Goal: Task Accomplishment & Management: Manage account settings

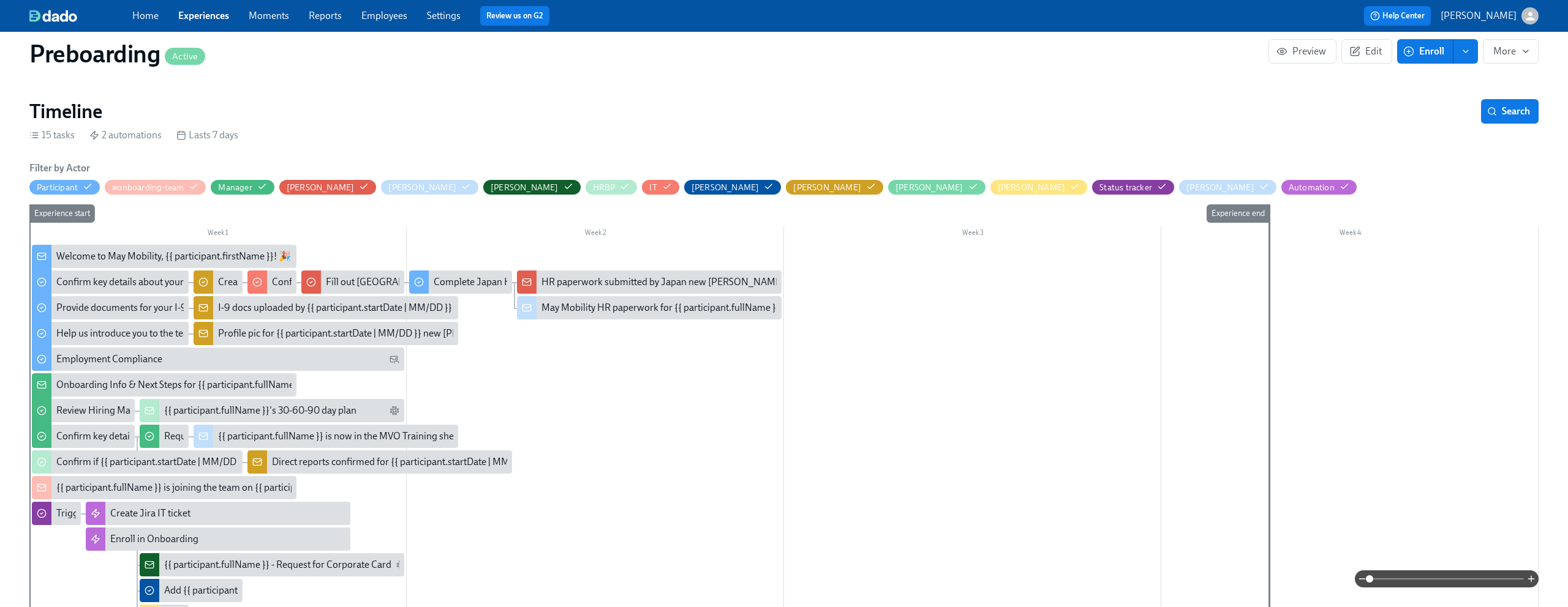
scroll to position [254, 0]
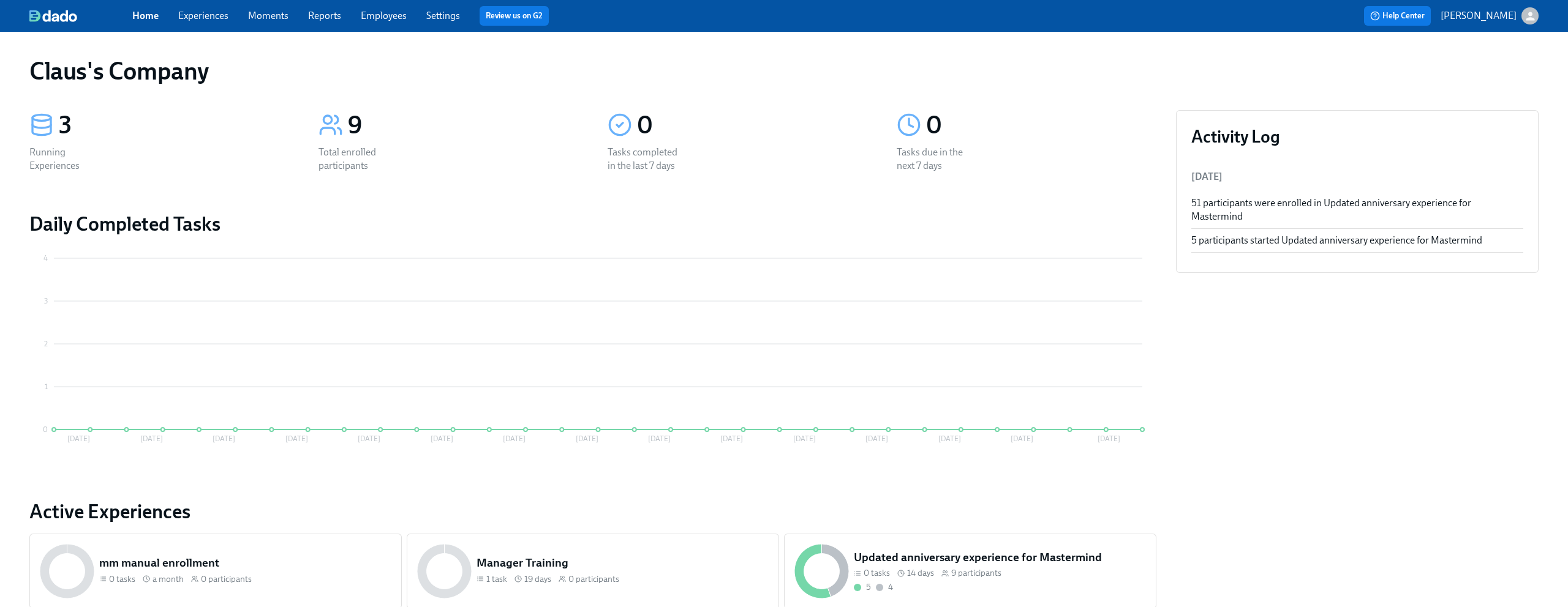
click at [201, 20] on link "Experiences" at bounding box center [203, 15] width 50 height 12
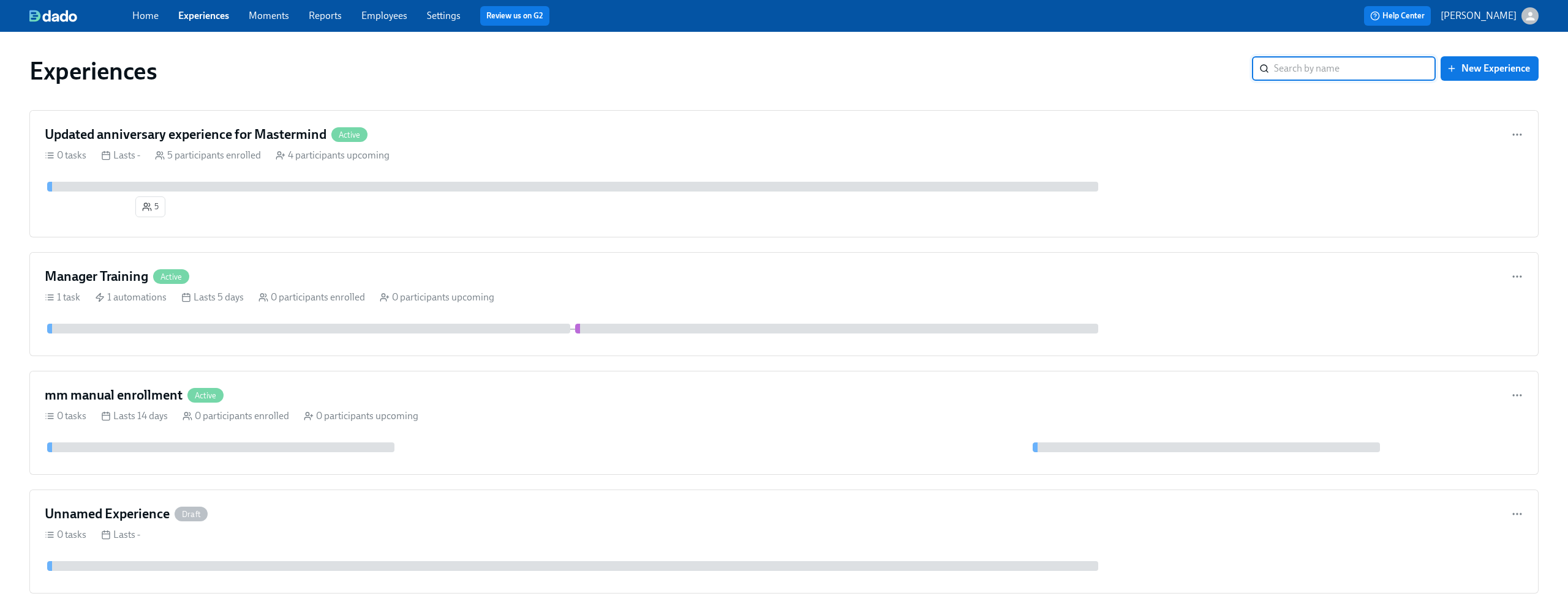
click at [1523, 25] on div "Help Center Claus Meyer" at bounding box center [1187, 16] width 703 height 20
click at [1525, 20] on icon "button" at bounding box center [1530, 16] width 13 height 13
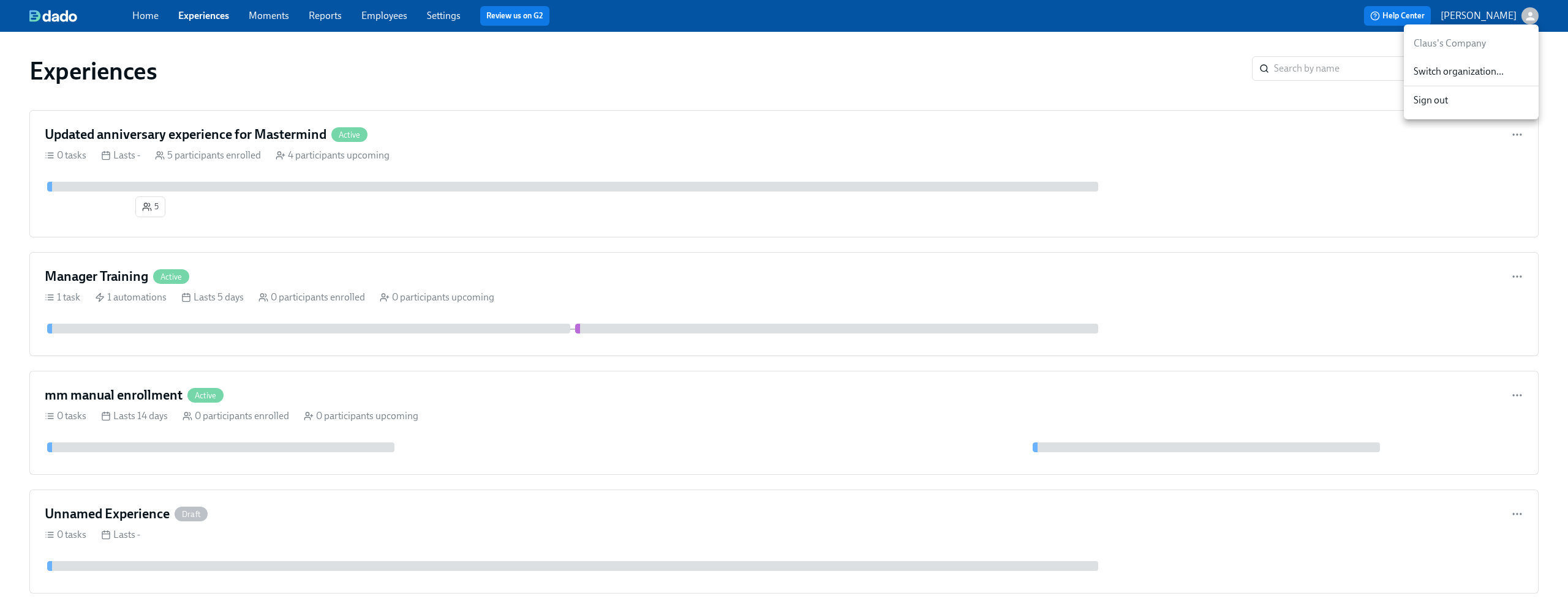
click at [1455, 62] on div "Switch organization..." at bounding box center [1471, 72] width 135 height 29
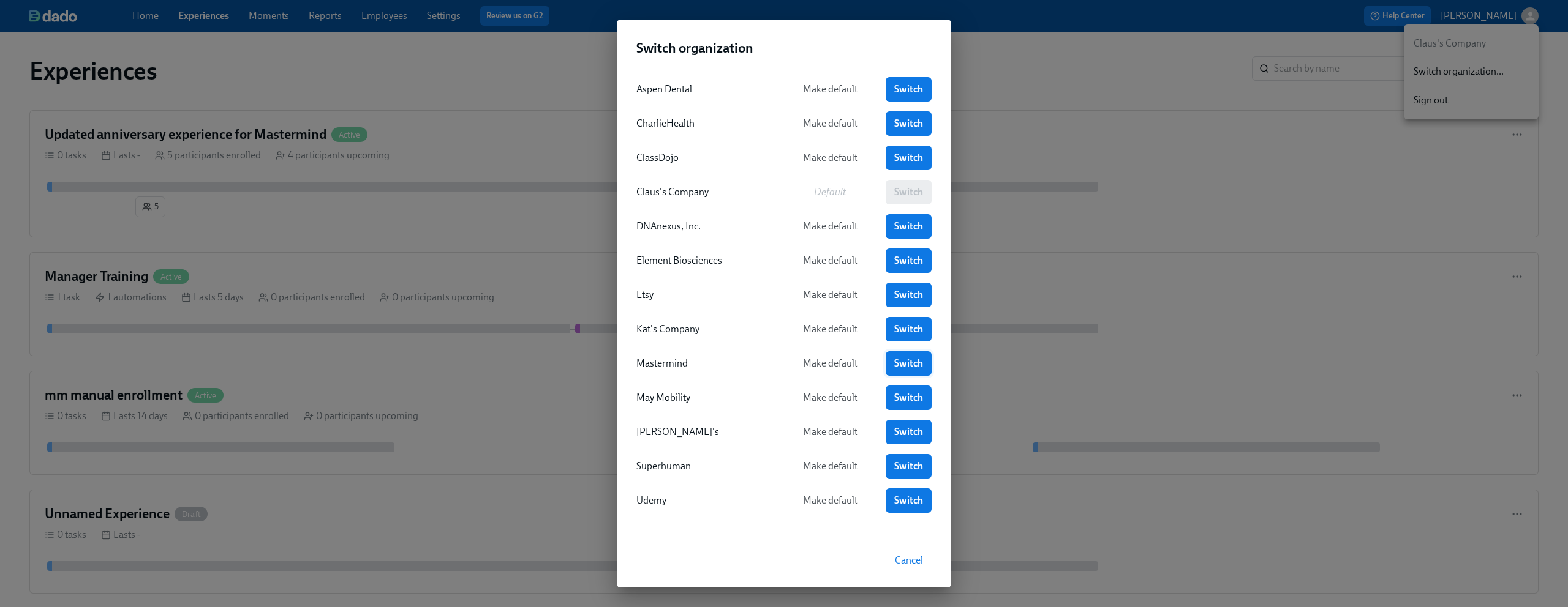
click at [906, 359] on span "Switch" at bounding box center [908, 363] width 29 height 12
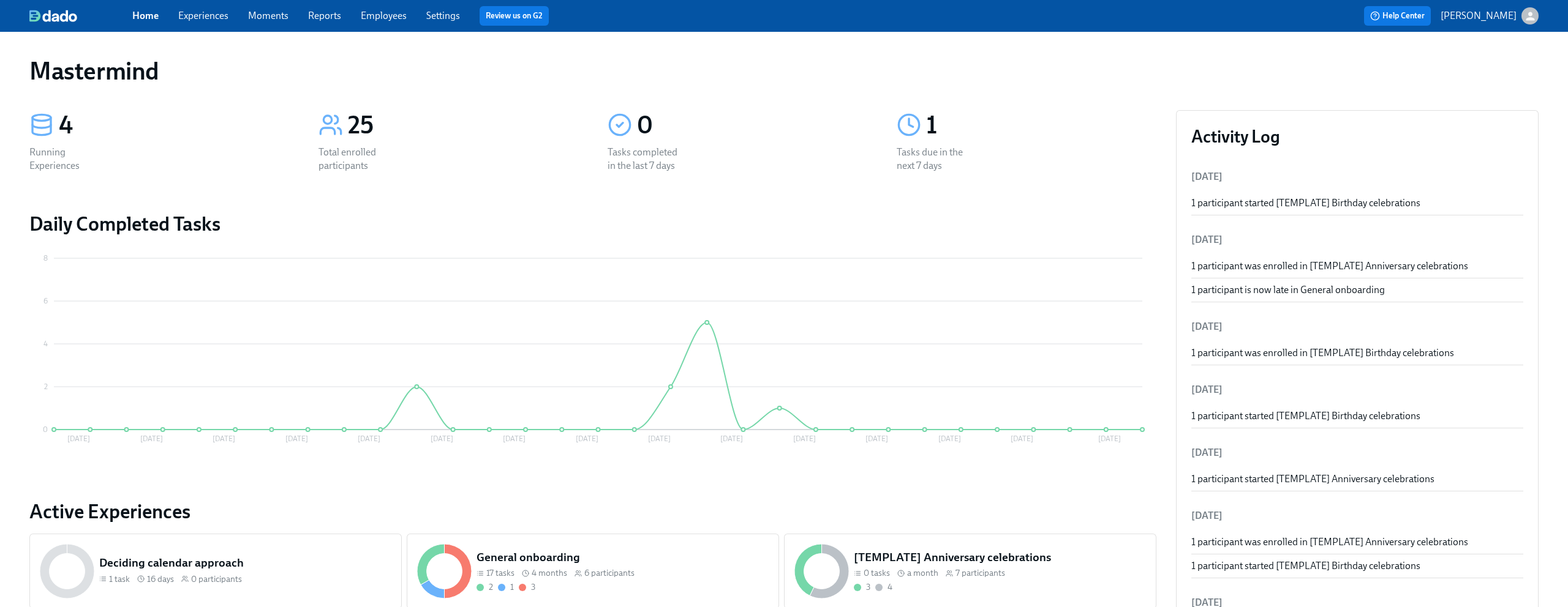
click at [191, 17] on link "Experiences" at bounding box center [203, 15] width 50 height 12
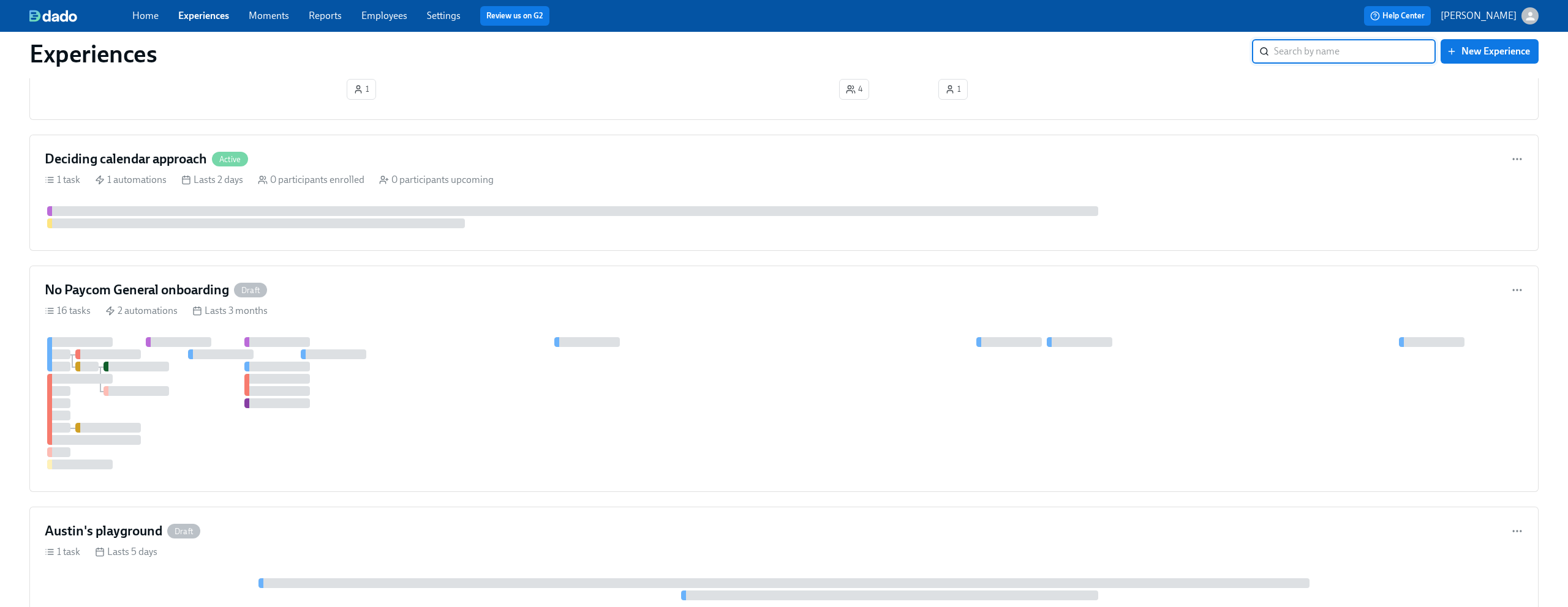
scroll to position [550, 0]
click at [557, 293] on div "No Paycom General onboarding Draft" at bounding box center [784, 288] width 1479 height 18
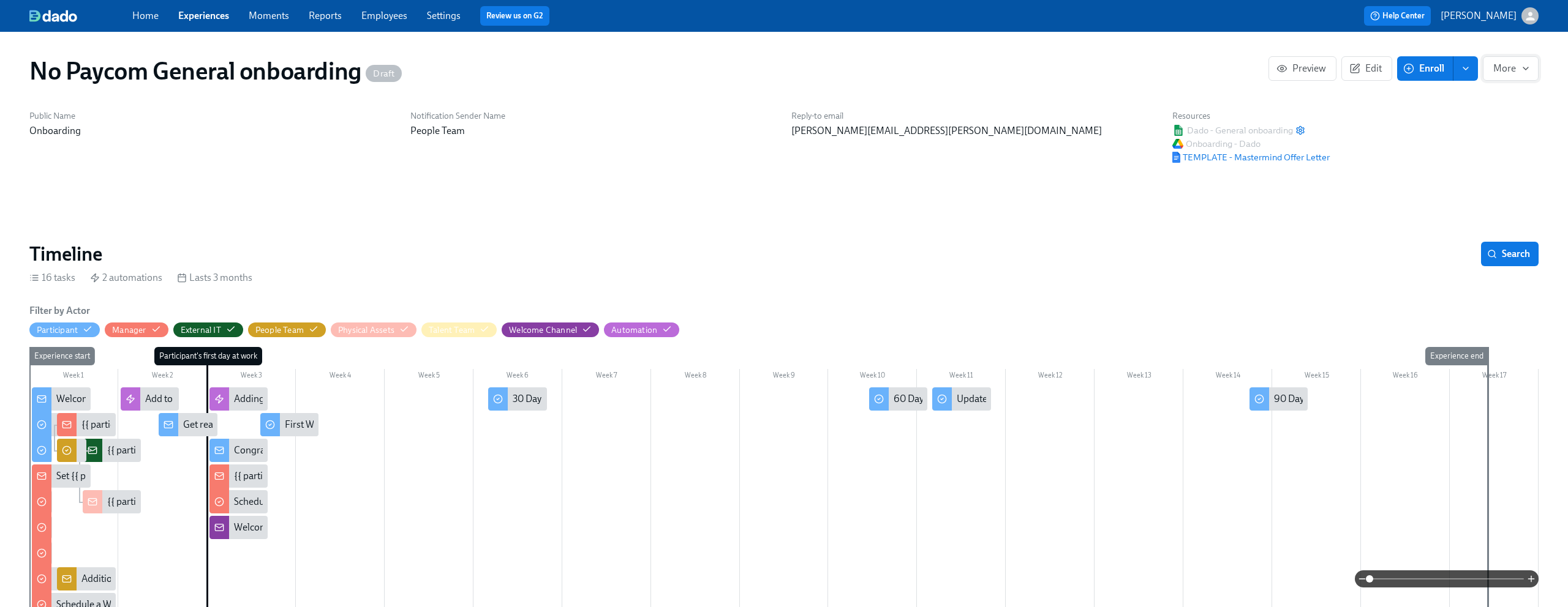
click at [1522, 67] on icon "button" at bounding box center [1526, 69] width 10 height 10
click at [1009, 81] on div at bounding box center [784, 303] width 1568 height 607
click at [101, 78] on h1 "No Paycom General onboarding Draft" at bounding box center [215, 71] width 373 height 30
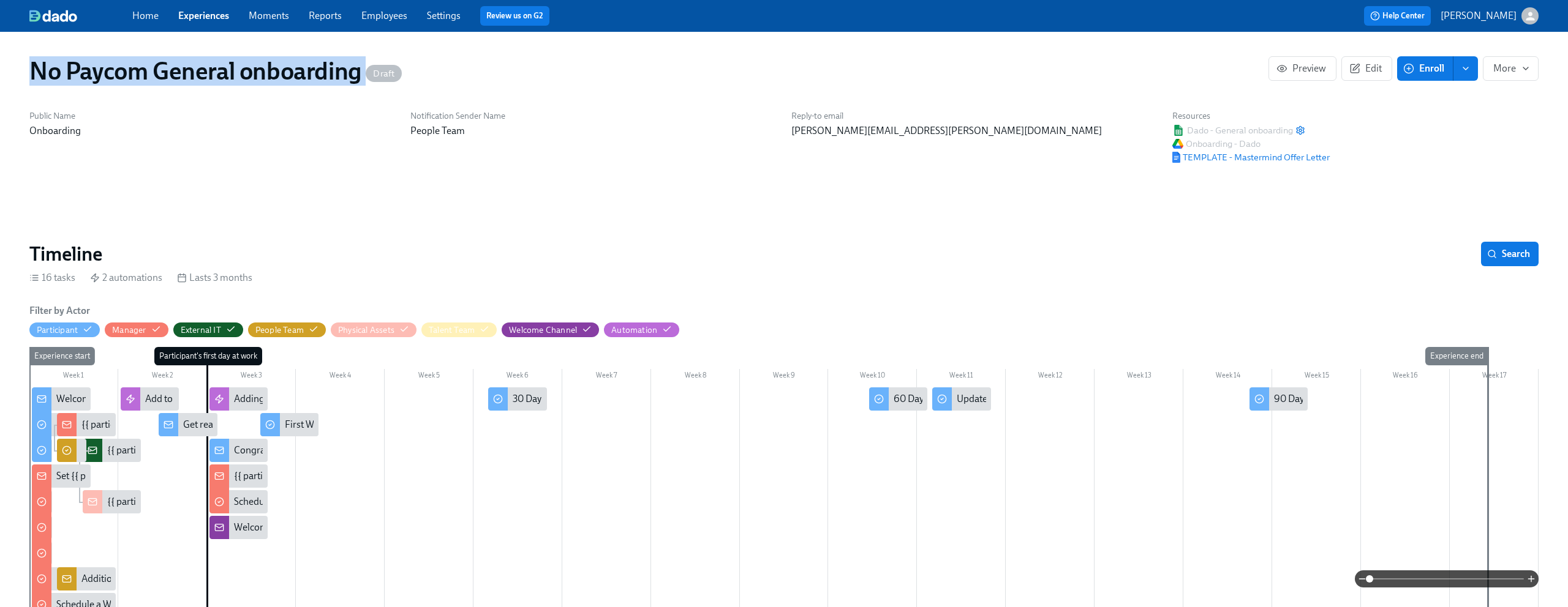
click at [101, 78] on h1 "No Paycom General onboarding Draft" at bounding box center [215, 71] width 373 height 30
copy h1 "No Paycom General onboarding"
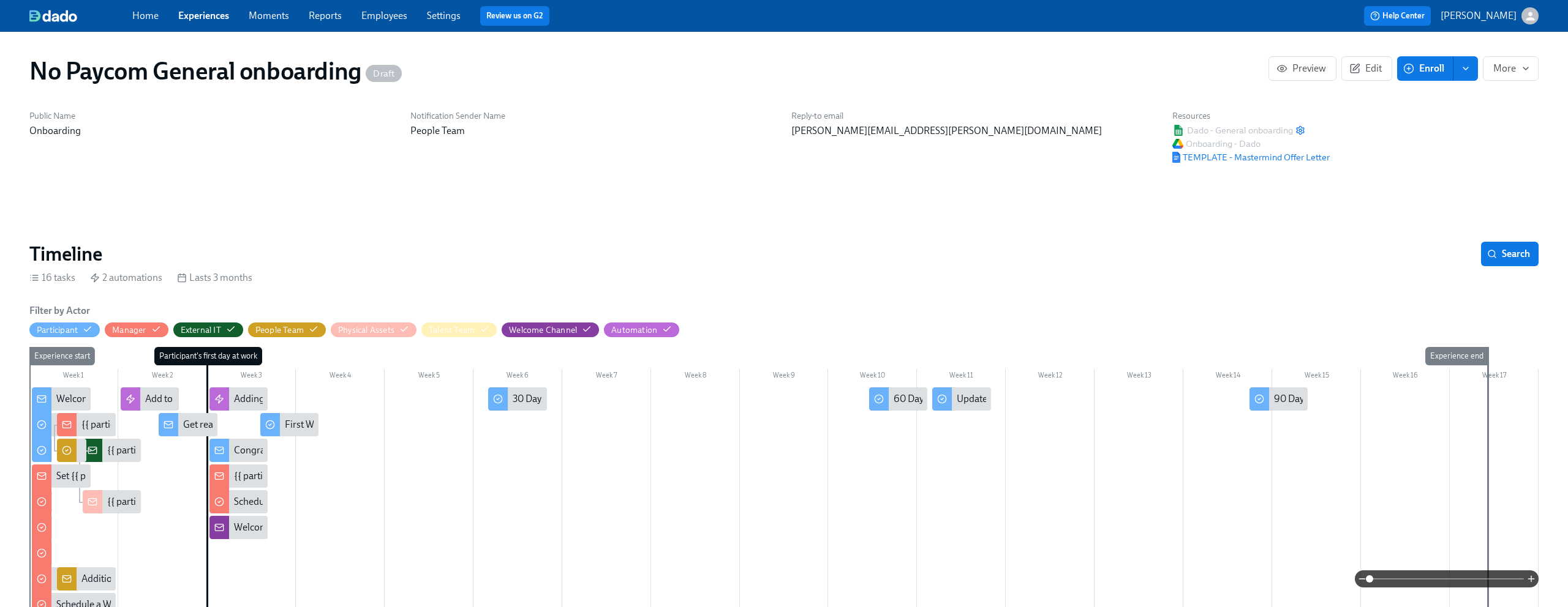
click at [1521, 72] on icon "button" at bounding box center [1526, 69] width 10 height 10
click at [599, 140] on div at bounding box center [784, 303] width 1568 height 607
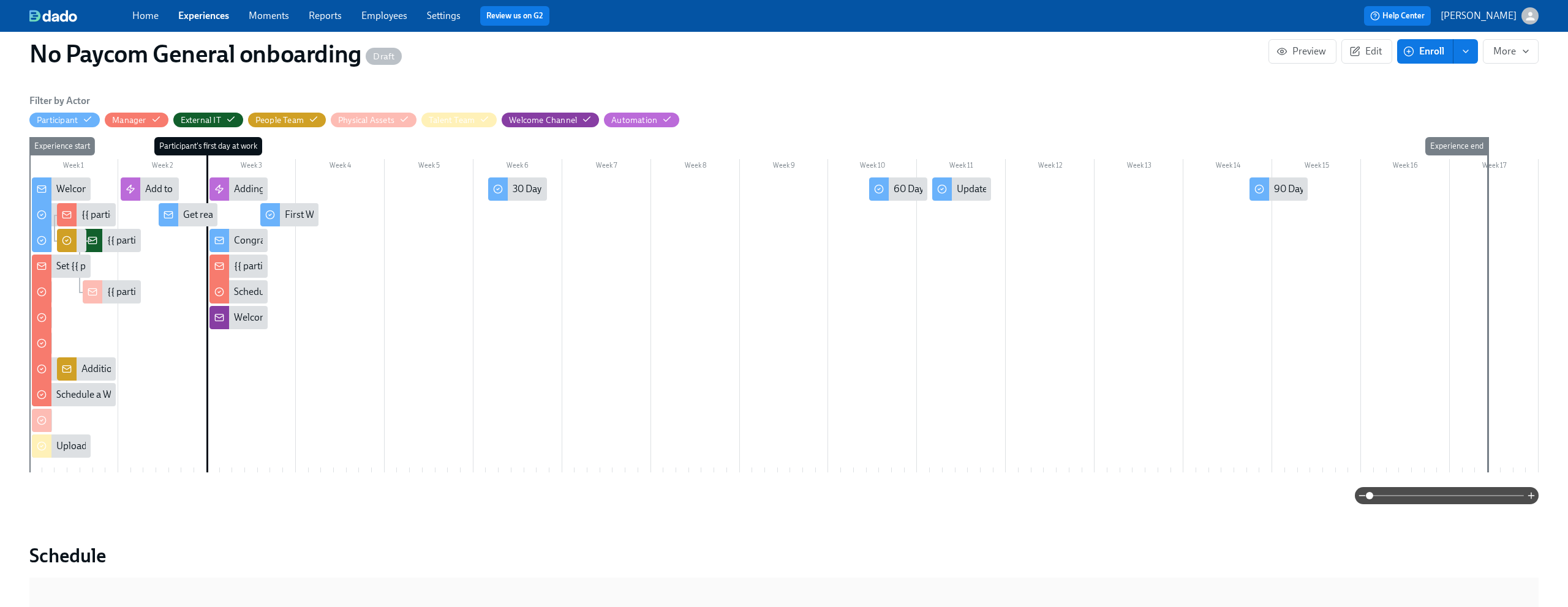
scroll to position [211, 0]
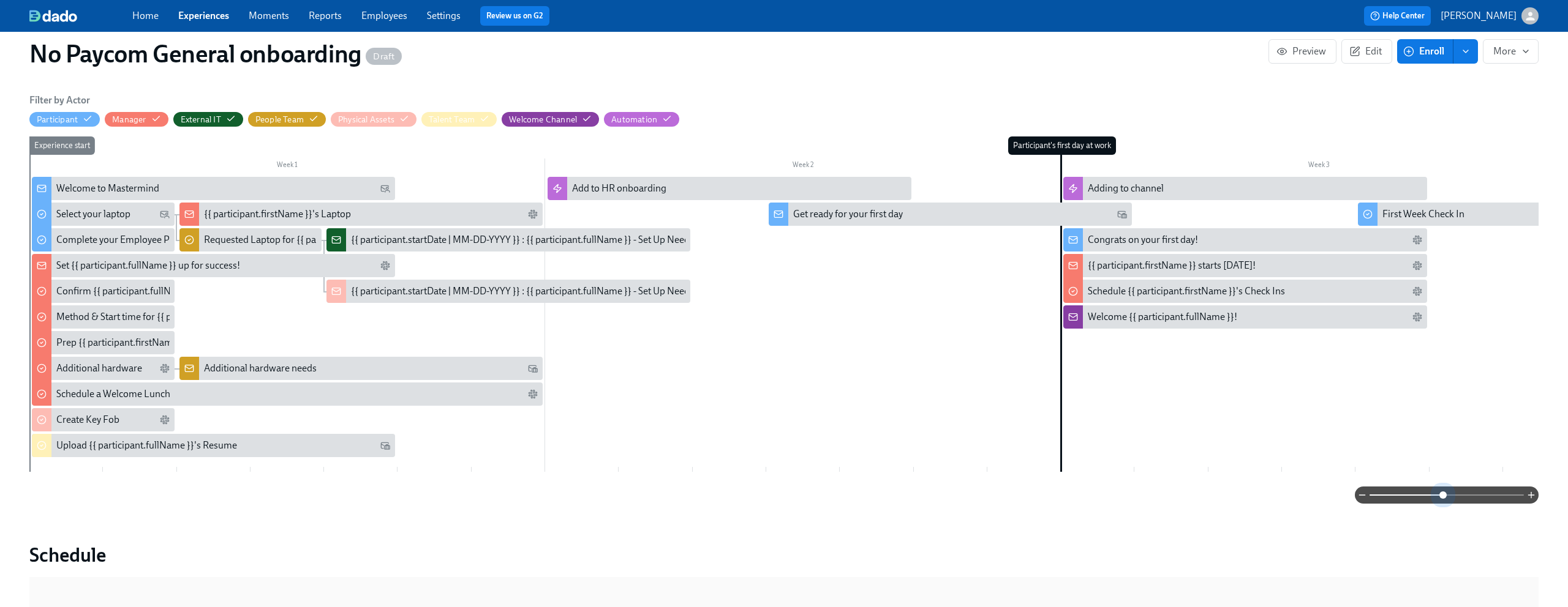
click at [1442, 497] on span at bounding box center [1446, 495] width 154 height 17
click at [1508, 51] on span "More" at bounding box center [1511, 51] width 35 height 12
click at [1503, 107] on span "Duplicate" at bounding box center [1505, 108] width 48 height 14
click at [808, 68] on div at bounding box center [784, 303] width 1568 height 607
click at [205, 19] on link "Experiences" at bounding box center [203, 15] width 51 height 12
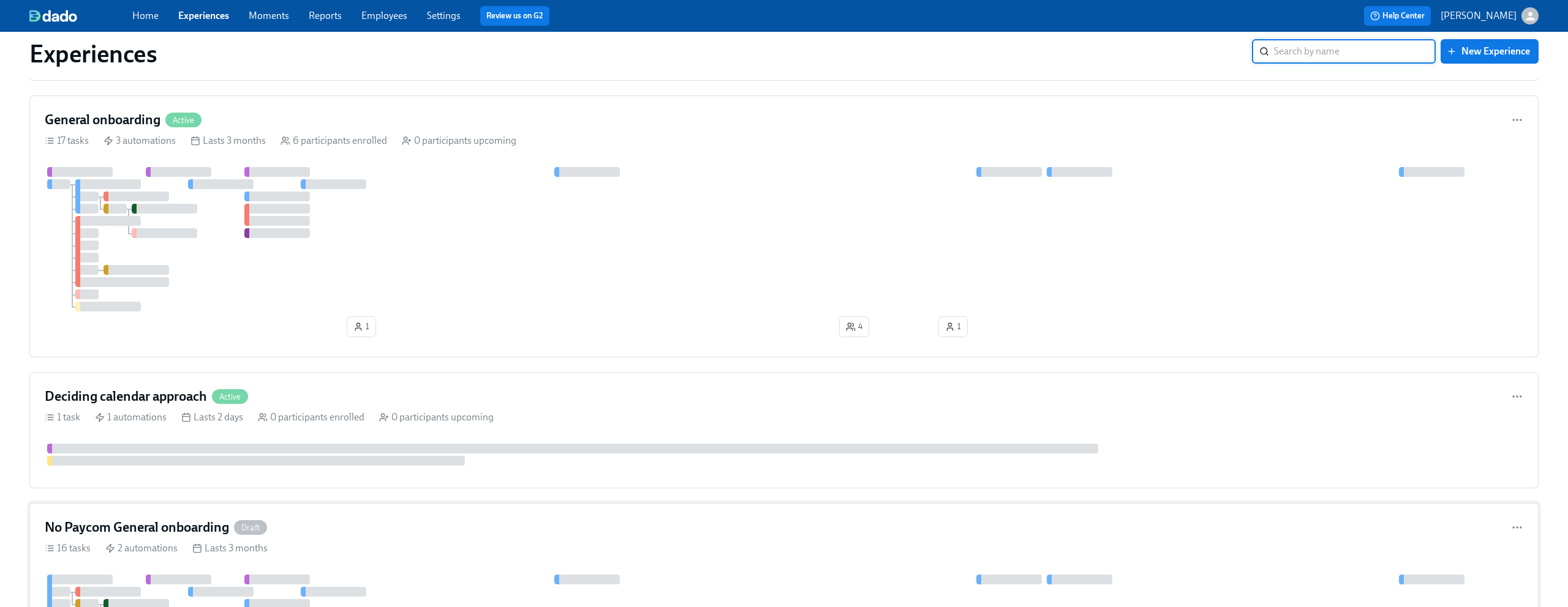
scroll to position [518, 0]
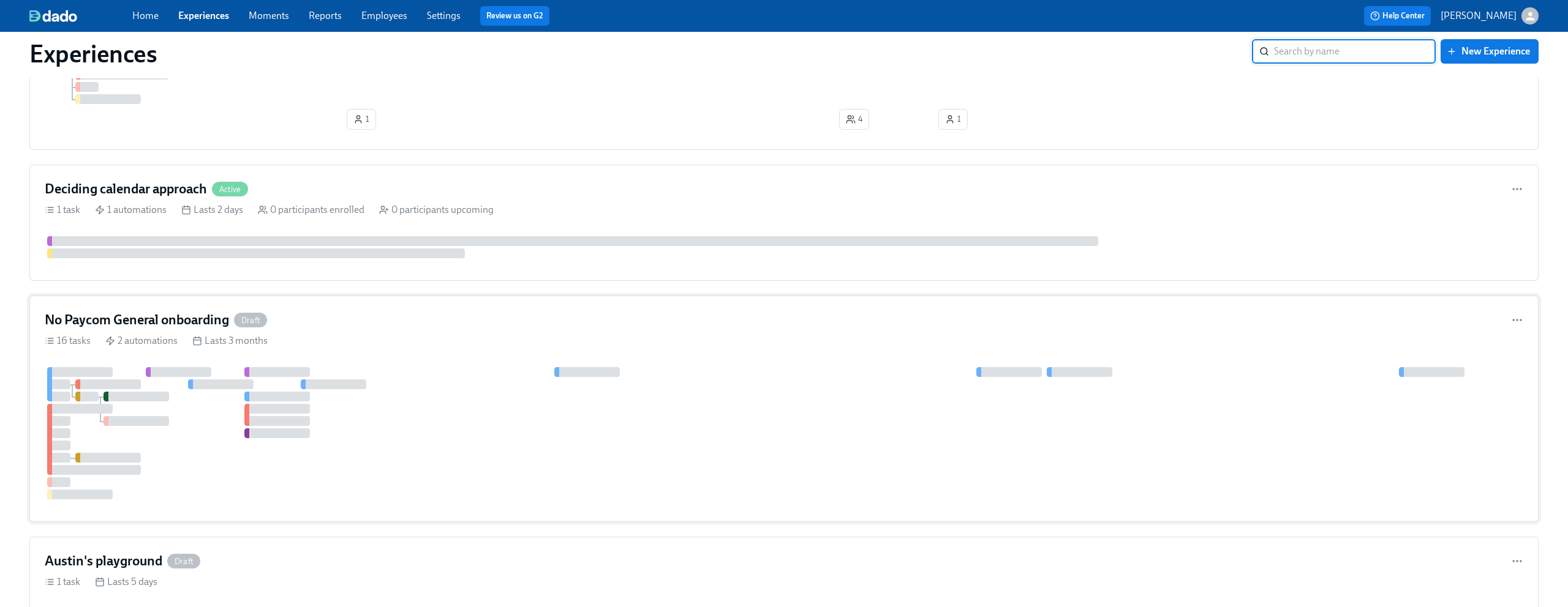
click at [443, 320] on div "No Paycom General onboarding Draft" at bounding box center [784, 320] width 1479 height 18
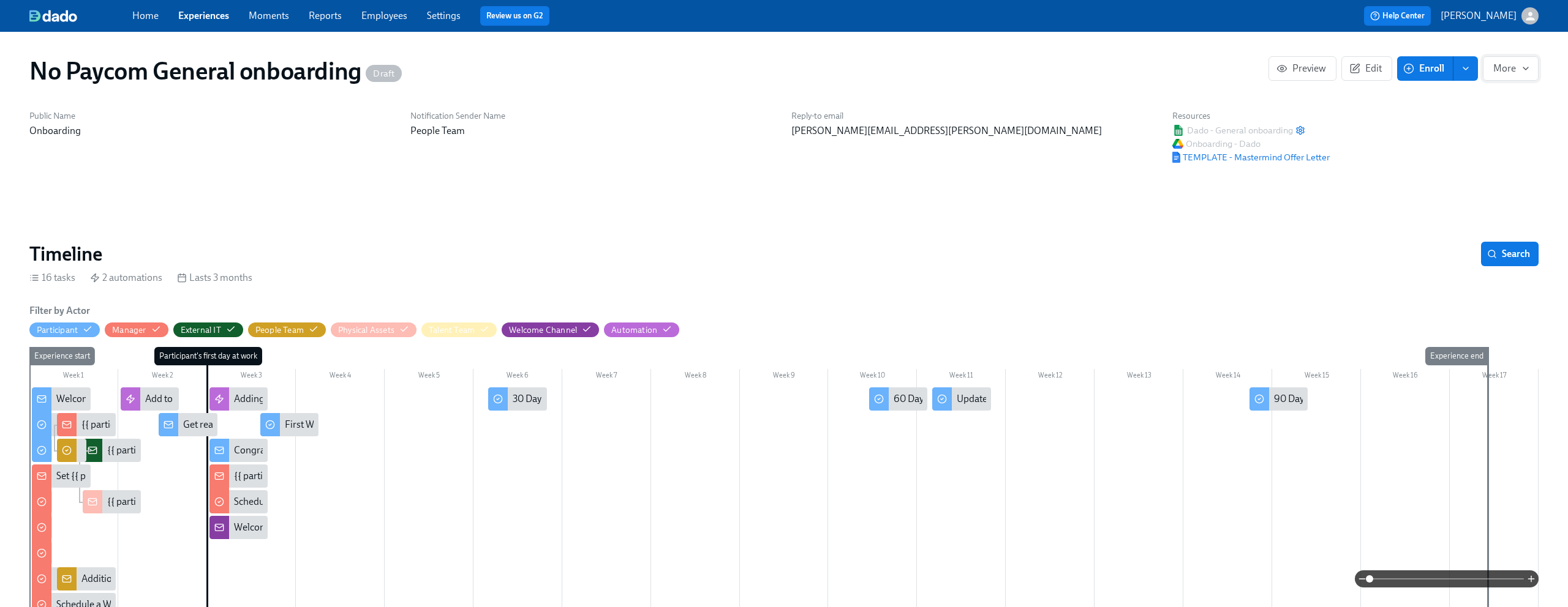
click at [1521, 69] on icon "button" at bounding box center [1526, 69] width 10 height 10
click at [1489, 125] on span "Duplicate" at bounding box center [1505, 124] width 48 height 14
click at [1096, 228] on div at bounding box center [784, 303] width 1568 height 607
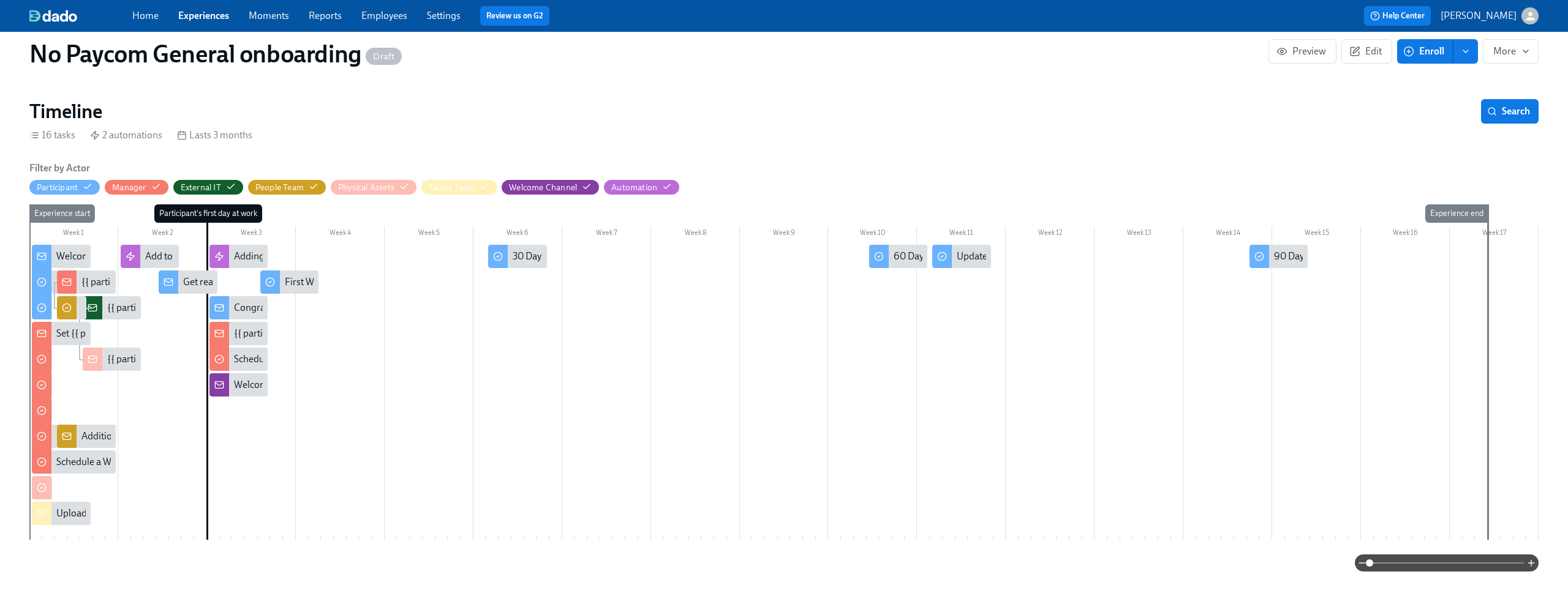
scroll to position [170, 0]
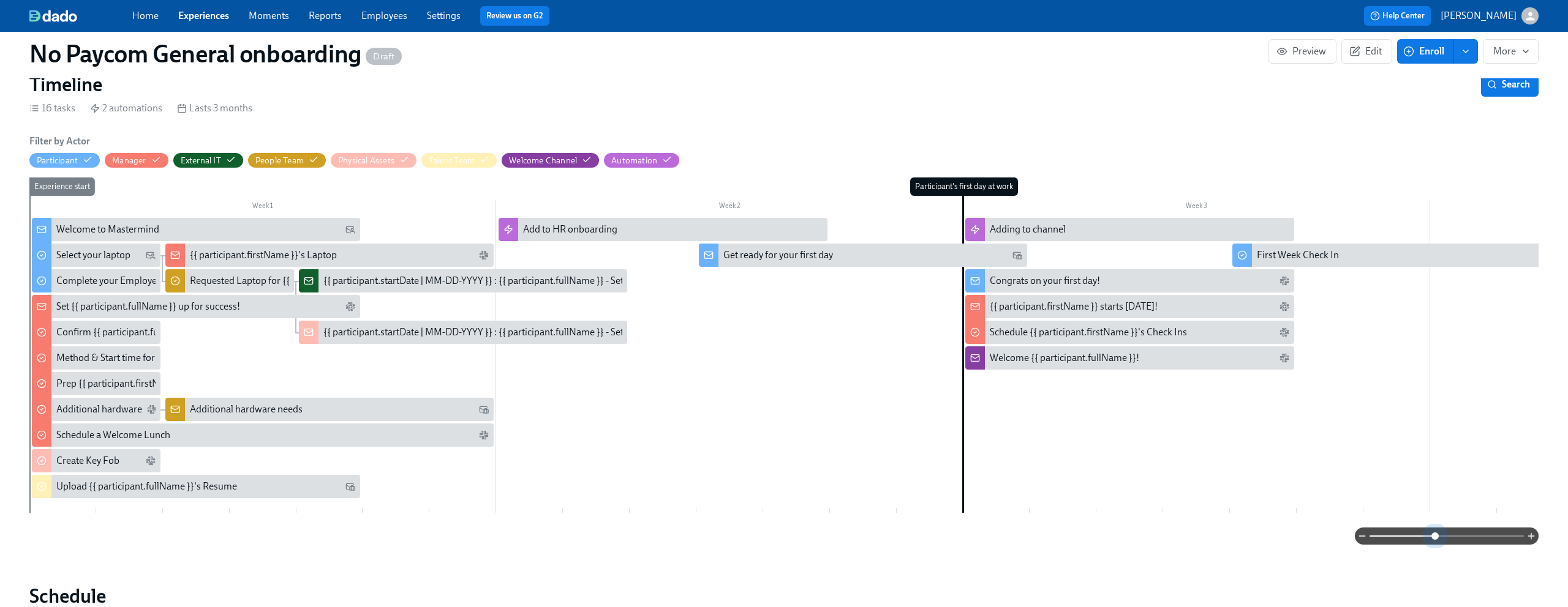
click at [1433, 534] on span at bounding box center [1446, 536] width 154 height 17
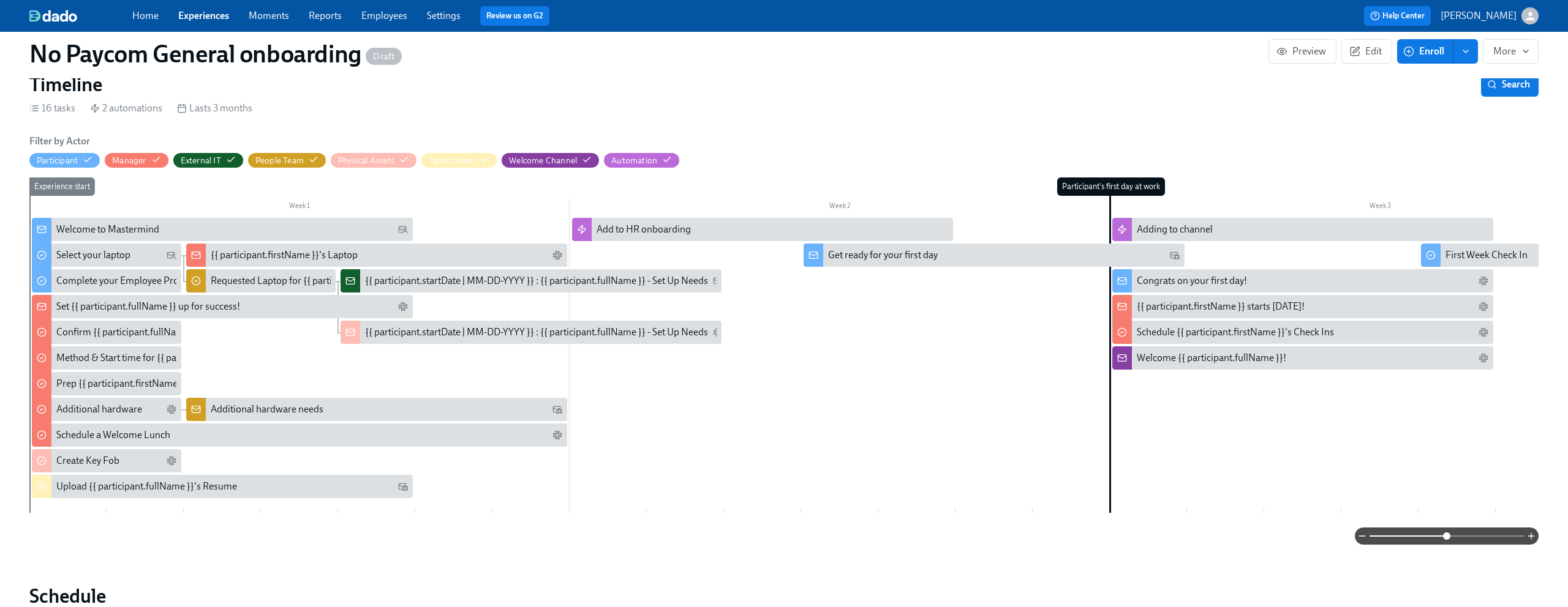
click at [1446, 539] on span at bounding box center [1446, 536] width 7 height 7
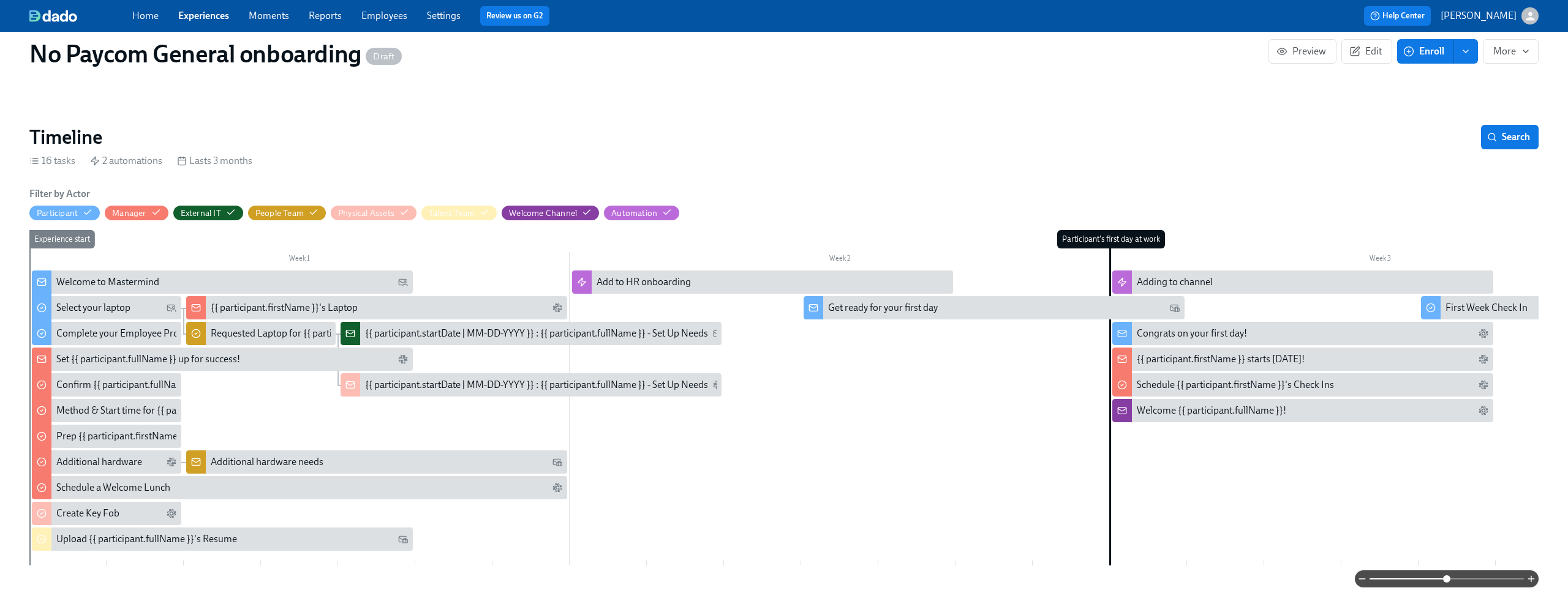
scroll to position [0, 0]
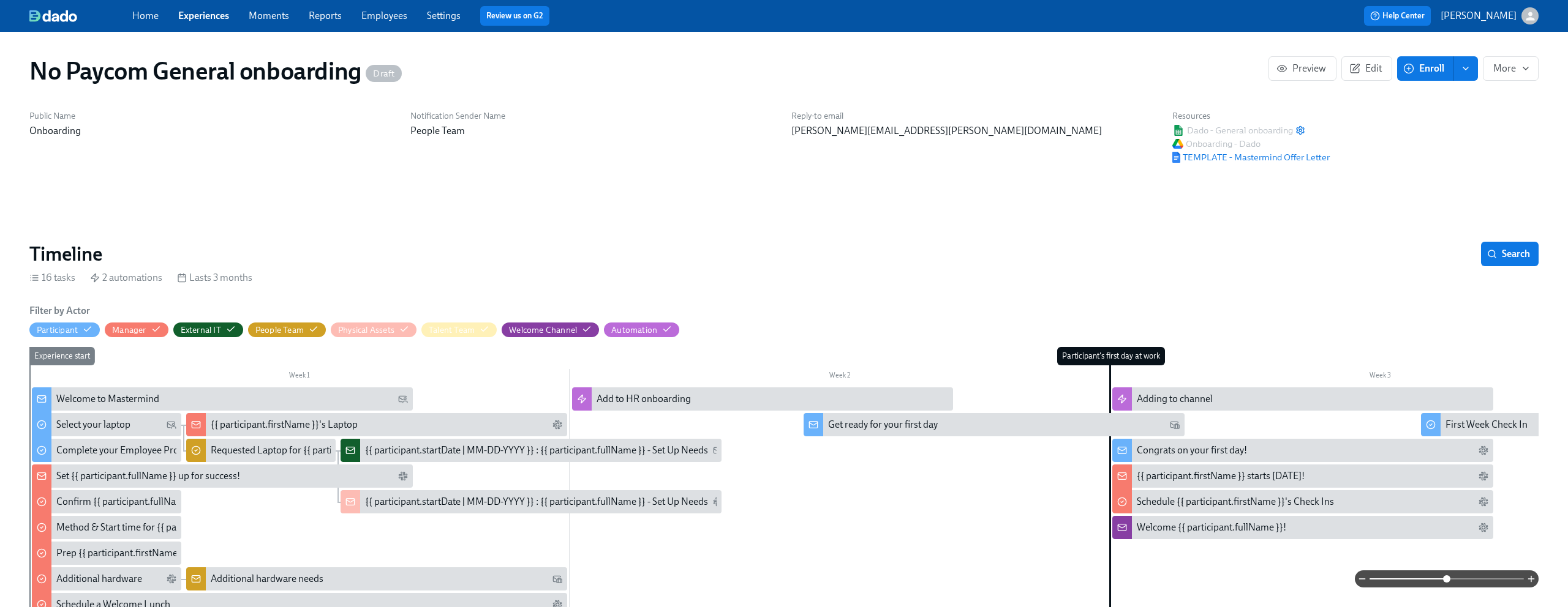
click at [213, 13] on link "Experiences" at bounding box center [203, 15] width 51 height 12
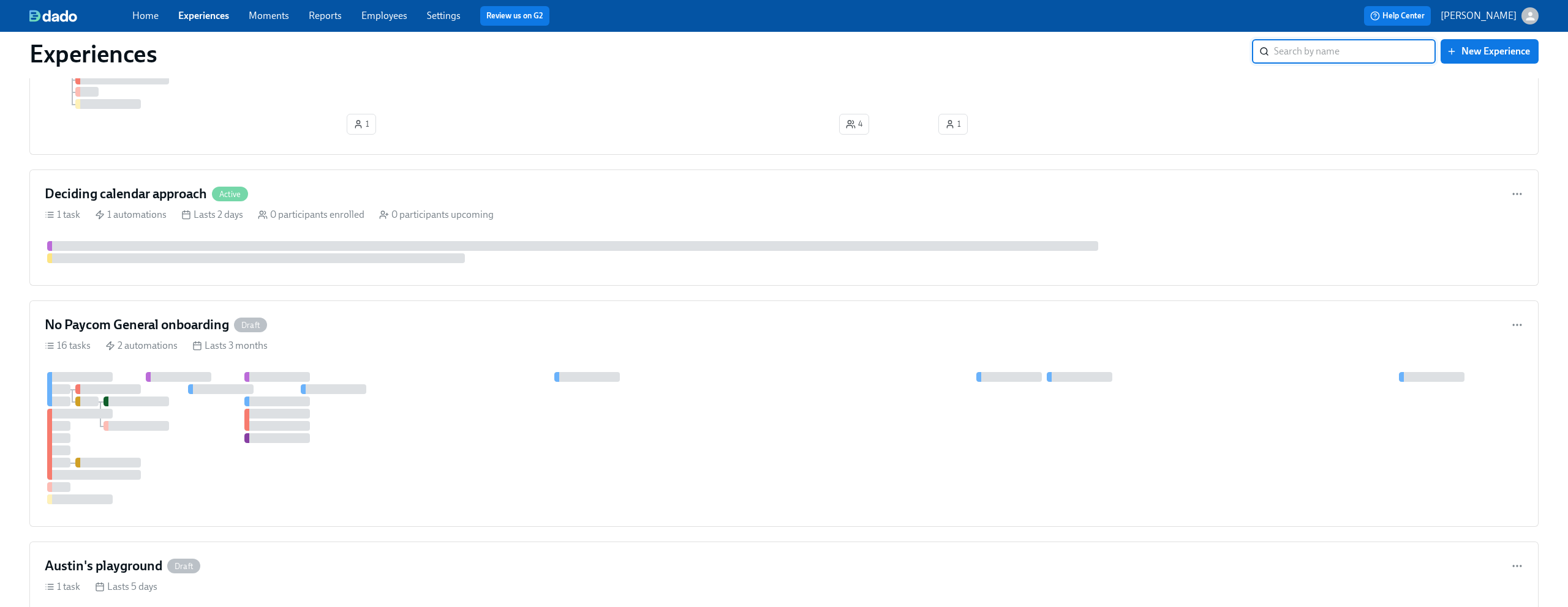
scroll to position [596, 0]
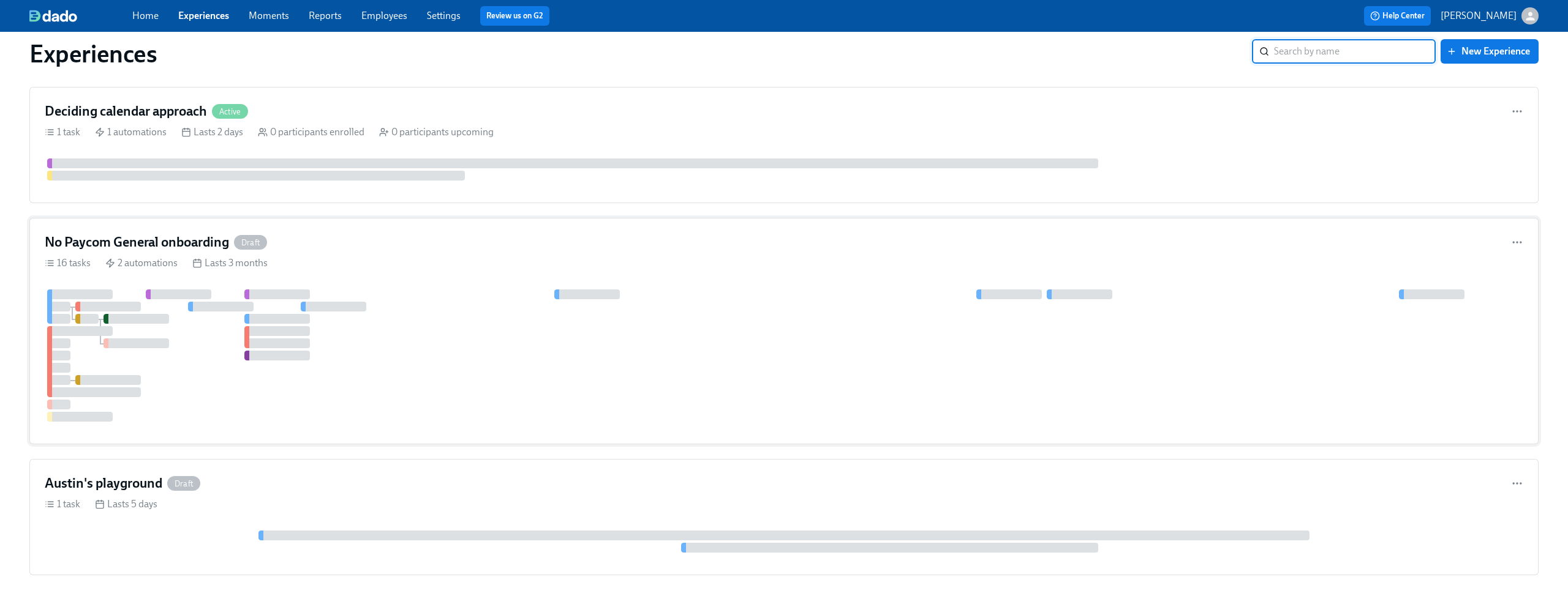
click at [407, 257] on div "16 tasks 2 automations Lasts 3 months" at bounding box center [784, 263] width 1479 height 14
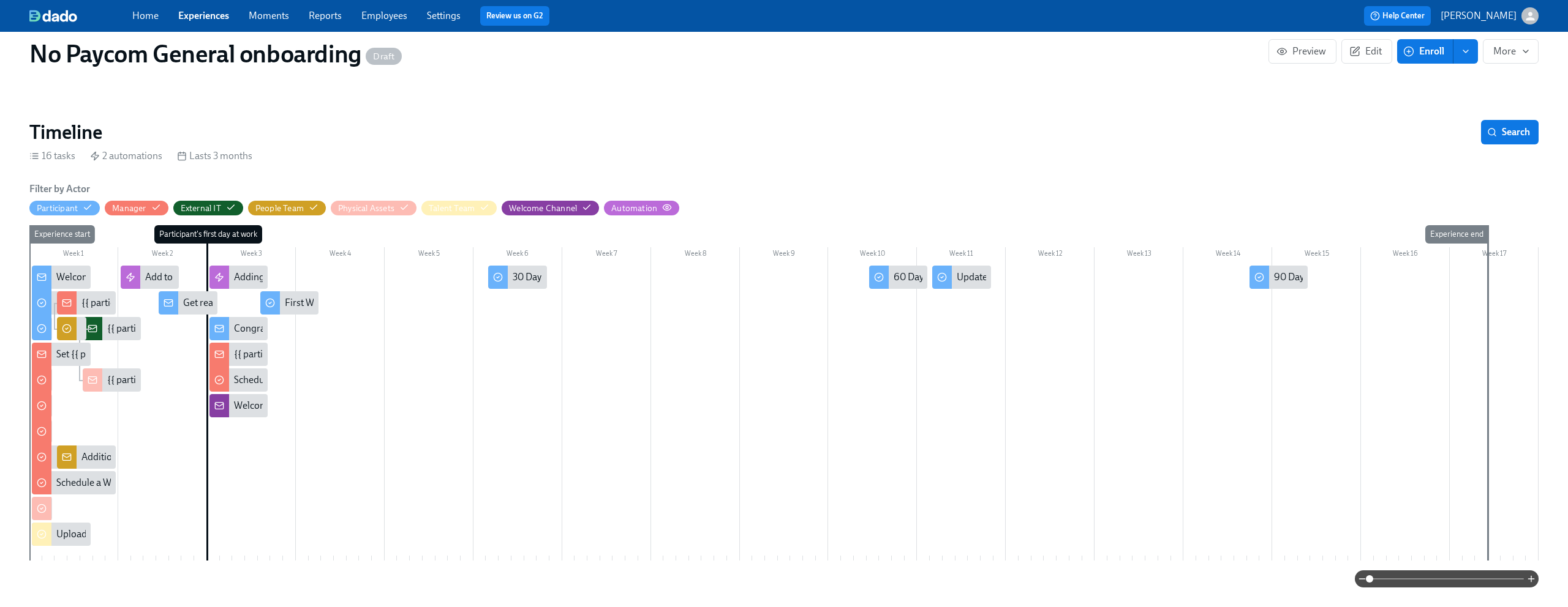
scroll to position [275, 0]
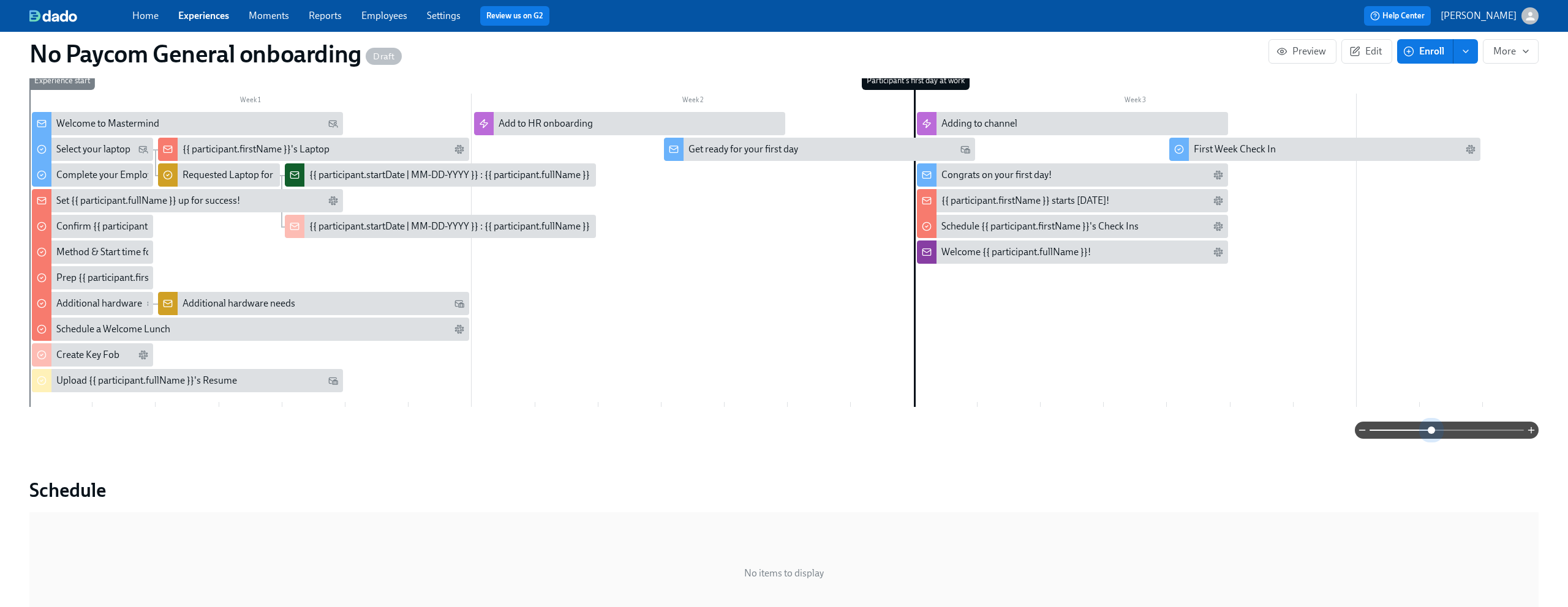
click at [1431, 434] on span at bounding box center [1446, 430] width 154 height 17
click at [1448, 432] on span at bounding box center [1446, 430] width 154 height 17
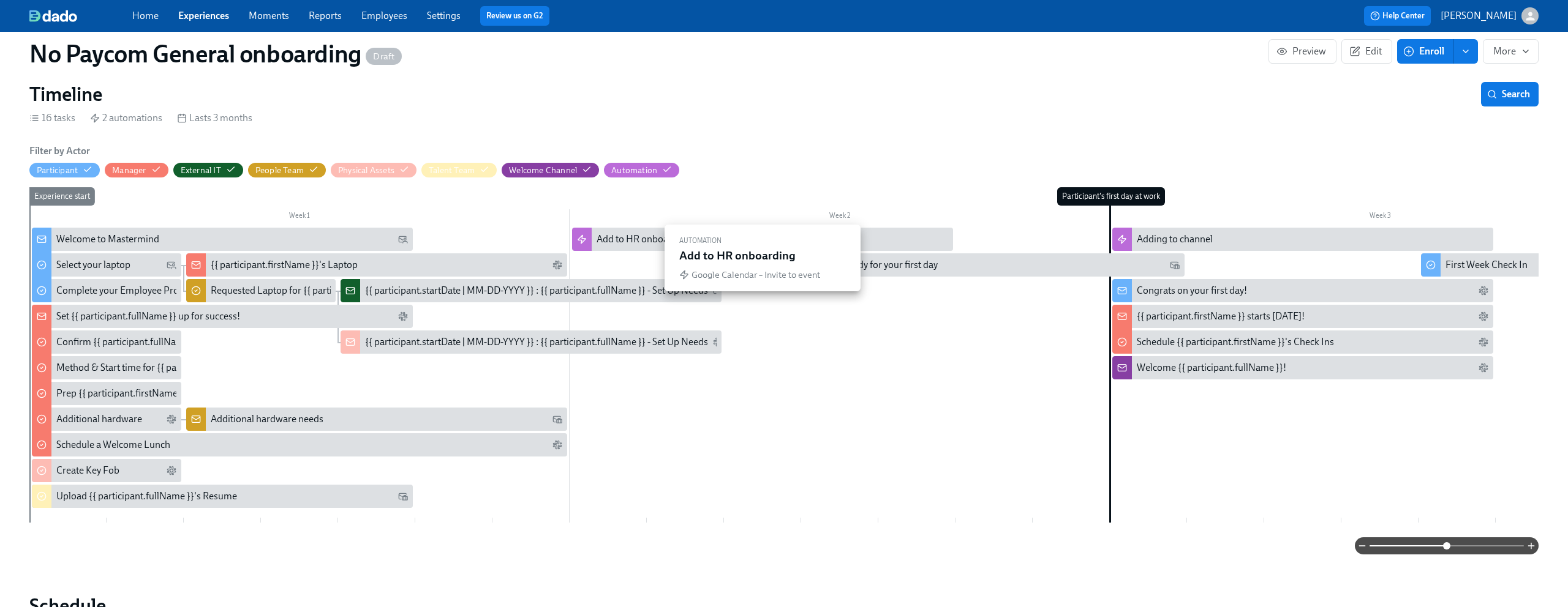
scroll to position [164, 0]
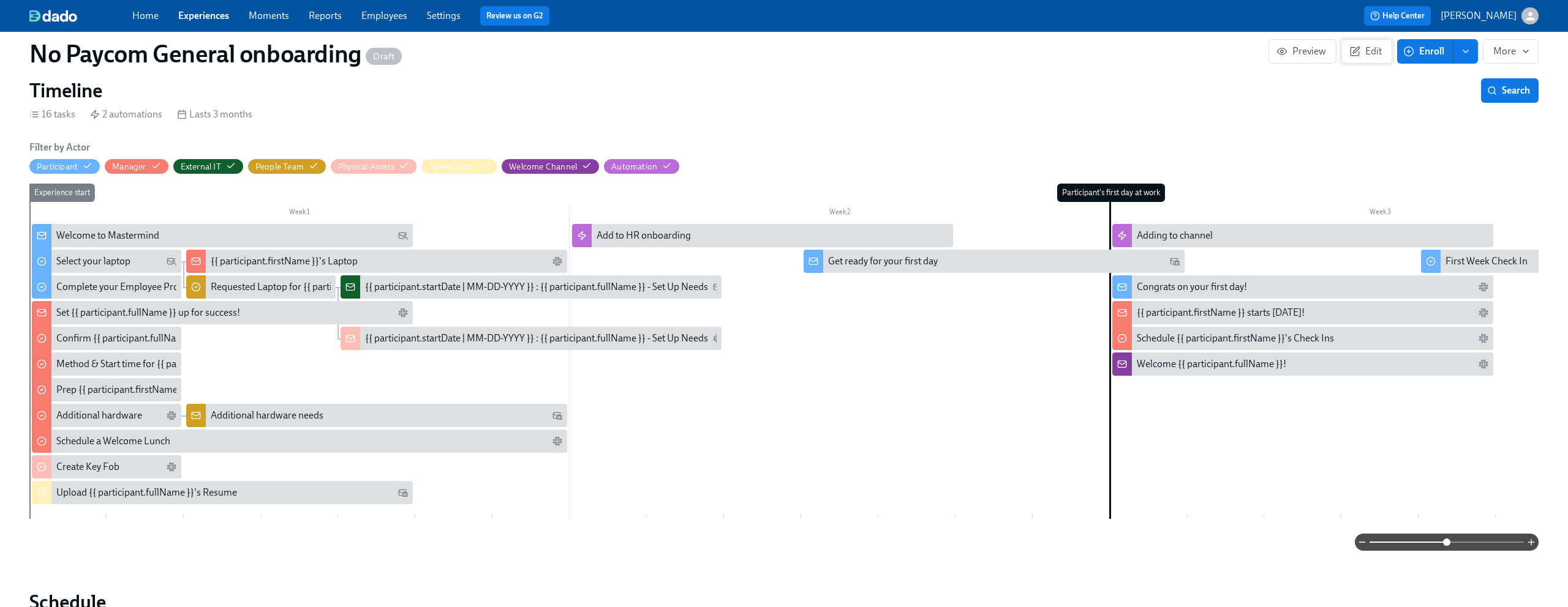
click at [1365, 57] on span "Edit" at bounding box center [1367, 51] width 30 height 12
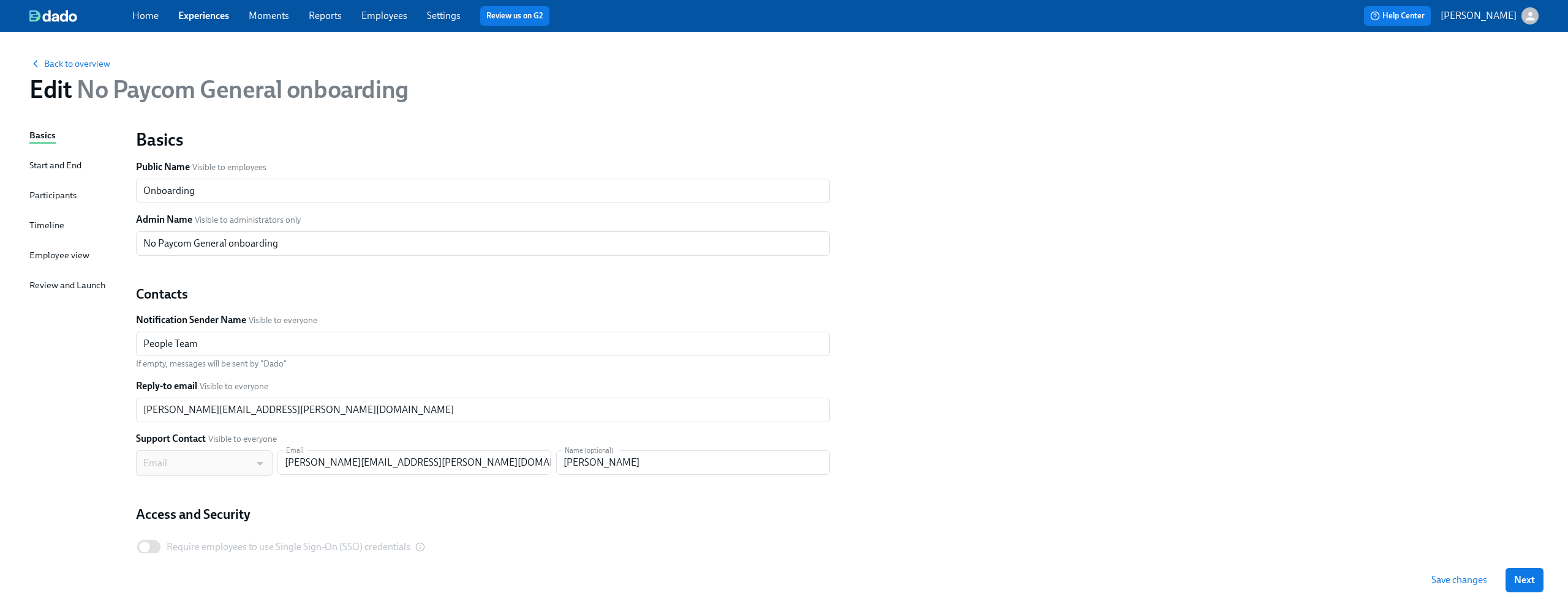
click at [44, 167] on div "Start and End" at bounding box center [55, 165] width 52 height 14
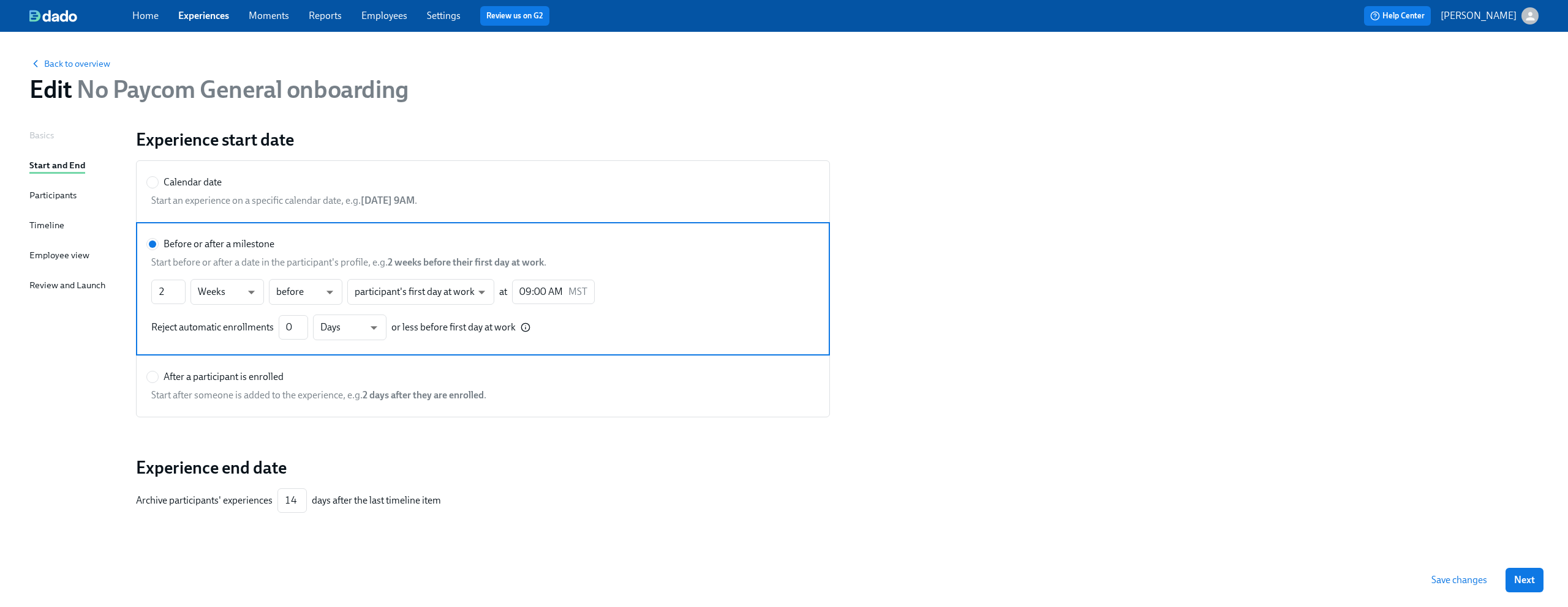
click at [41, 191] on div "Participants" at bounding box center [53, 195] width 47 height 14
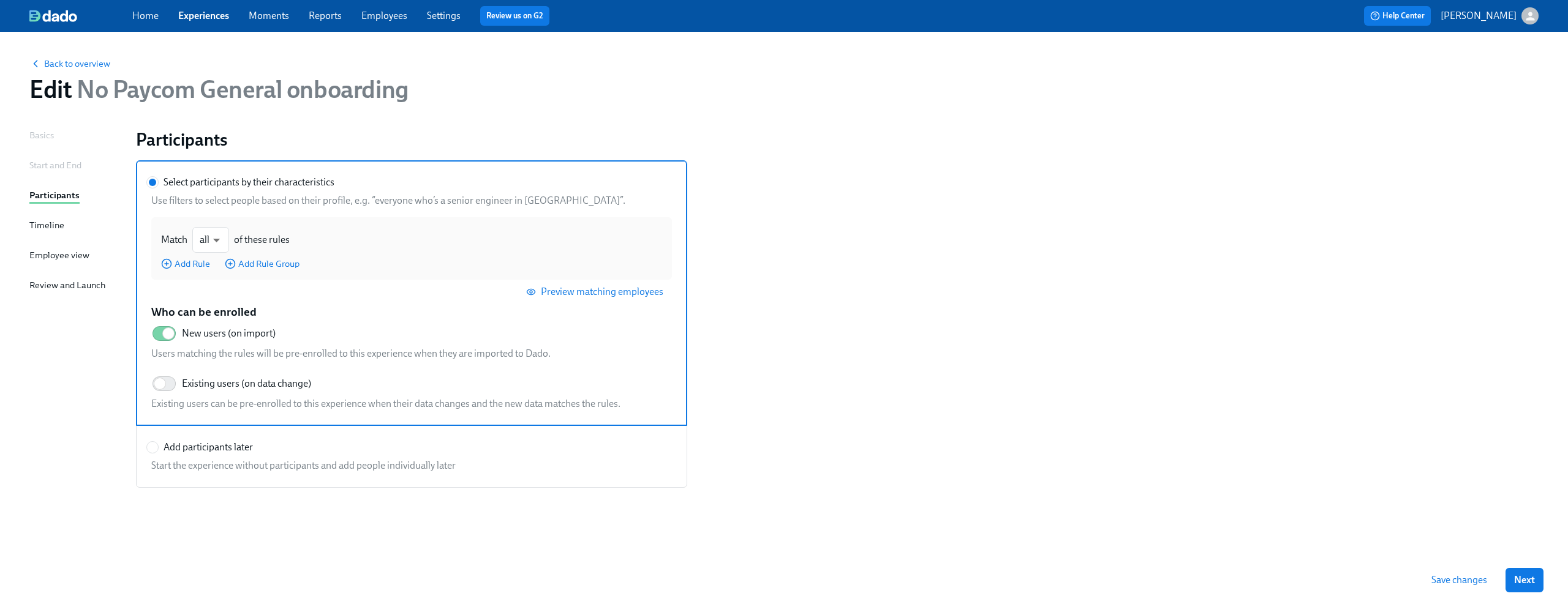
click at [38, 227] on div "Timeline" at bounding box center [47, 225] width 35 height 14
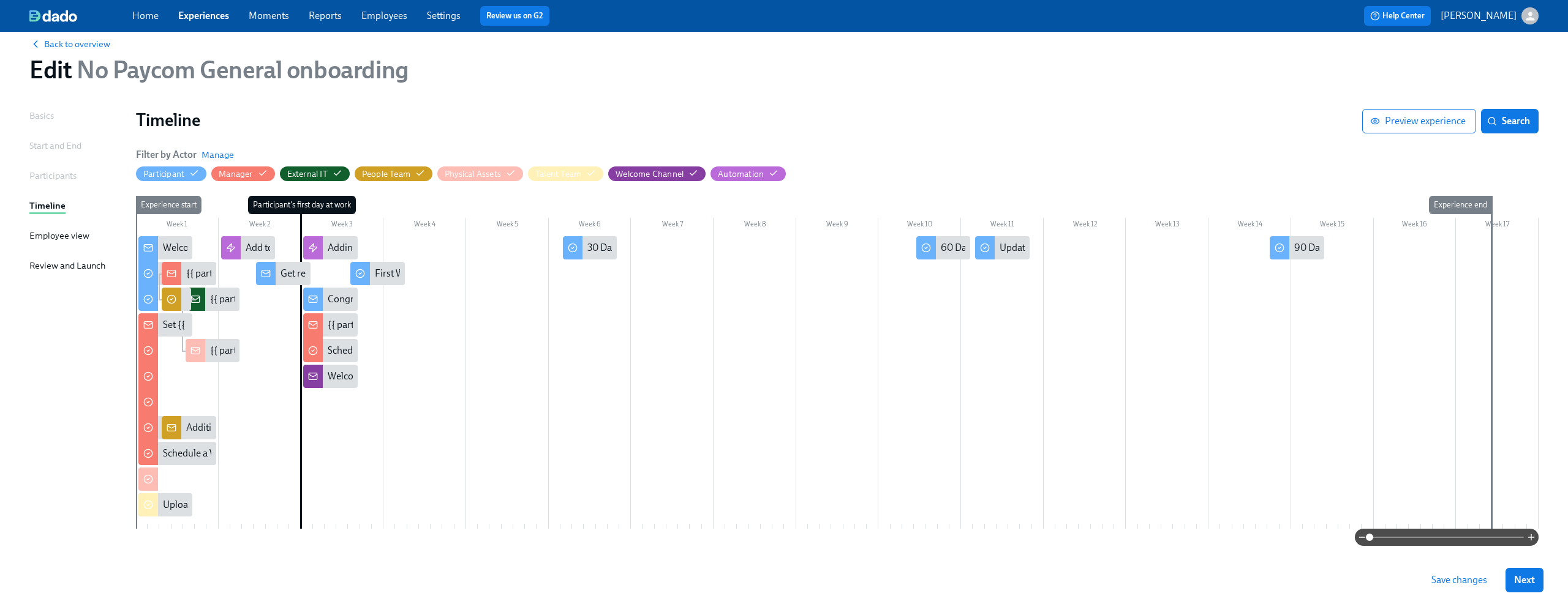
scroll to position [46, 0]
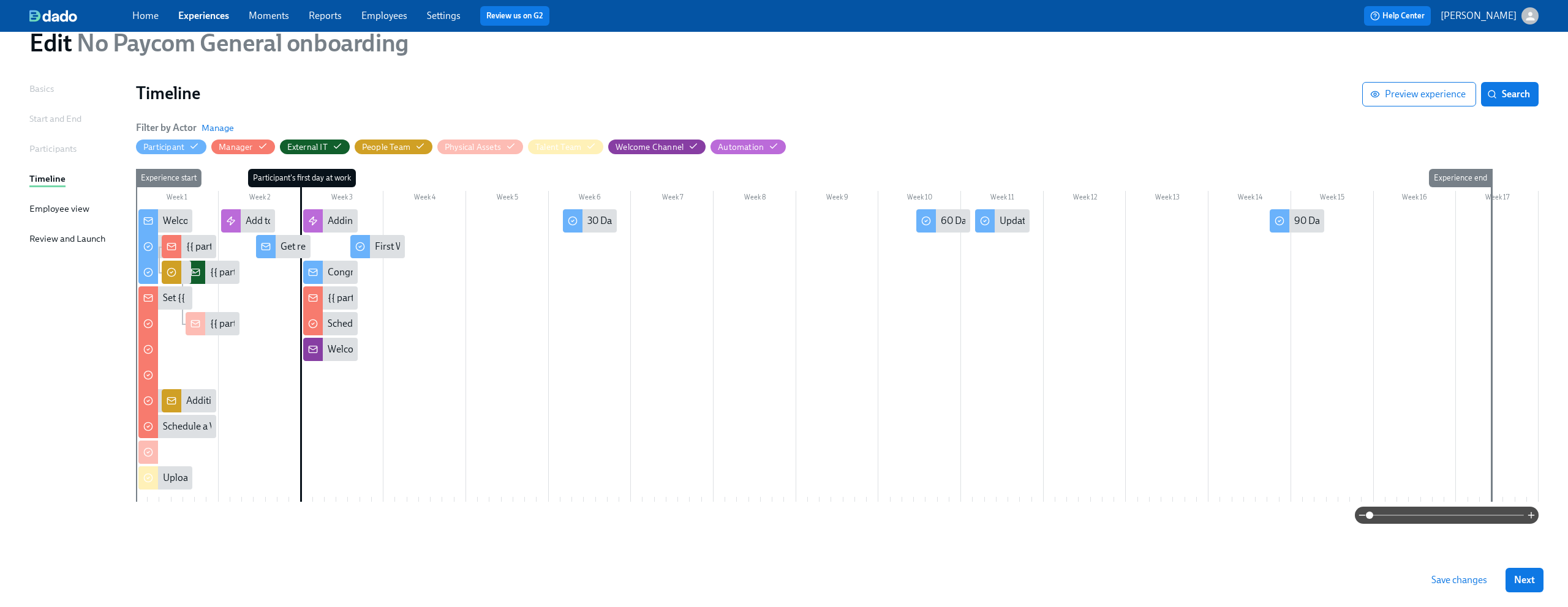
click at [1436, 518] on span at bounding box center [1446, 514] width 154 height 17
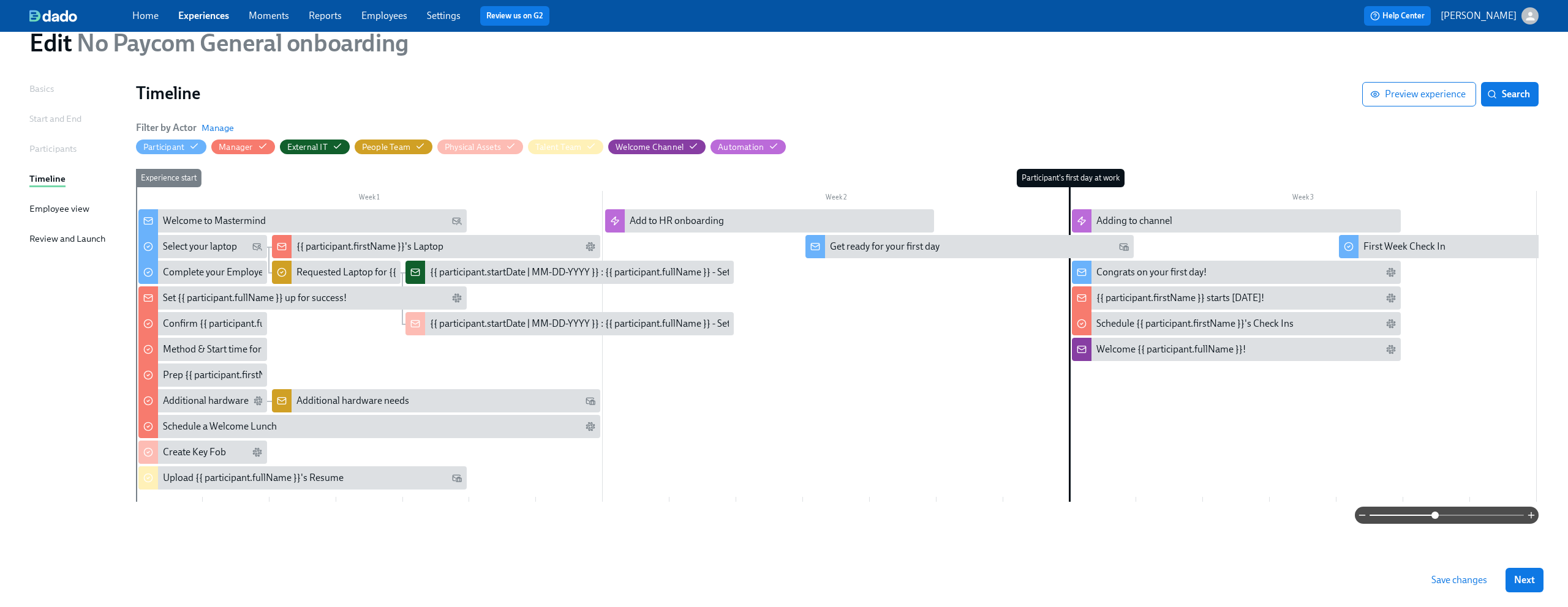
click at [1450, 518] on span at bounding box center [1446, 514] width 154 height 17
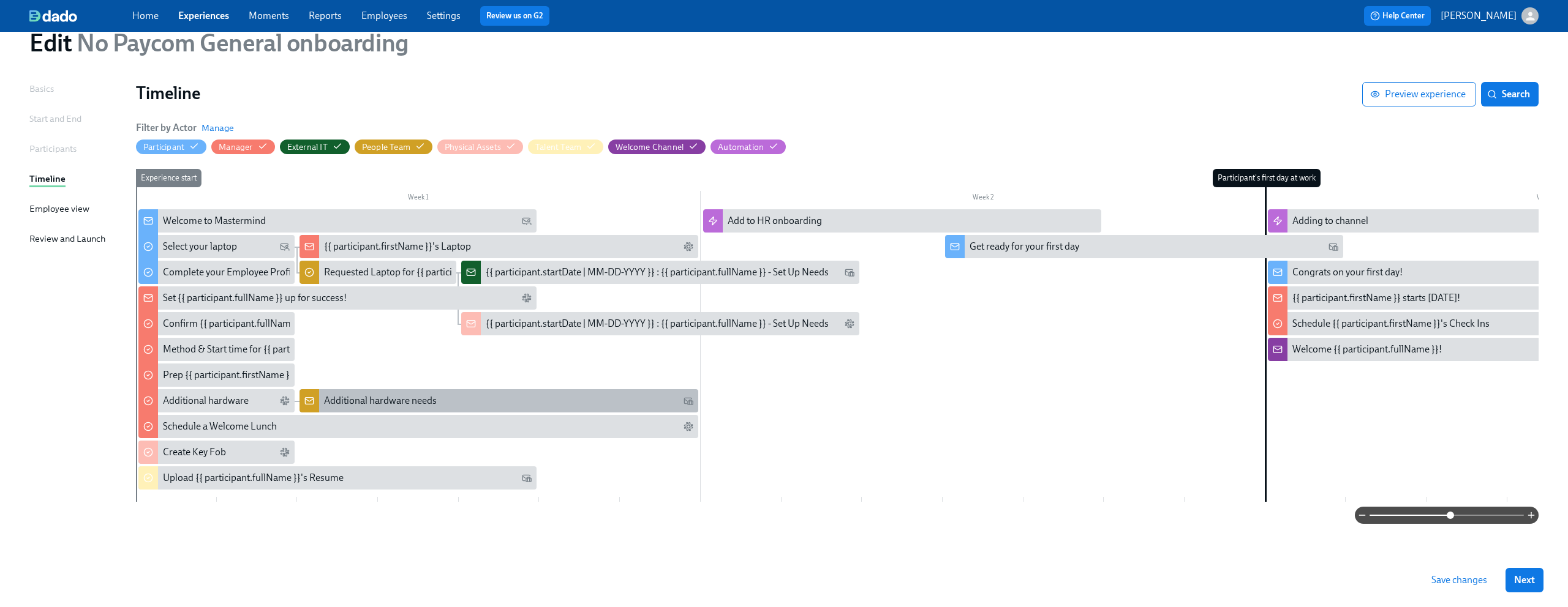
scroll to position [51, 0]
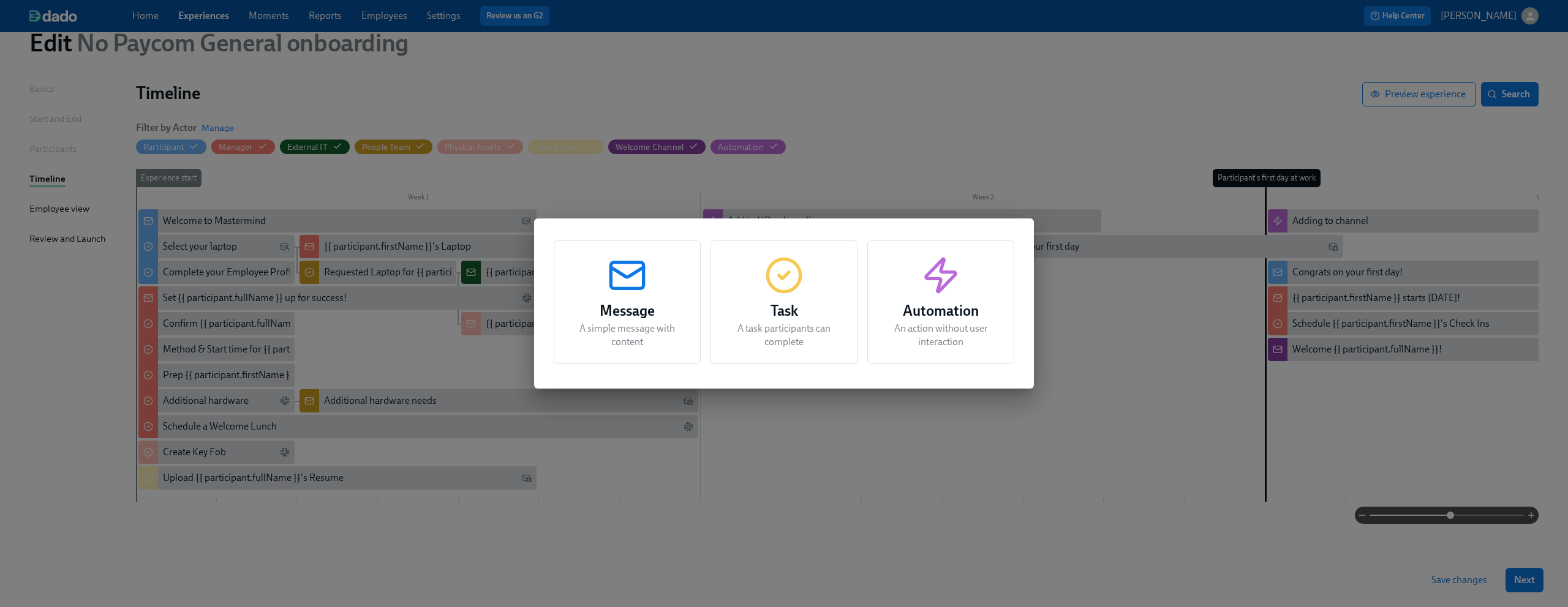
click at [620, 303] on h3 "Message" at bounding box center [627, 311] width 117 height 22
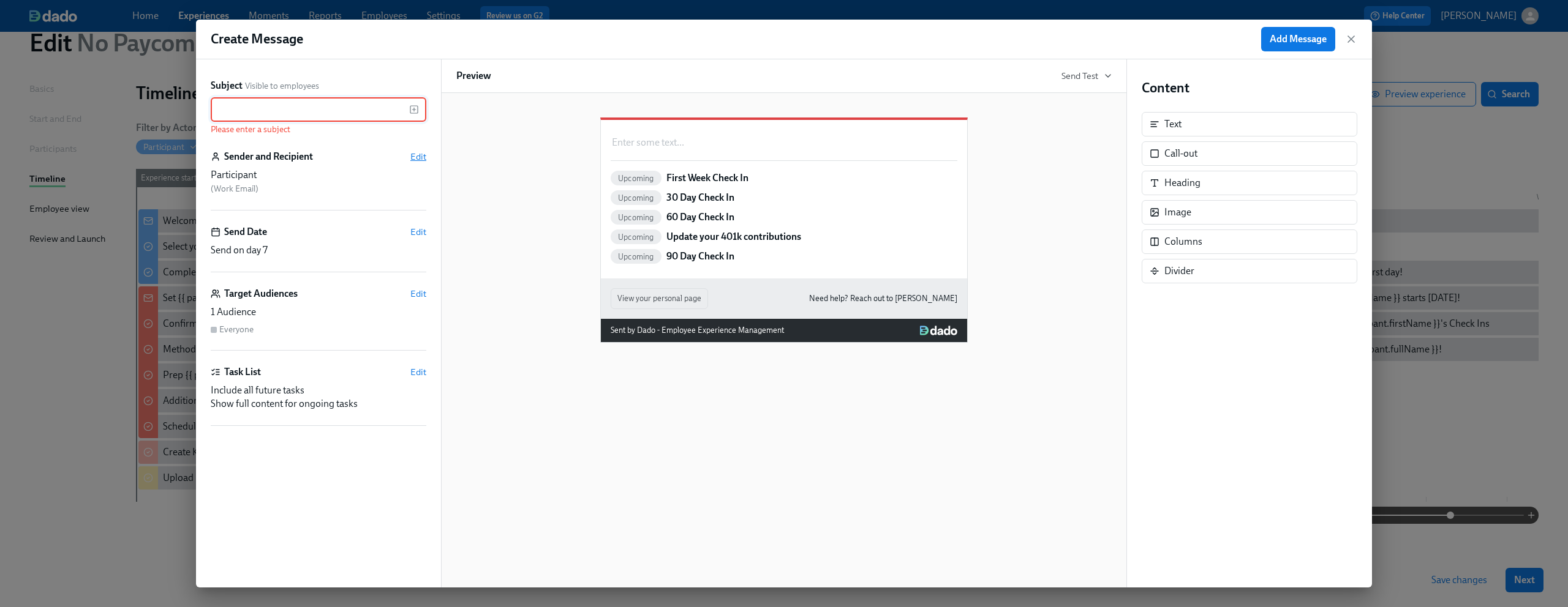
click at [415, 157] on span "Edit" at bounding box center [418, 156] width 16 height 12
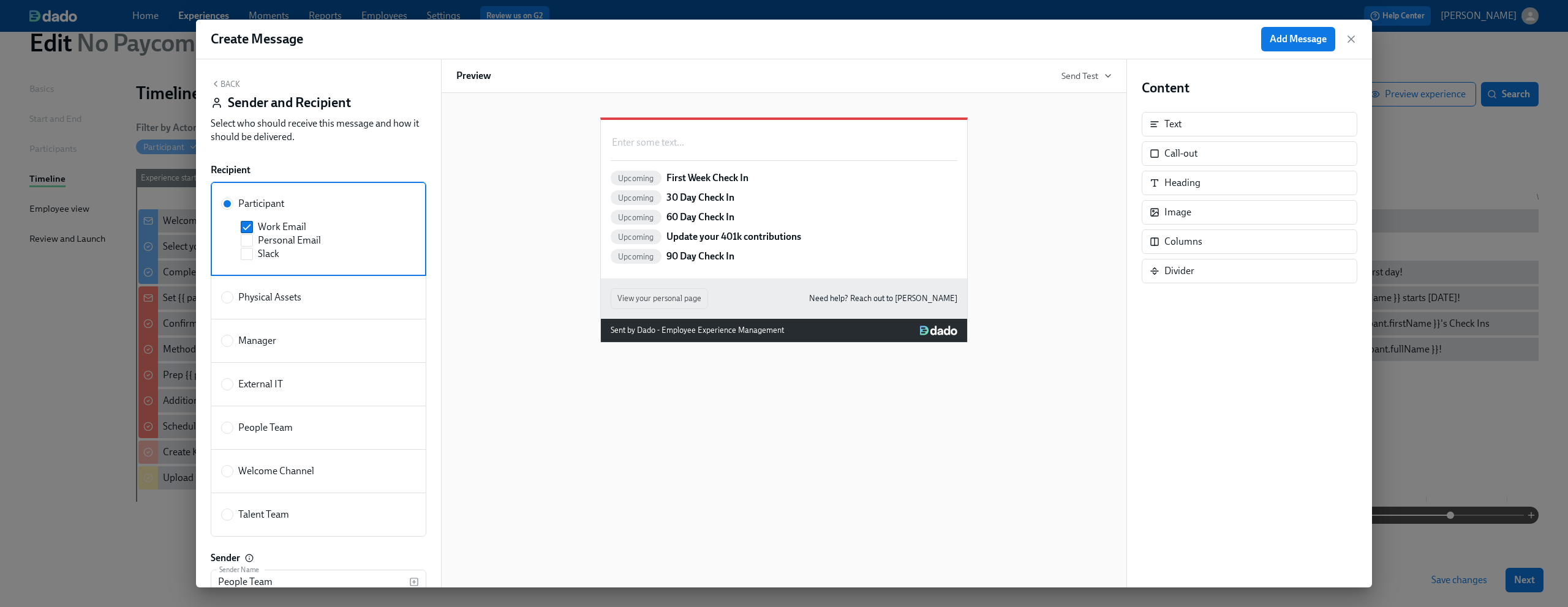
click at [278, 428] on span "People Team" at bounding box center [266, 428] width 54 height 14
click at [233, 428] on input "People Team" at bounding box center [227, 428] width 11 height 11
radio input "true"
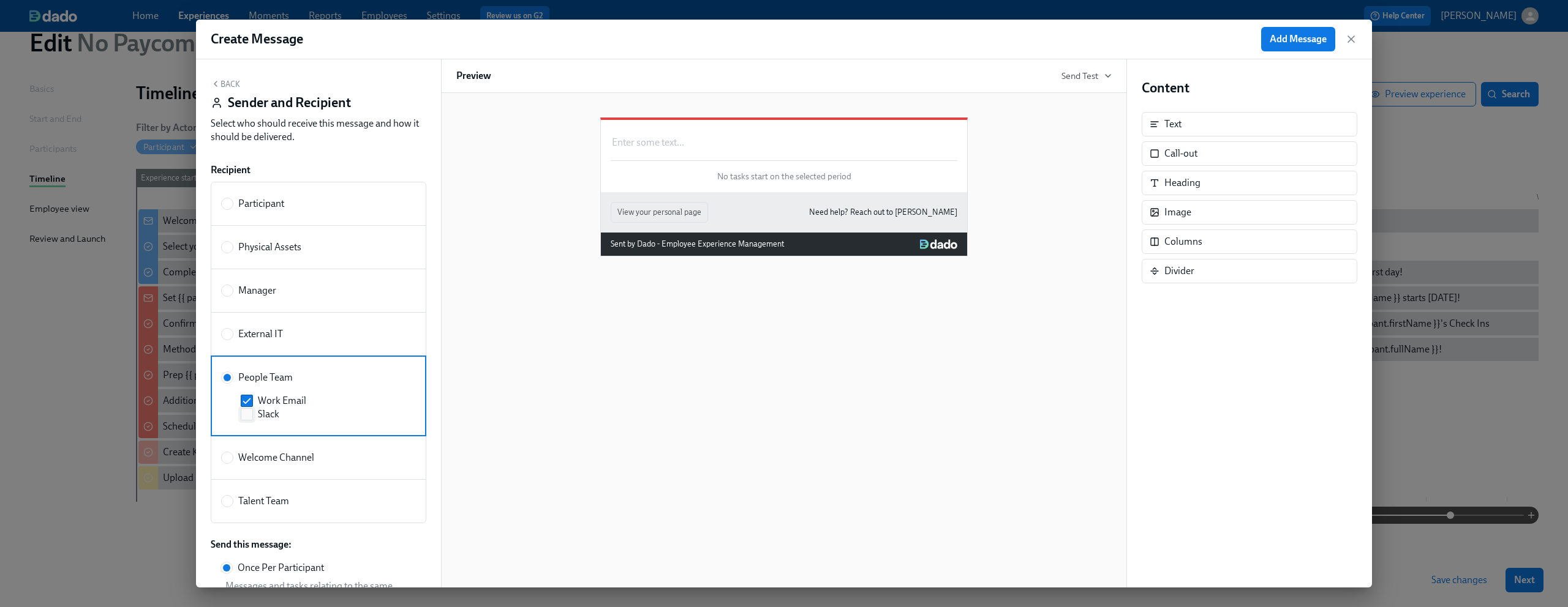
click at [244, 418] on input "Slack" at bounding box center [247, 415] width 11 height 11
checkbox input "true"
click at [690, 151] on div "Enter some text ... Duplicate Delete" at bounding box center [784, 143] width 346 height 16
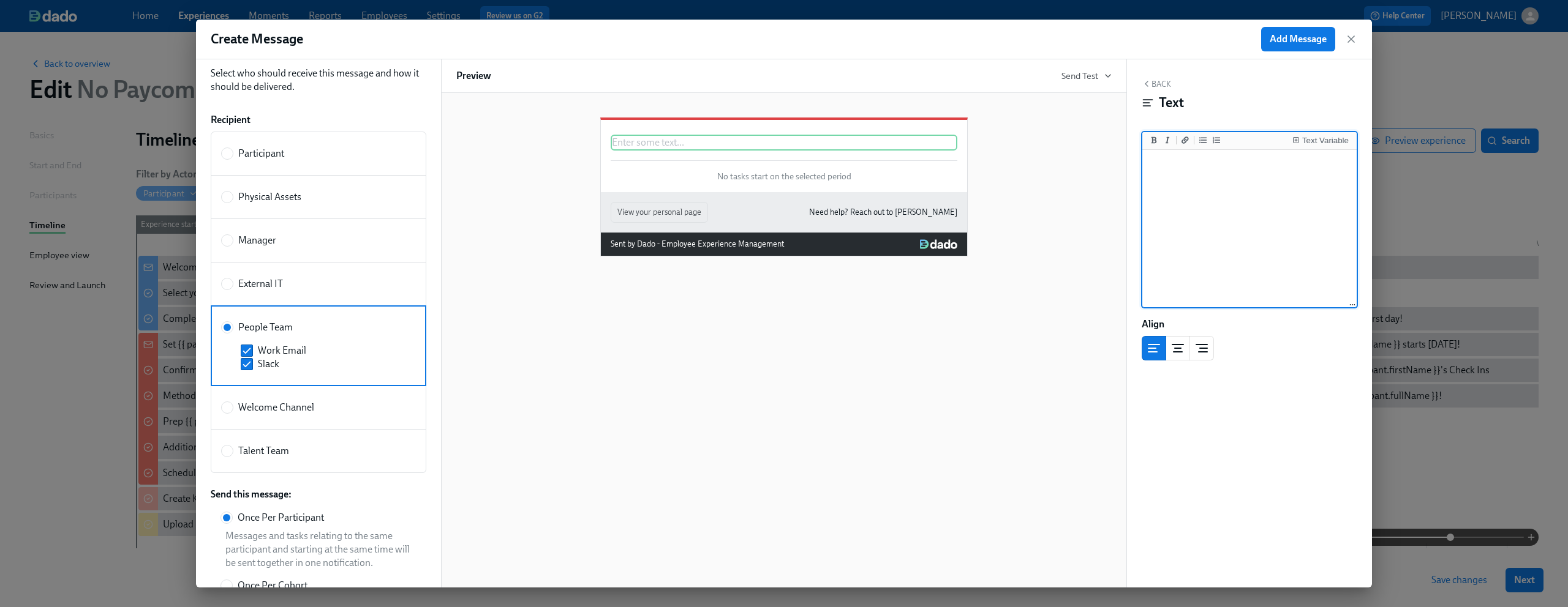
scroll to position [0, 0]
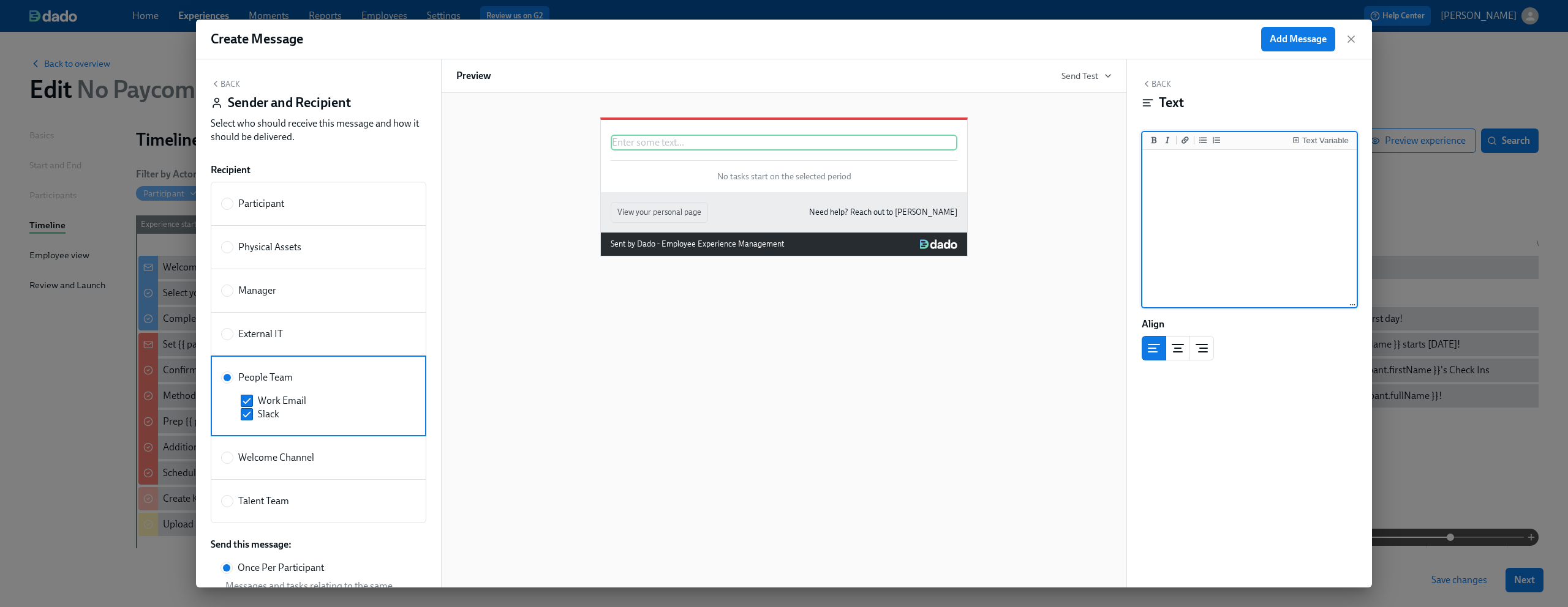
click at [723, 345] on div "Enter some text ... Duplicate Delete No tasks start on the selected period View…" at bounding box center [784, 341] width 686 height 495
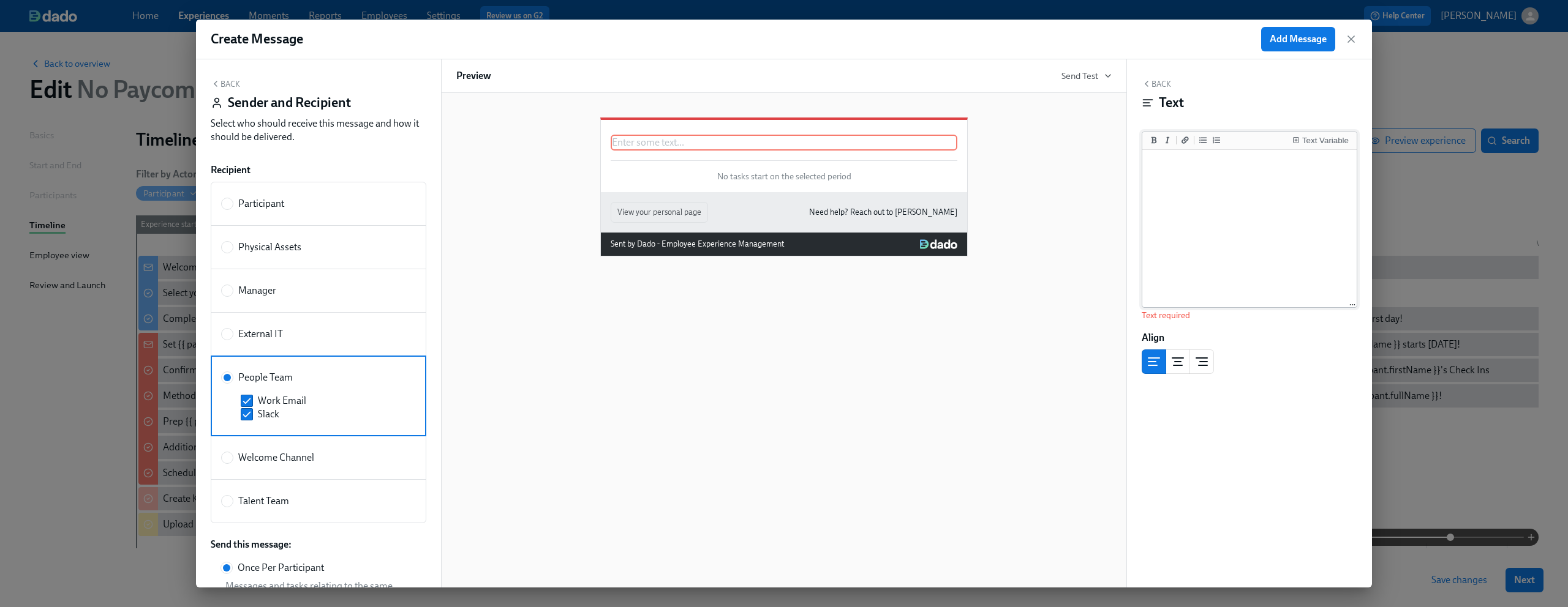
click at [1157, 168] on textarea at bounding box center [1249, 229] width 209 height 154
type textarea "D"
click at [1297, 140] on icon "Insert Text Variable" at bounding box center [1295, 140] width 7 height 7
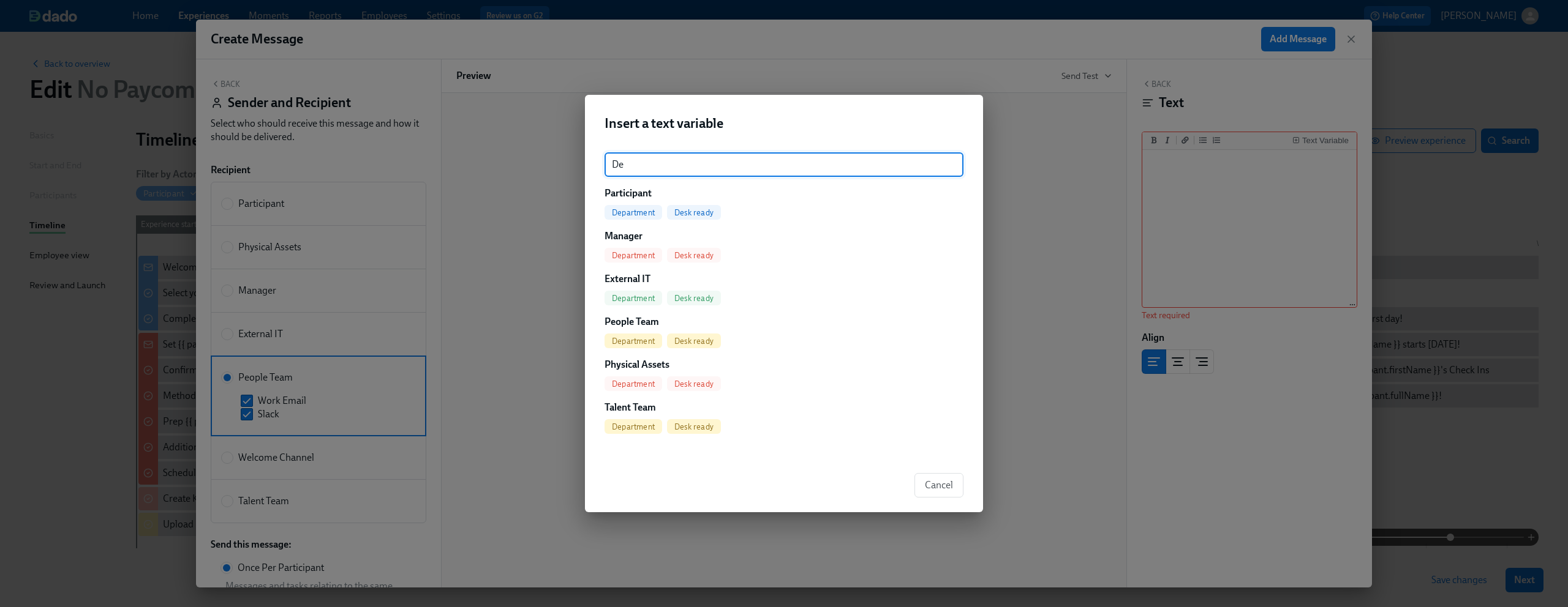
type input "D"
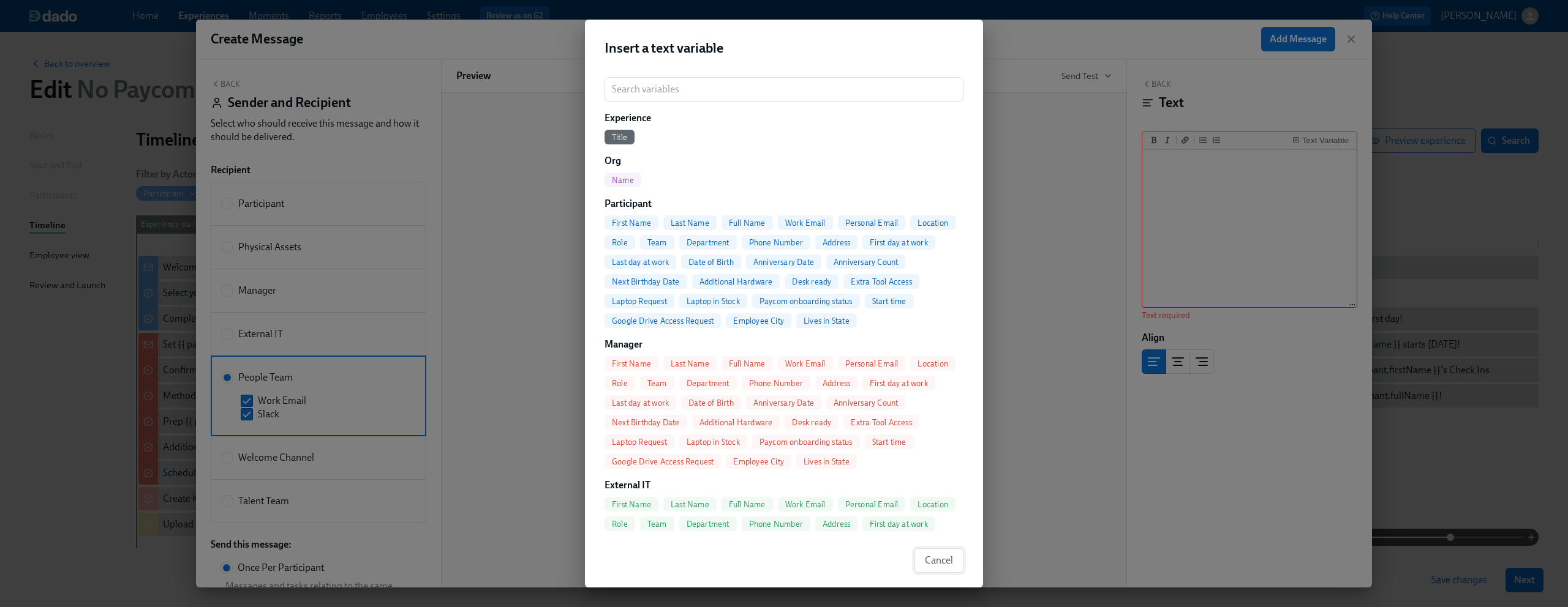
click at [950, 551] on button "Cancel" at bounding box center [938, 561] width 49 height 25
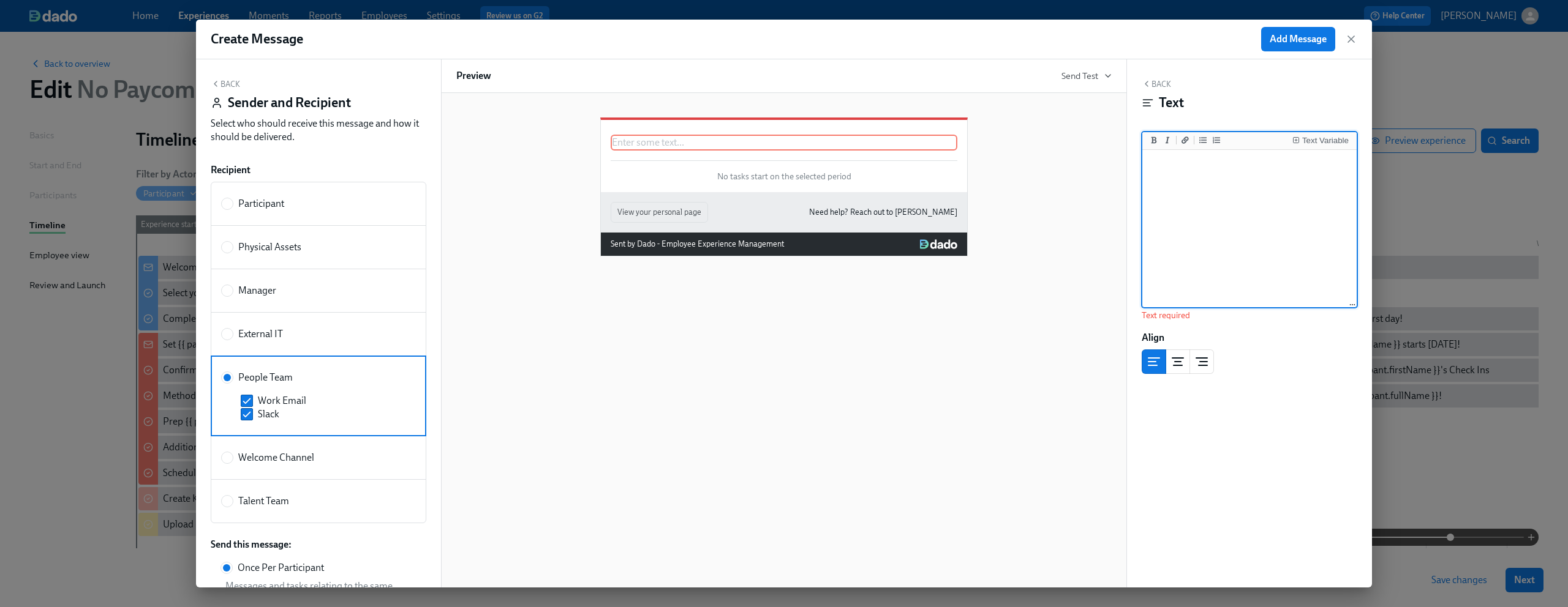
click at [1238, 198] on textarea at bounding box center [1249, 229] width 209 height 154
click at [1297, 140] on icon "Insert Text Variable" at bounding box center [1295, 140] width 7 height 7
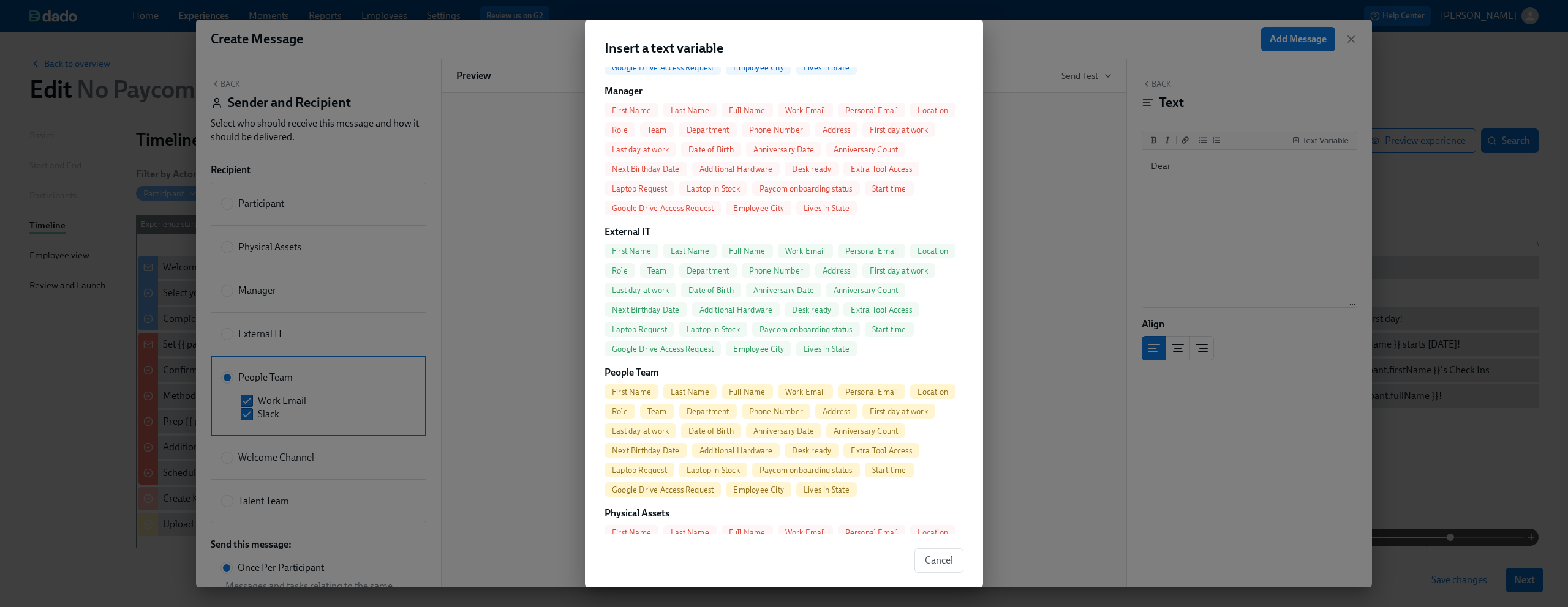
scroll to position [259, 0]
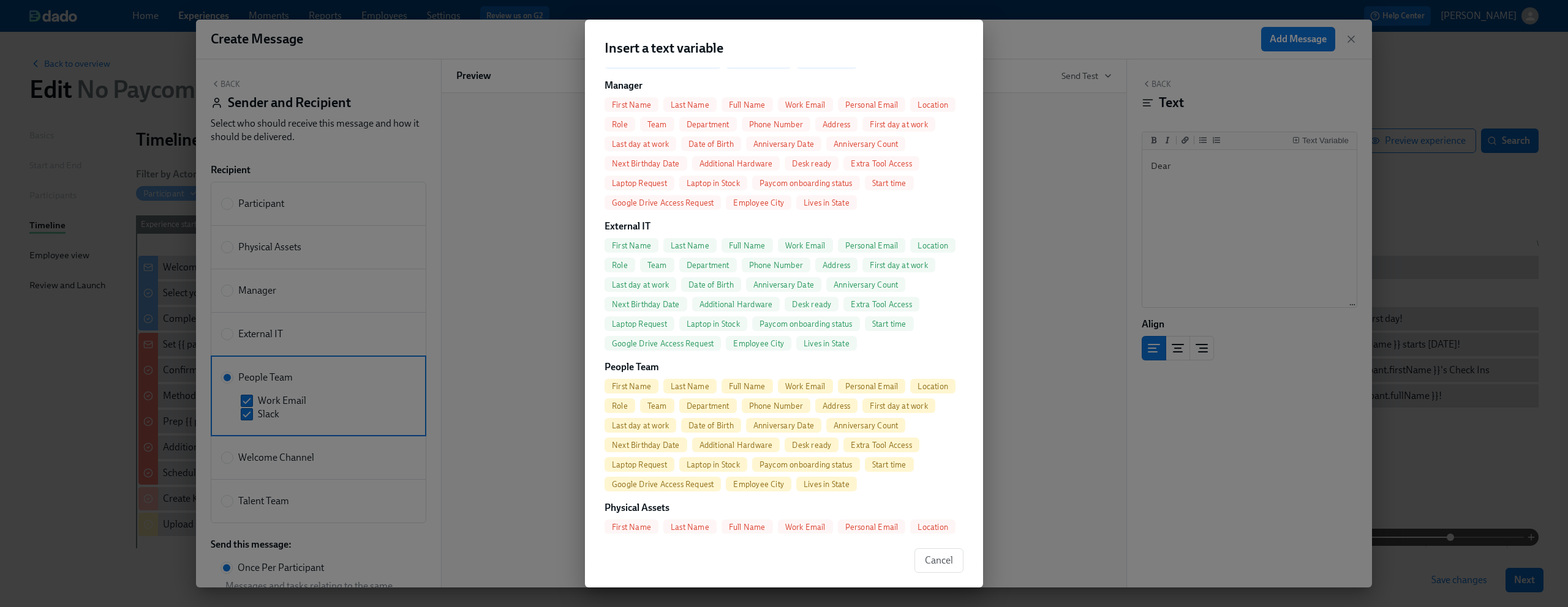
click at [630, 384] on span "First Name" at bounding box center [631, 387] width 54 height 10
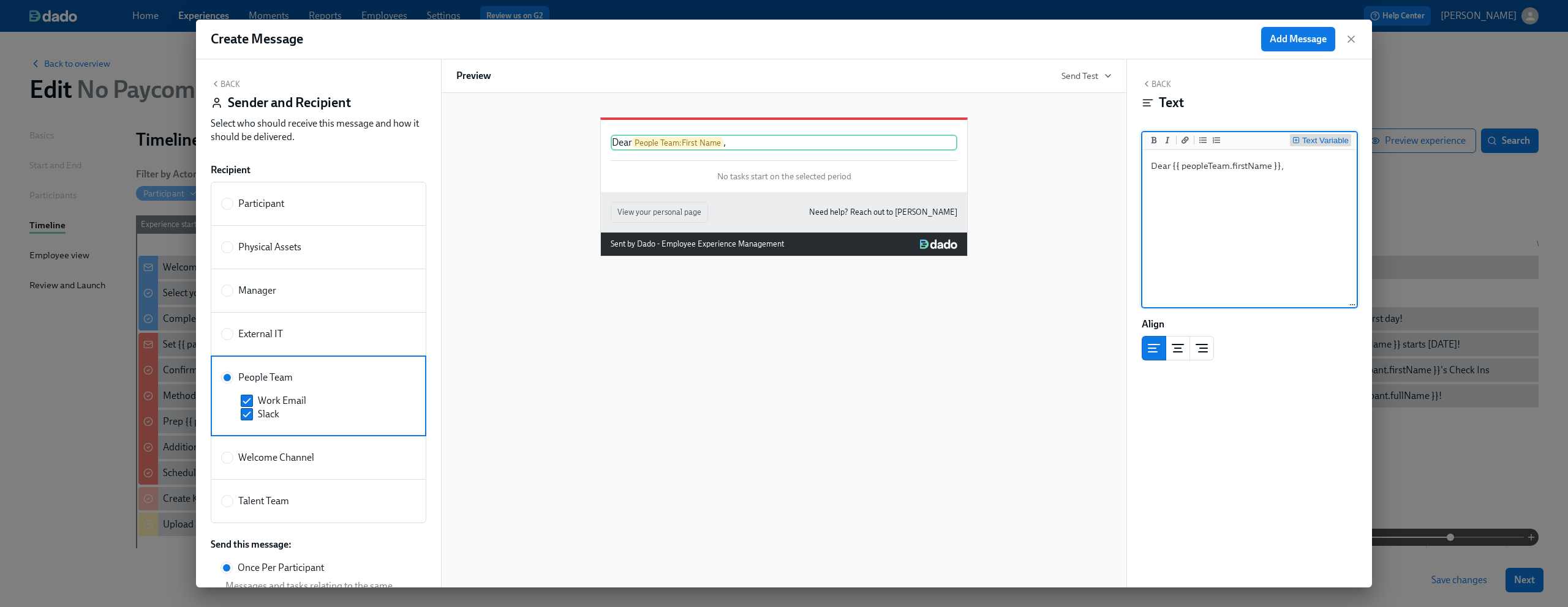
click at [1297, 142] on rect "Insert Text Variable" at bounding box center [1295, 140] width 6 height 6
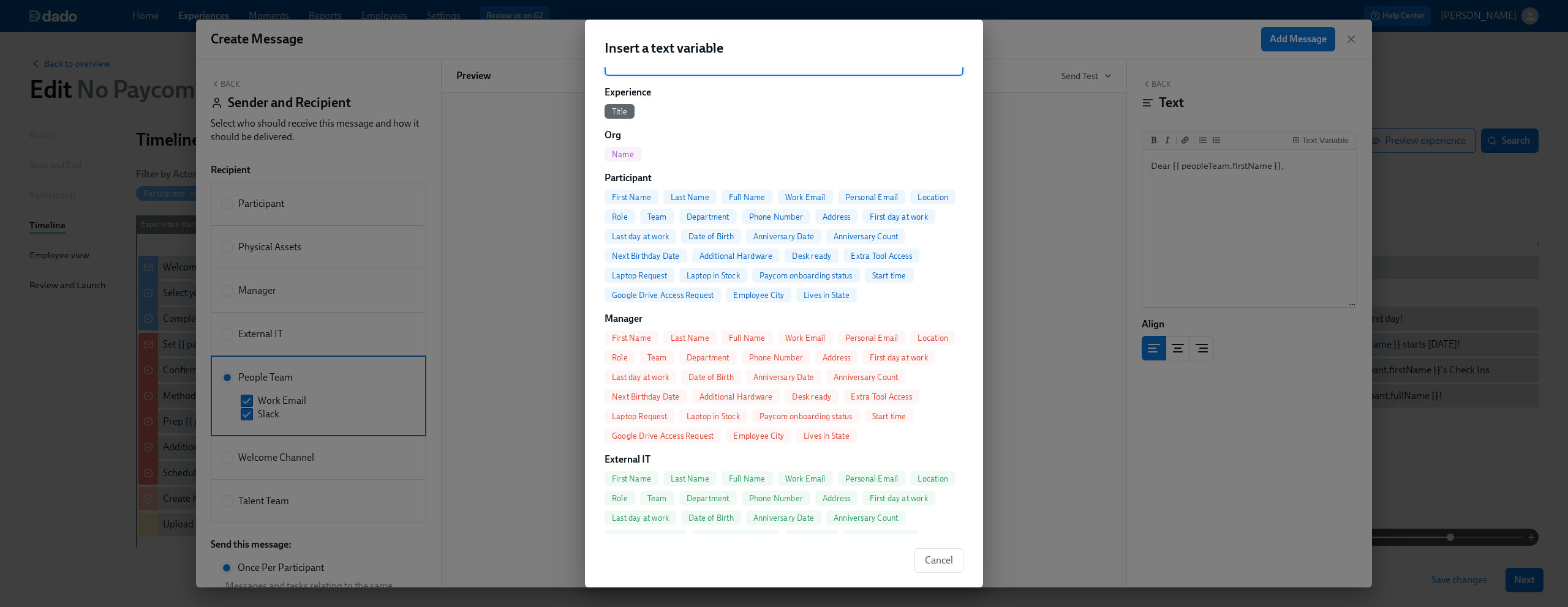
scroll to position [23, 0]
click at [737, 199] on span "Full Name" at bounding box center [747, 200] width 51 height 10
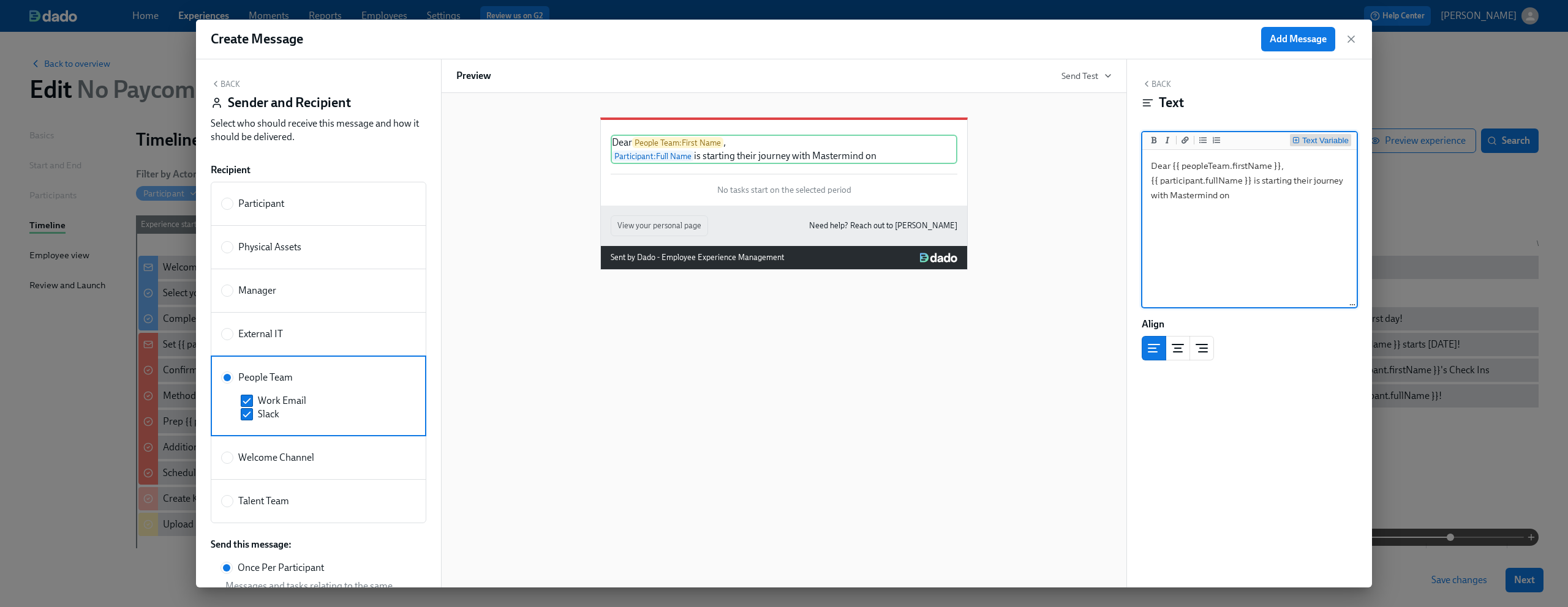
click at [1307, 138] on div "Text Variable" at bounding box center [1325, 140] width 46 height 9
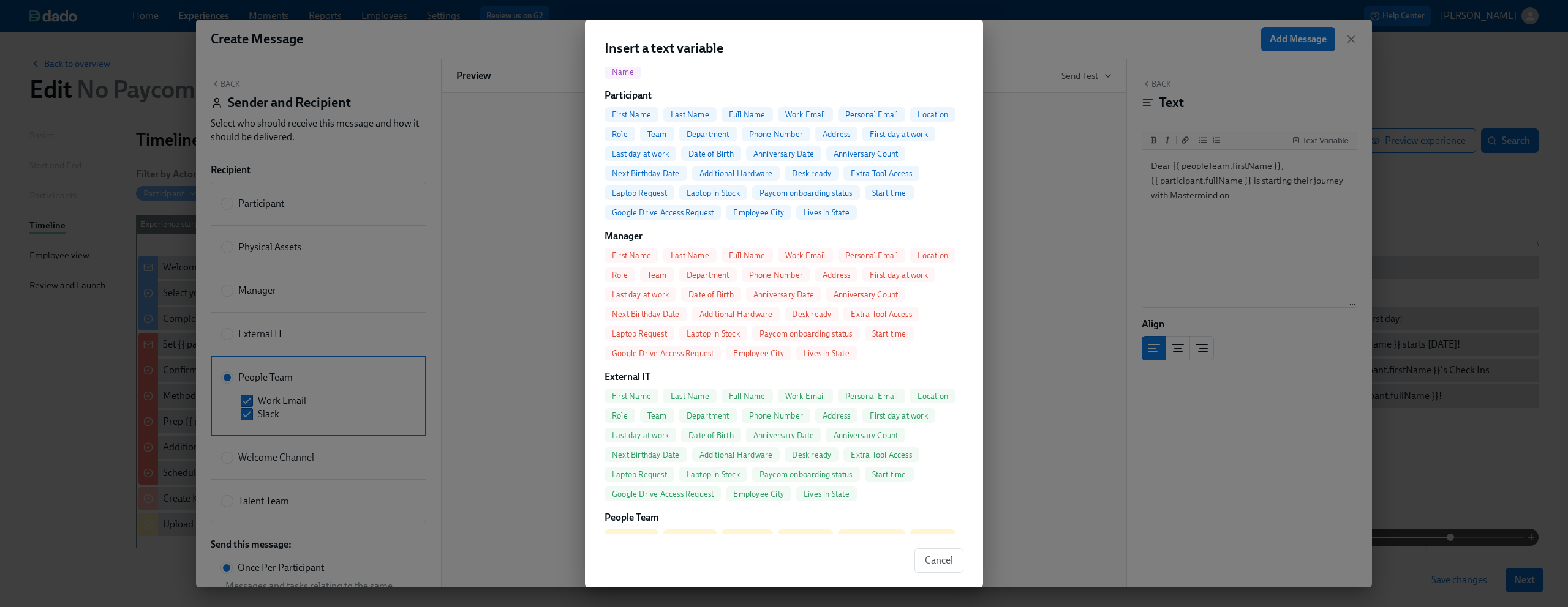
scroll to position [89, 0]
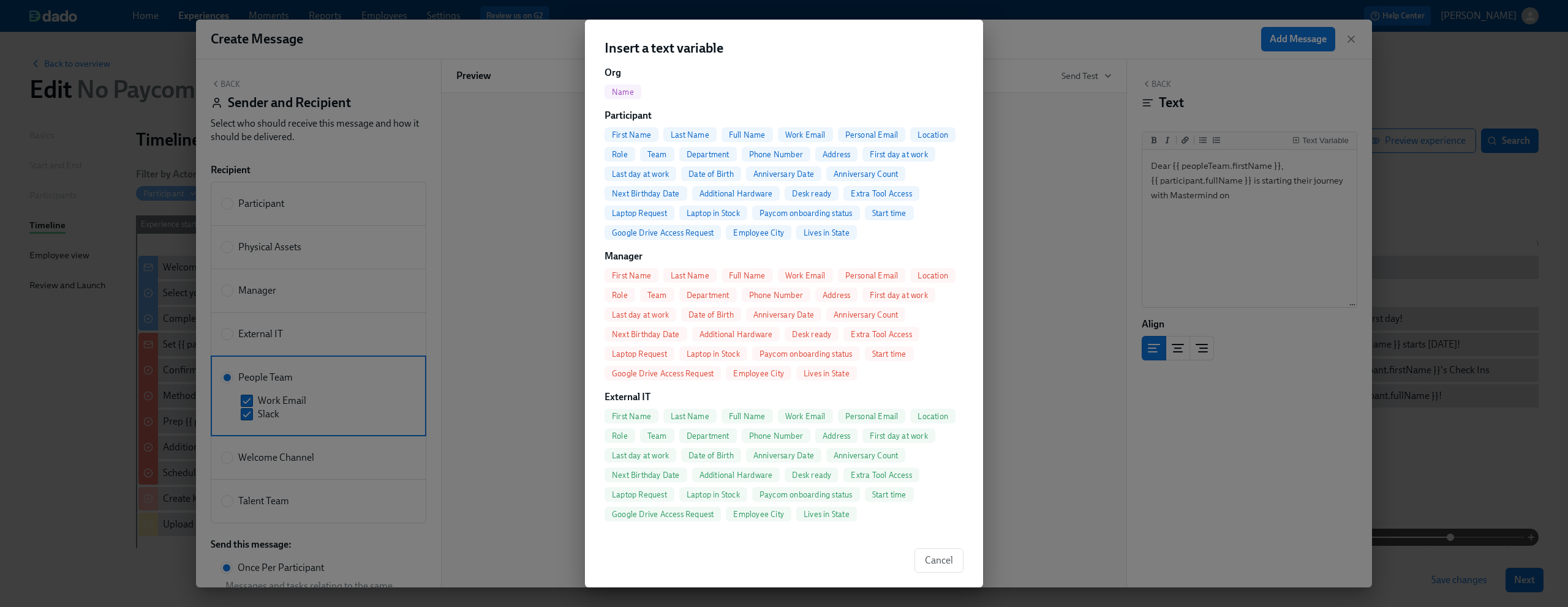
click at [892, 154] on span "First day at work" at bounding box center [899, 155] width 73 height 10
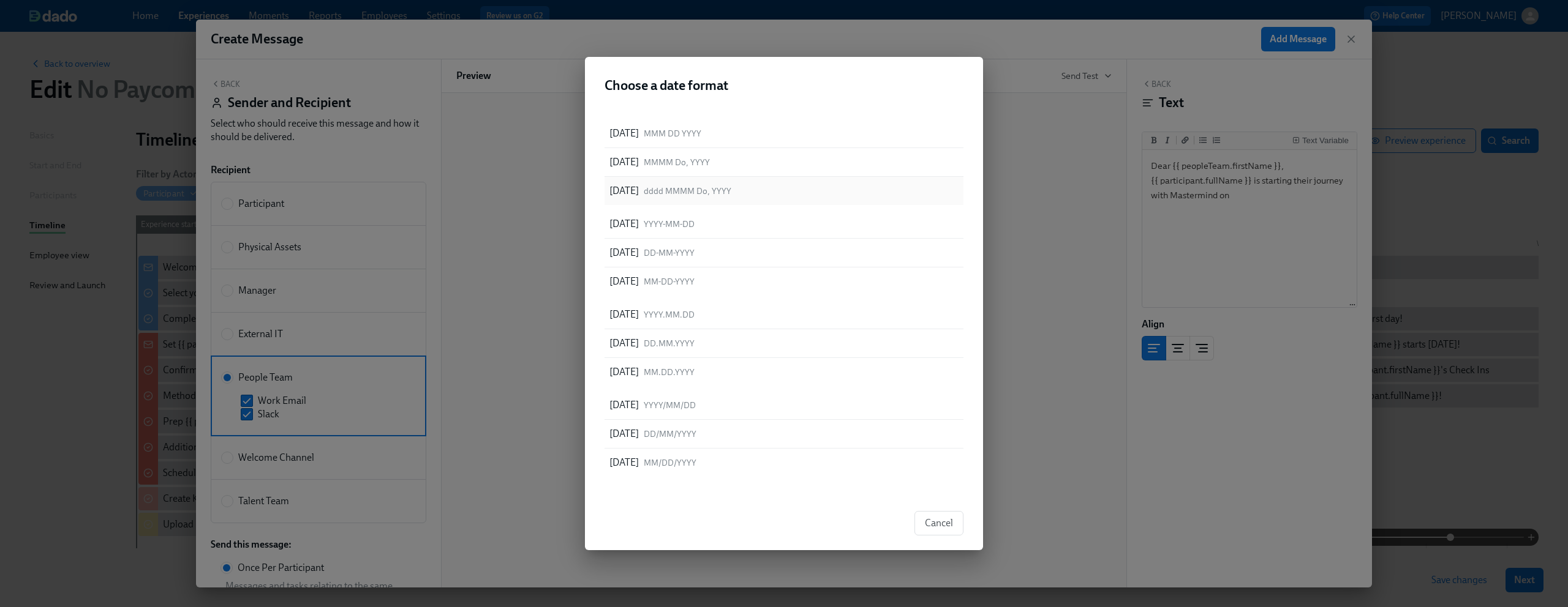
click at [731, 187] on span "dddd MMMM Do, YYYY" at bounding box center [688, 191] width 88 height 12
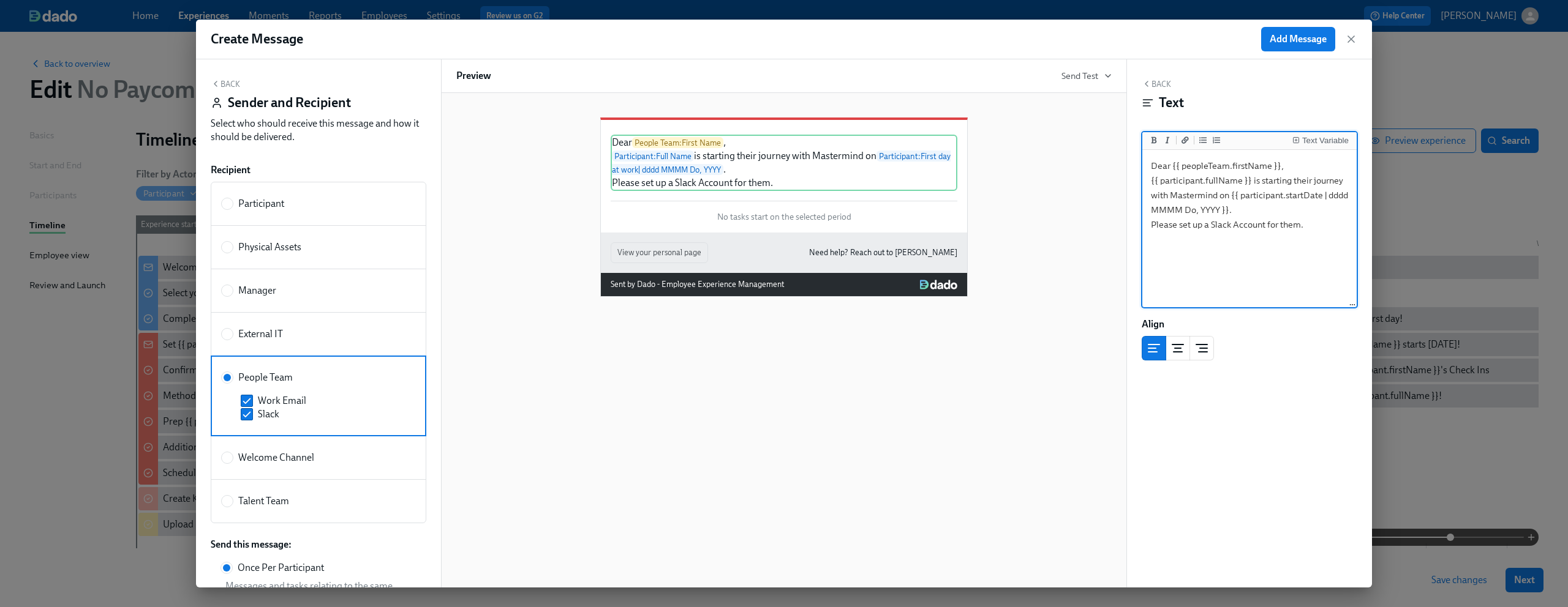
type textarea "Dear {{ peopleTeam.firstName }}, {{ participant.fullName }} is starting their j…"
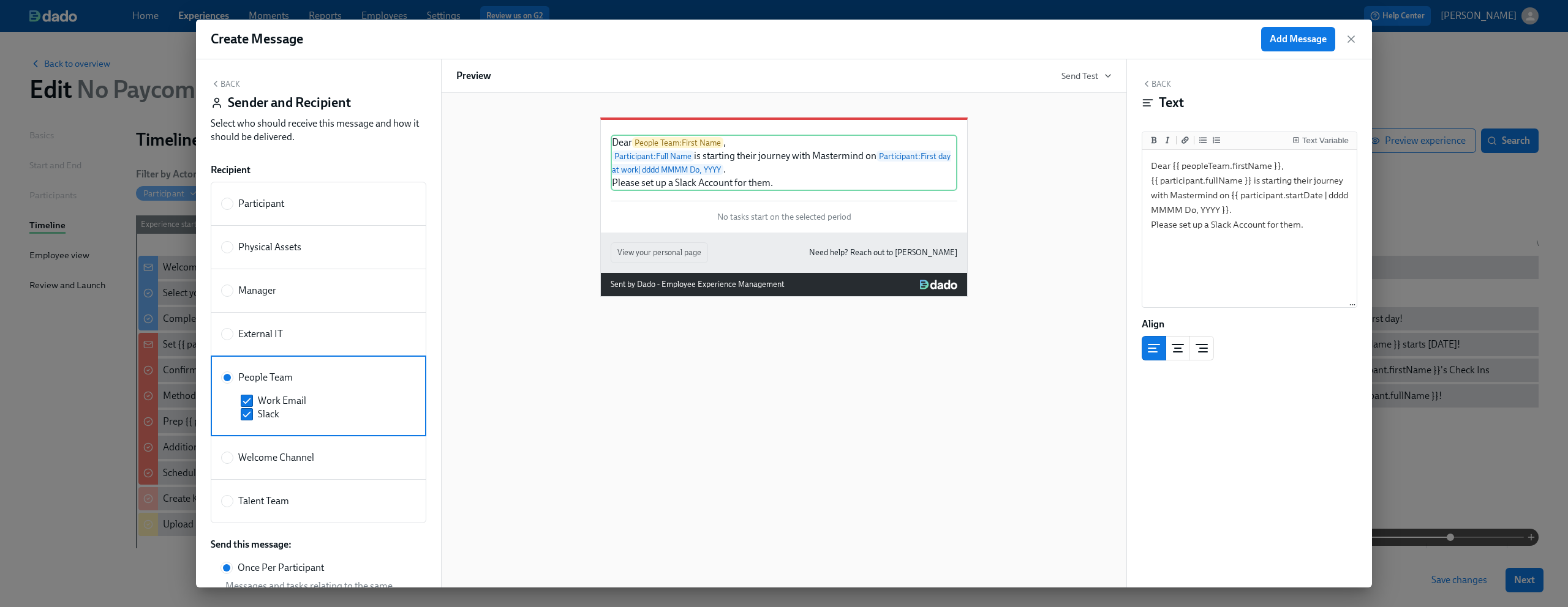
click at [1072, 220] on div "Dear People Team : First Name , Participant : Full Name is starting their journ…" at bounding box center [784, 197] width 655 height 199
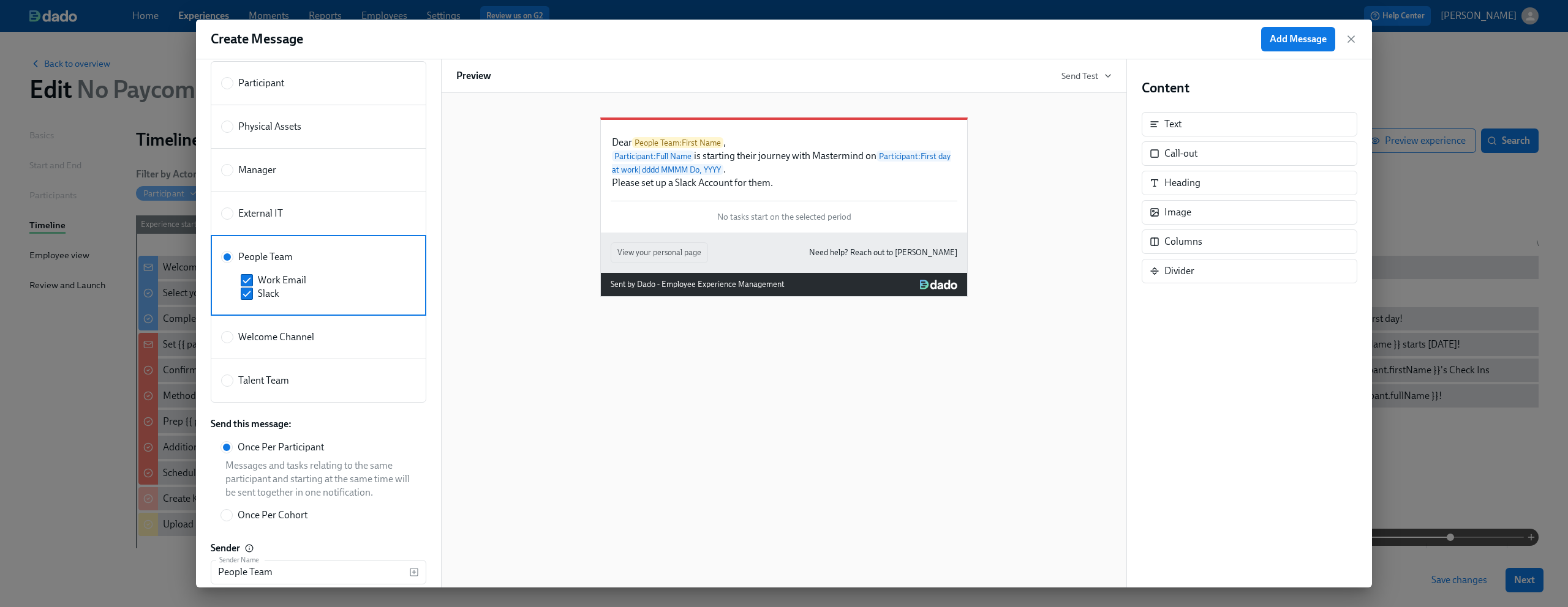
scroll to position [0, 0]
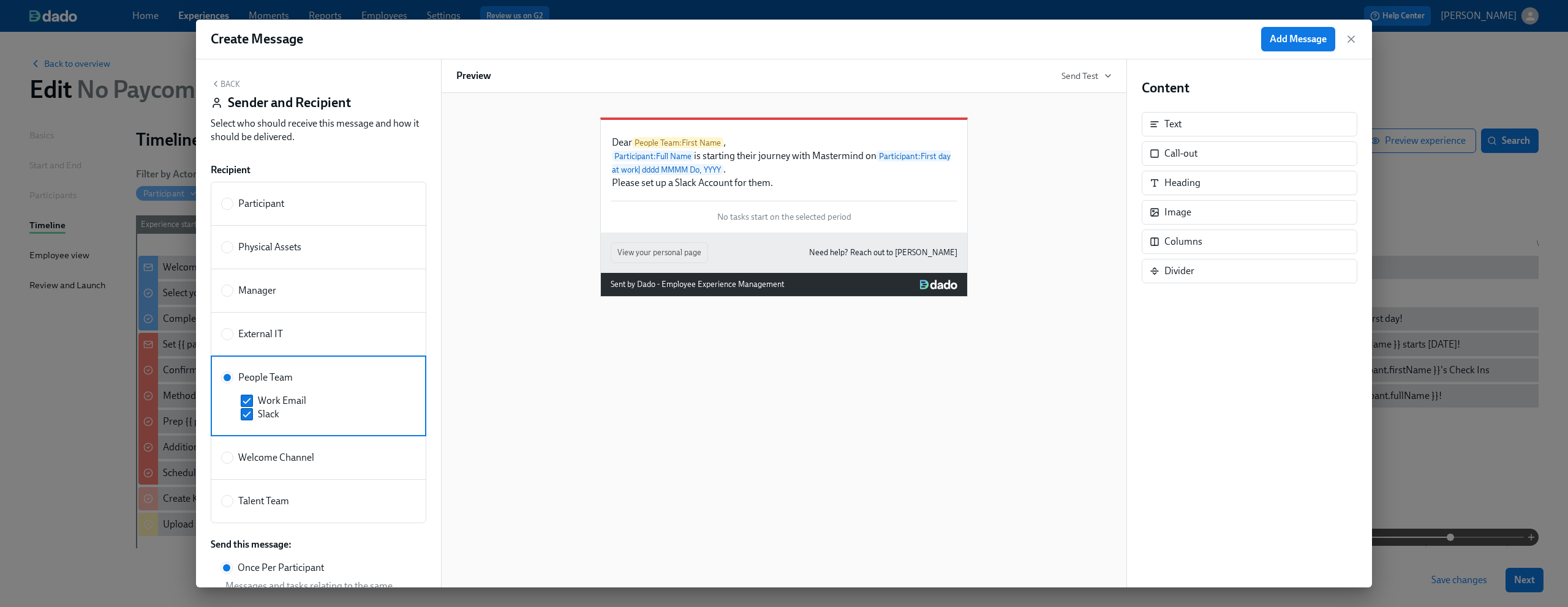
drag, startPoint x: 1298, startPoint y: 44, endPoint x: 1013, endPoint y: 187, distance: 318.9
click at [1013, 187] on div "Create Message Add Message Back Sender and Recipient Select who should receive …" at bounding box center [784, 304] width 1176 height 568
click at [1276, 36] on span "Add Message" at bounding box center [1297, 38] width 57 height 12
click at [460, 199] on div "Dear People Team : First Name , Participant : Full Name is starting their journ…" at bounding box center [784, 197] width 655 height 199
click at [549, 161] on div "Dear People Team : First Name , Participant : Full Name is starting their journ…" at bounding box center [784, 197] width 655 height 199
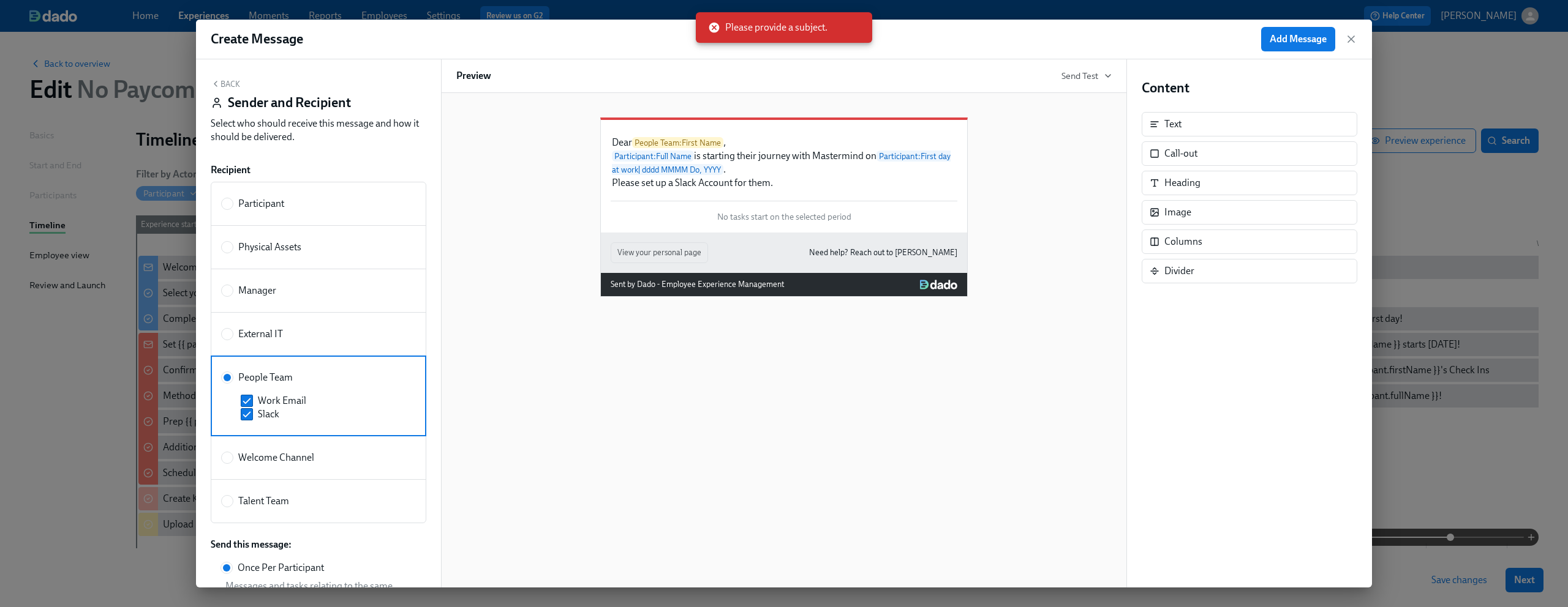
click at [304, 136] on div "Select who should receive this message and how it should be delivered." at bounding box center [318, 131] width 215 height 27
click at [277, 73] on div "Back Sender and Recipient Select who should receive this message and how it sho…" at bounding box center [318, 323] width 245 height 528
click at [231, 82] on button "Back" at bounding box center [225, 84] width 30 height 10
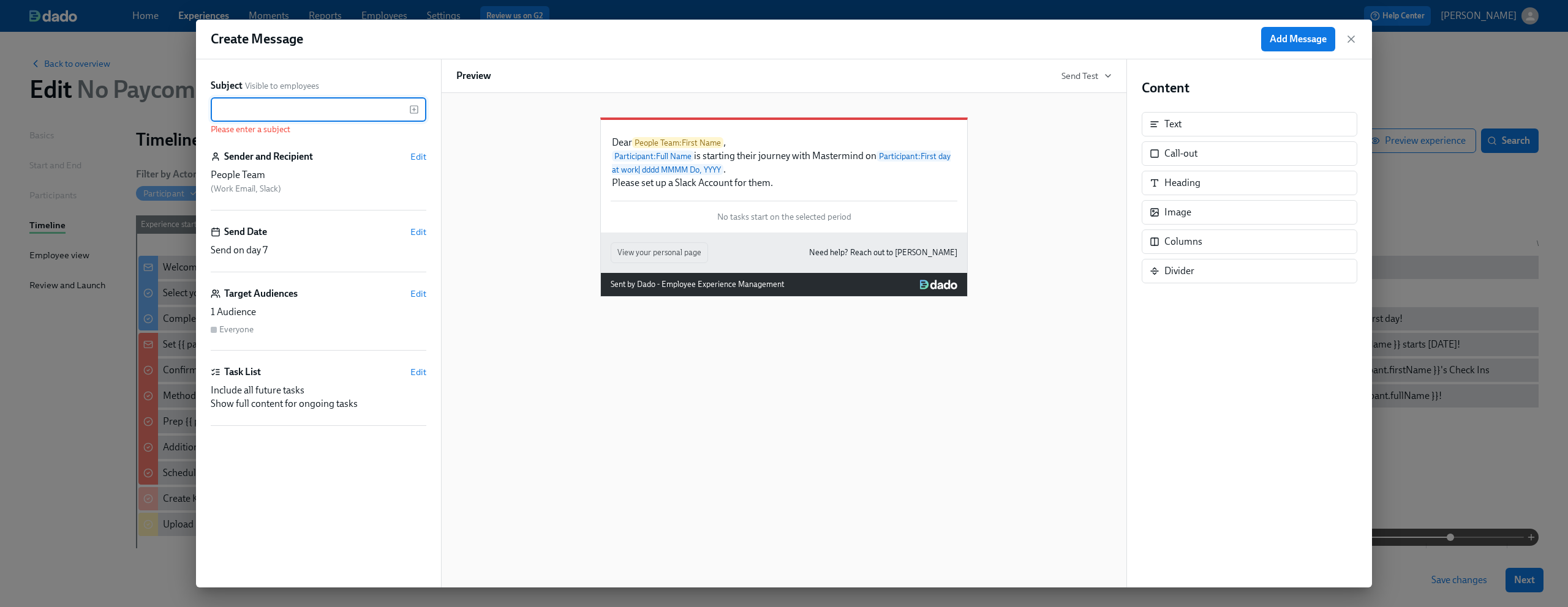
click at [298, 112] on input "text" at bounding box center [310, 109] width 199 height 25
click at [413, 106] on rect "button" at bounding box center [413, 109] width 7 height 7
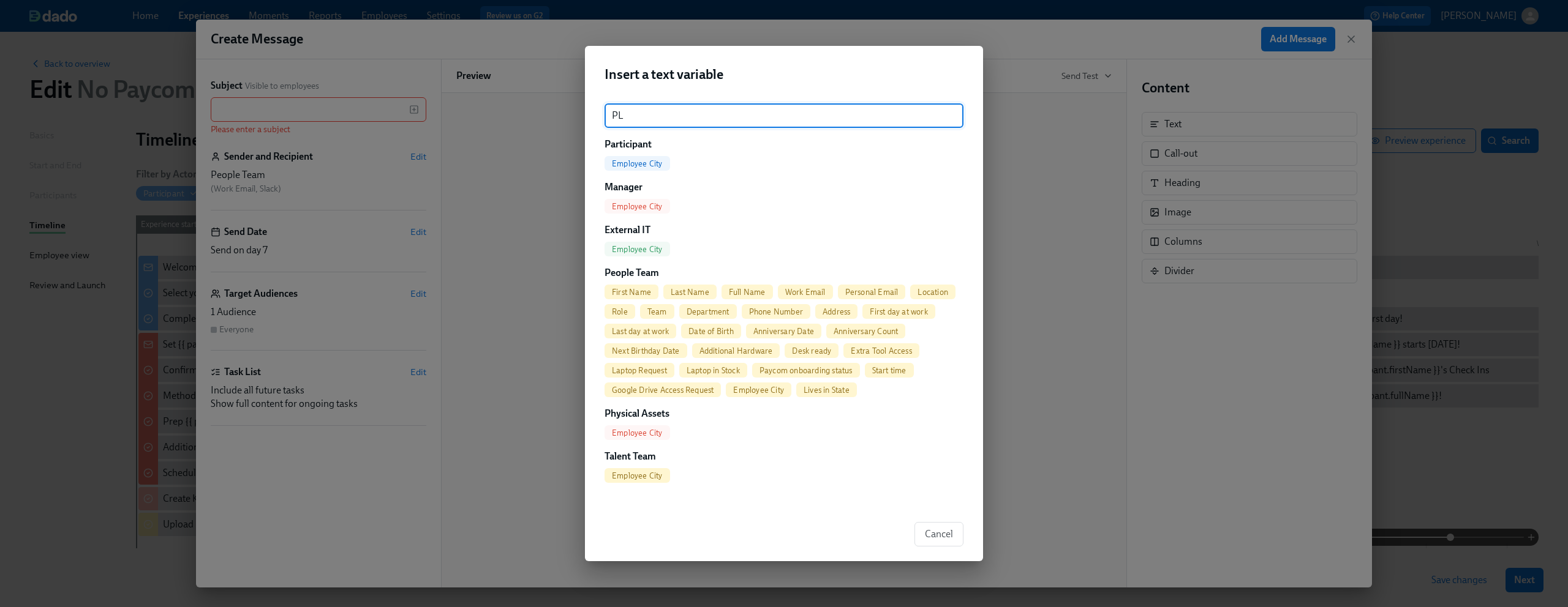
type input "P"
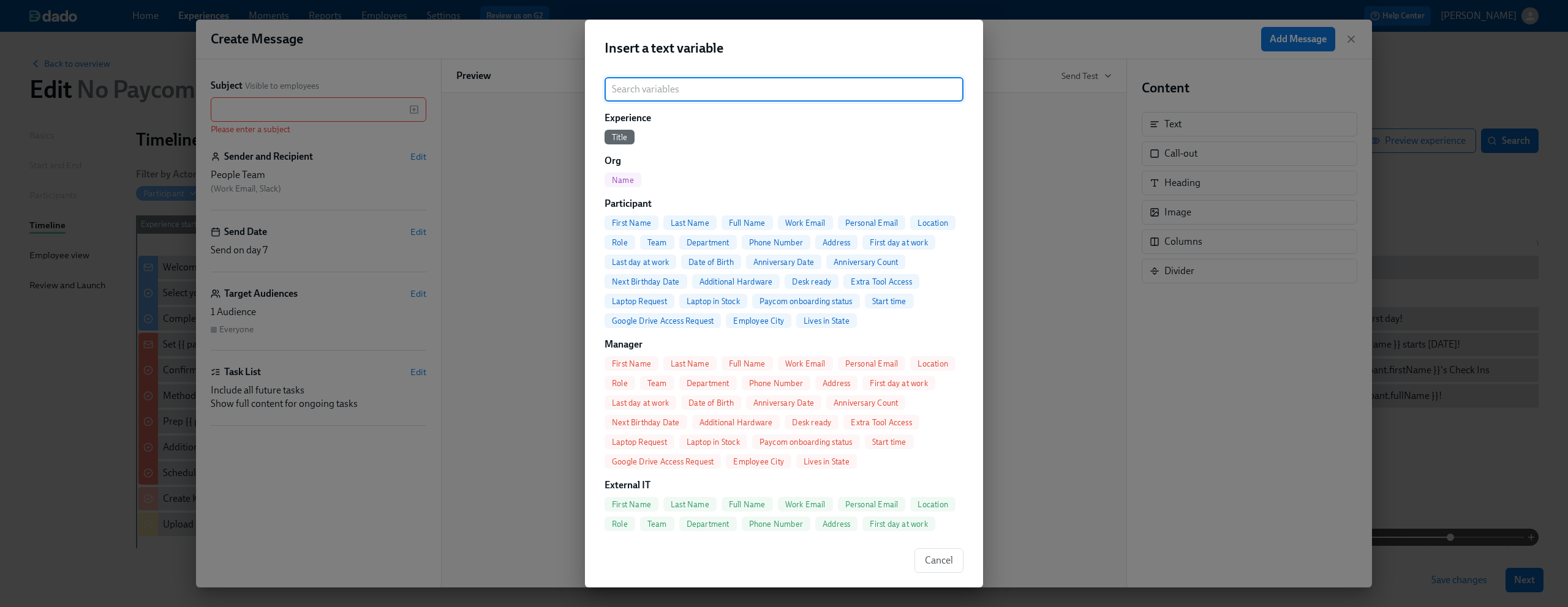
click at [341, 111] on div "Insert a text variable ​ Experience Title Org Name Participant First Name Last …" at bounding box center [784, 303] width 1568 height 607
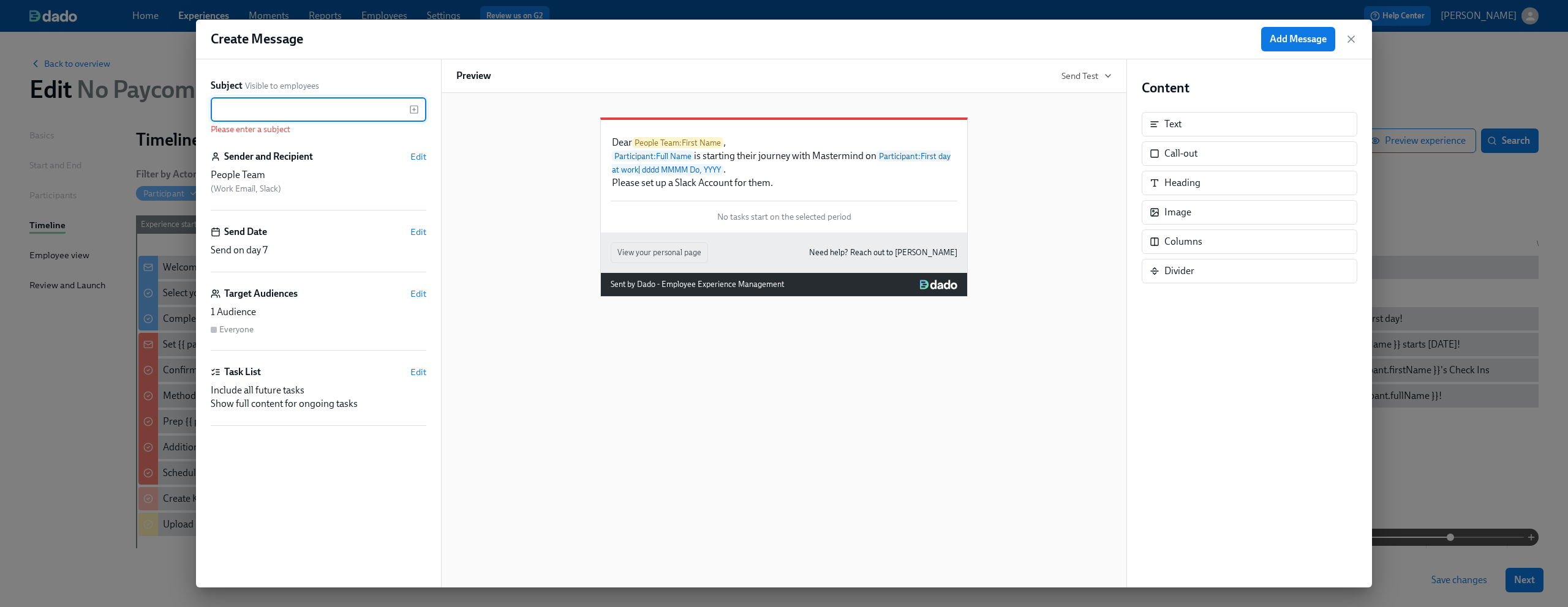
click at [341, 111] on input "text" at bounding box center [310, 109] width 199 height 25
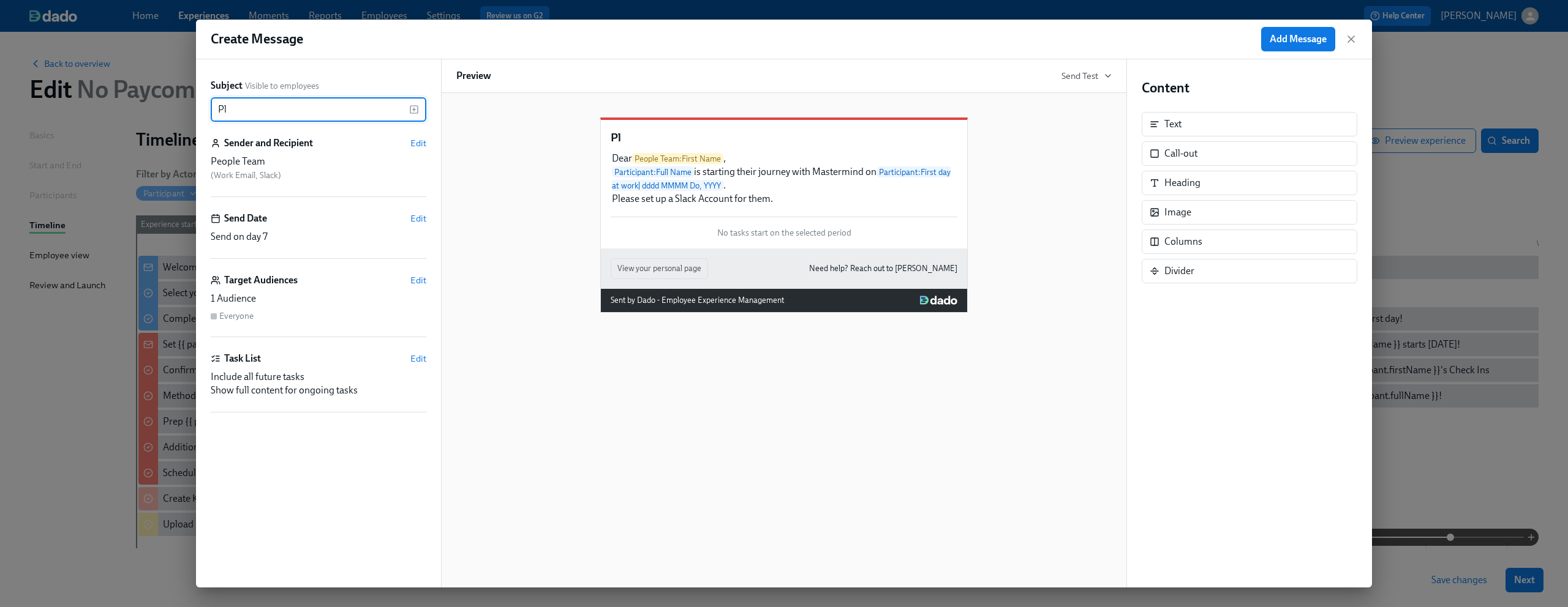
type input "P"
click at [413, 110] on icon "button" at bounding box center [414, 109] width 10 height 10
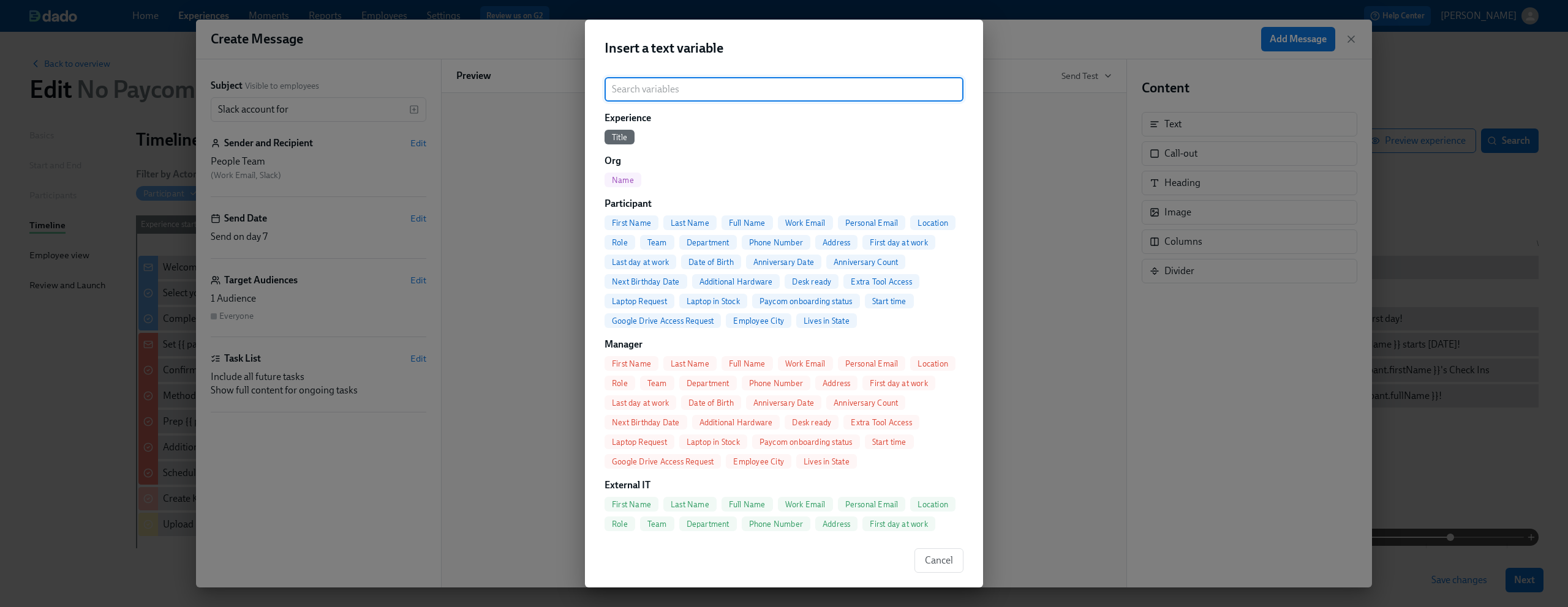
click at [731, 225] on span "Full Name" at bounding box center [747, 223] width 51 height 10
type input "Slack account for {{ participant.fullName }}"
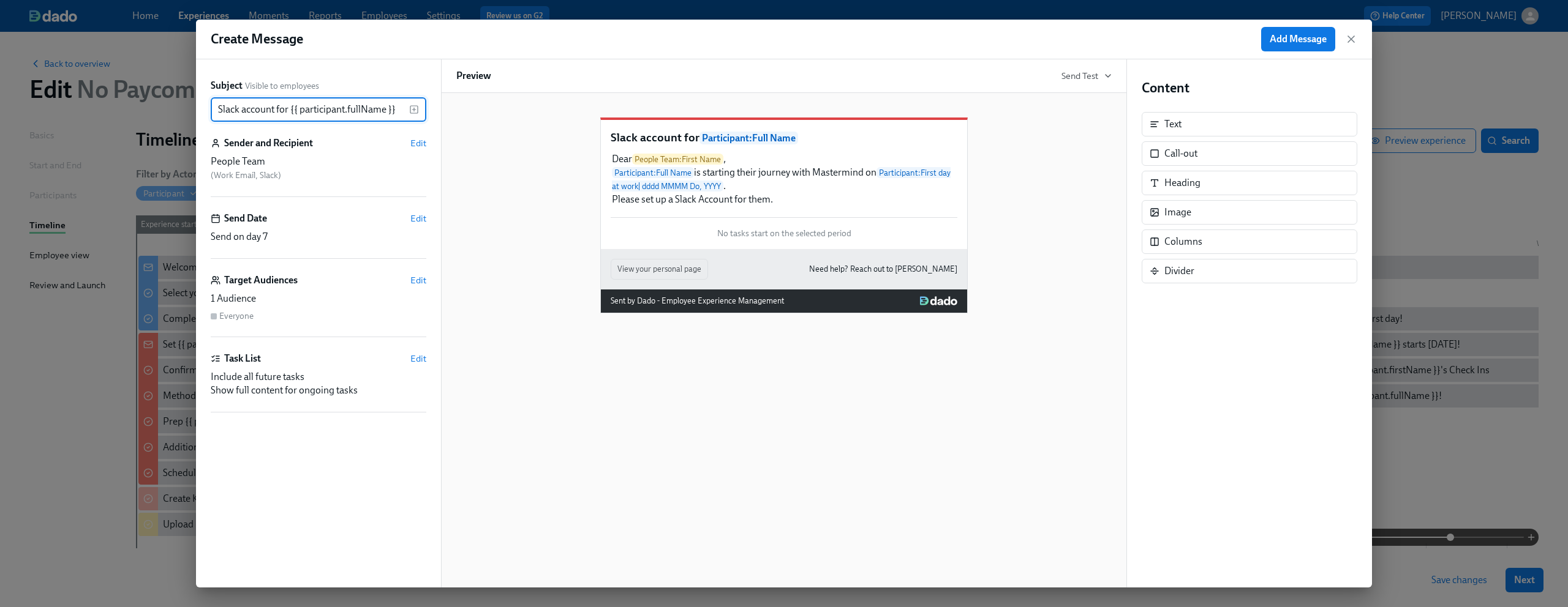
click at [562, 165] on div "Slack account for Participant : Full Name Dear People Team : First Name , Parti…" at bounding box center [784, 206] width 655 height 215
click at [892, 440] on div "Slack account for Participant : Full Name Dear People Team : First Name , Parti…" at bounding box center [784, 341] width 686 height 495
click at [1064, 207] on div "Slack account for Participant : Full Name Dear People Team : First Name , Parti…" at bounding box center [784, 206] width 655 height 215
click at [1300, 33] on span "Add Message" at bounding box center [1297, 38] width 57 height 12
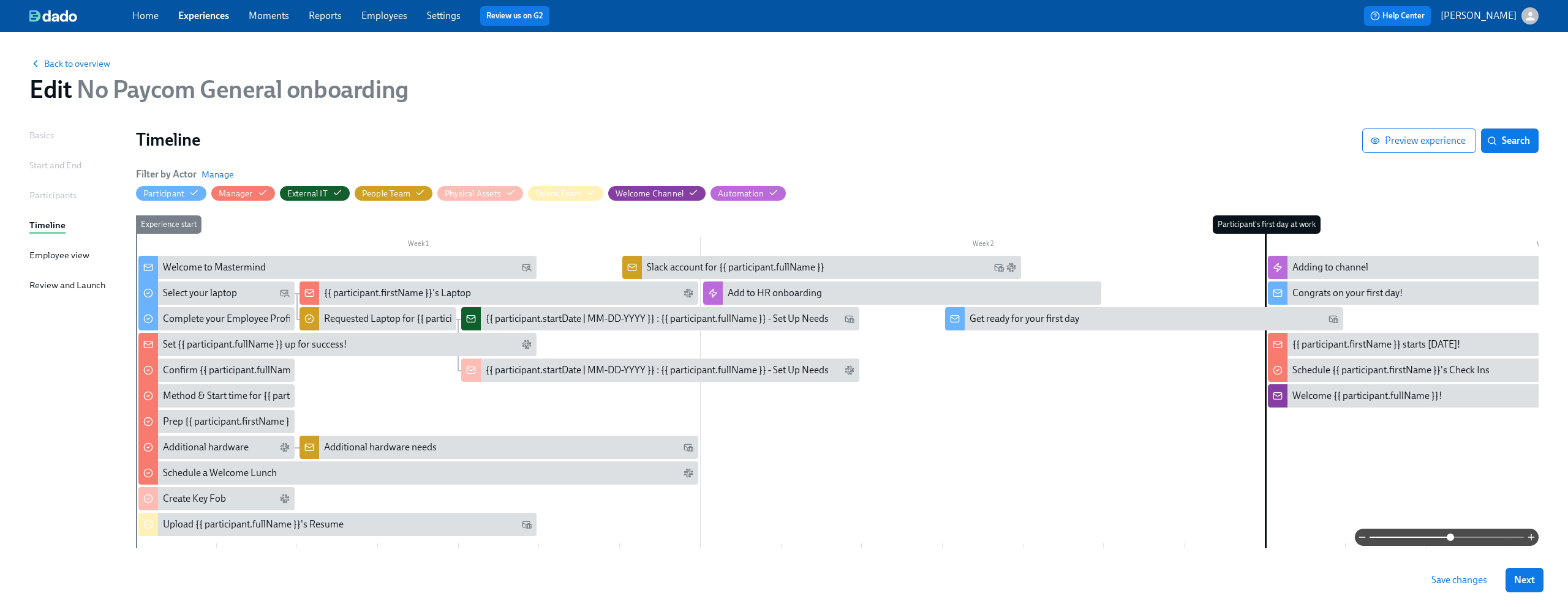
scroll to position [4, 0]
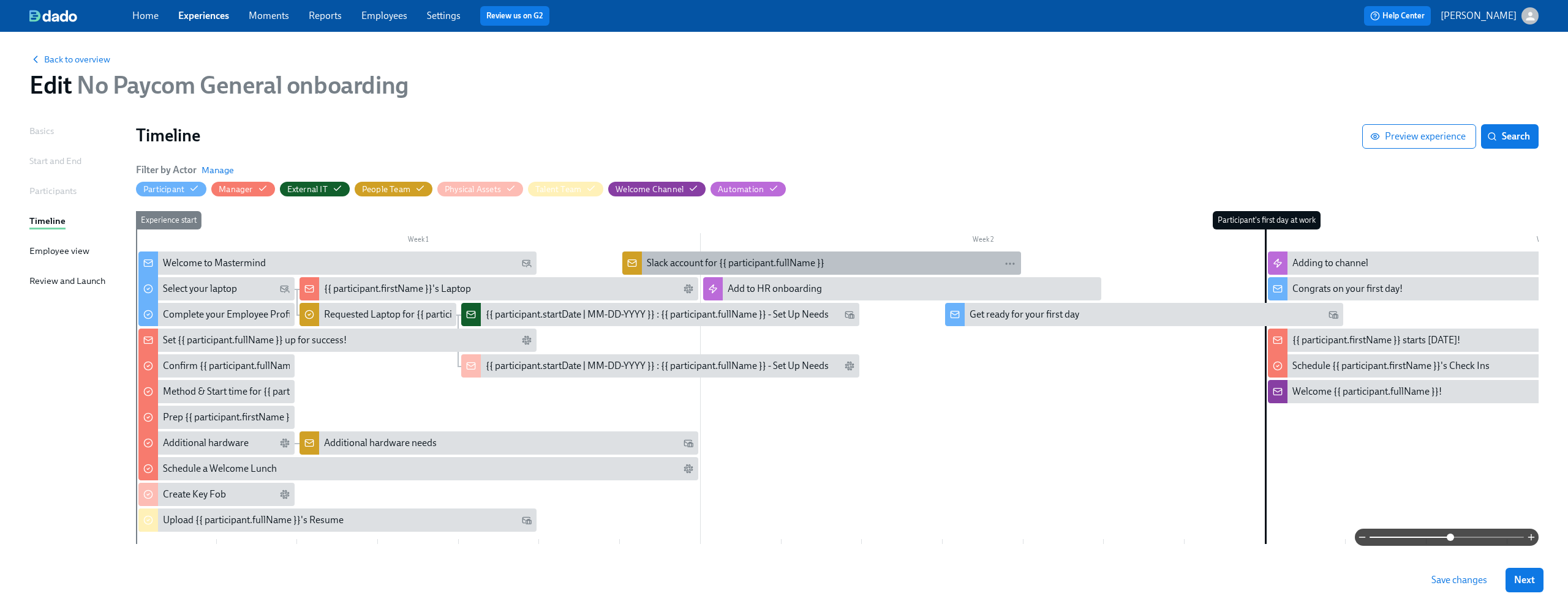
click at [858, 262] on div "Slack account for {{ participant.fullName }}" at bounding box center [831, 263] width 369 height 14
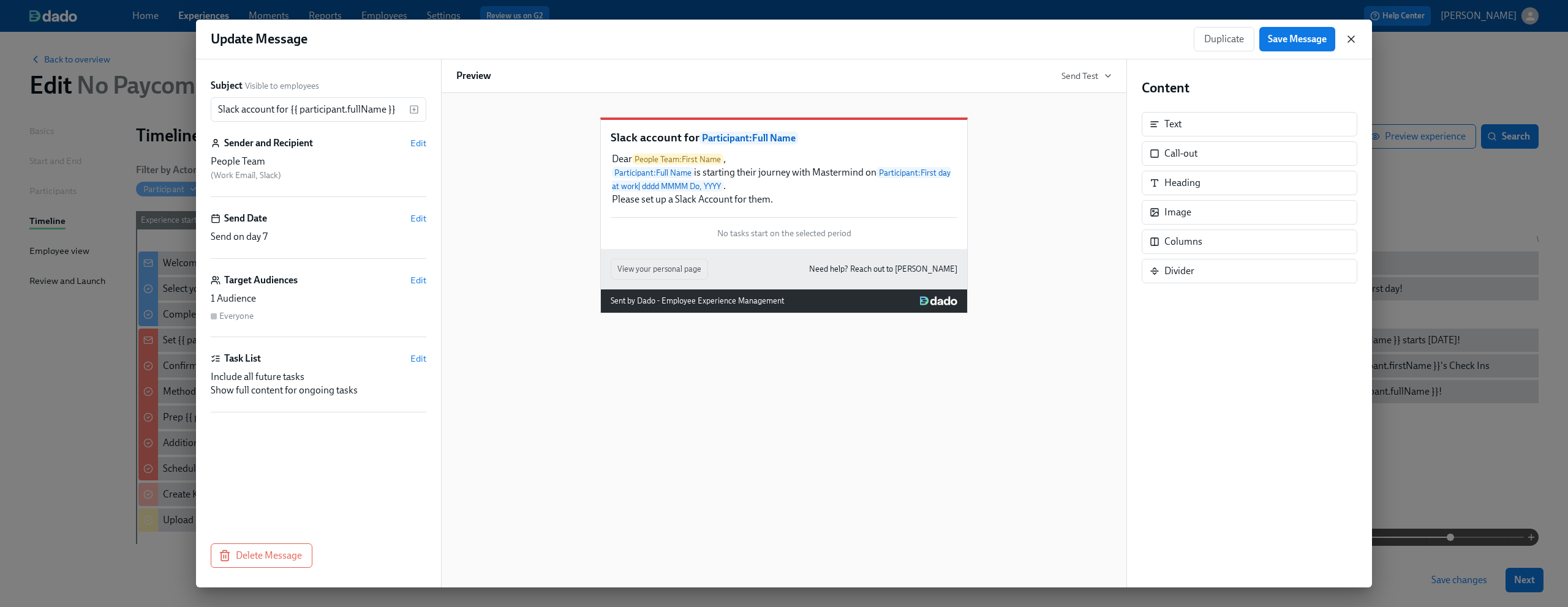
click at [1354, 34] on icon "button" at bounding box center [1350, 38] width 12 height 12
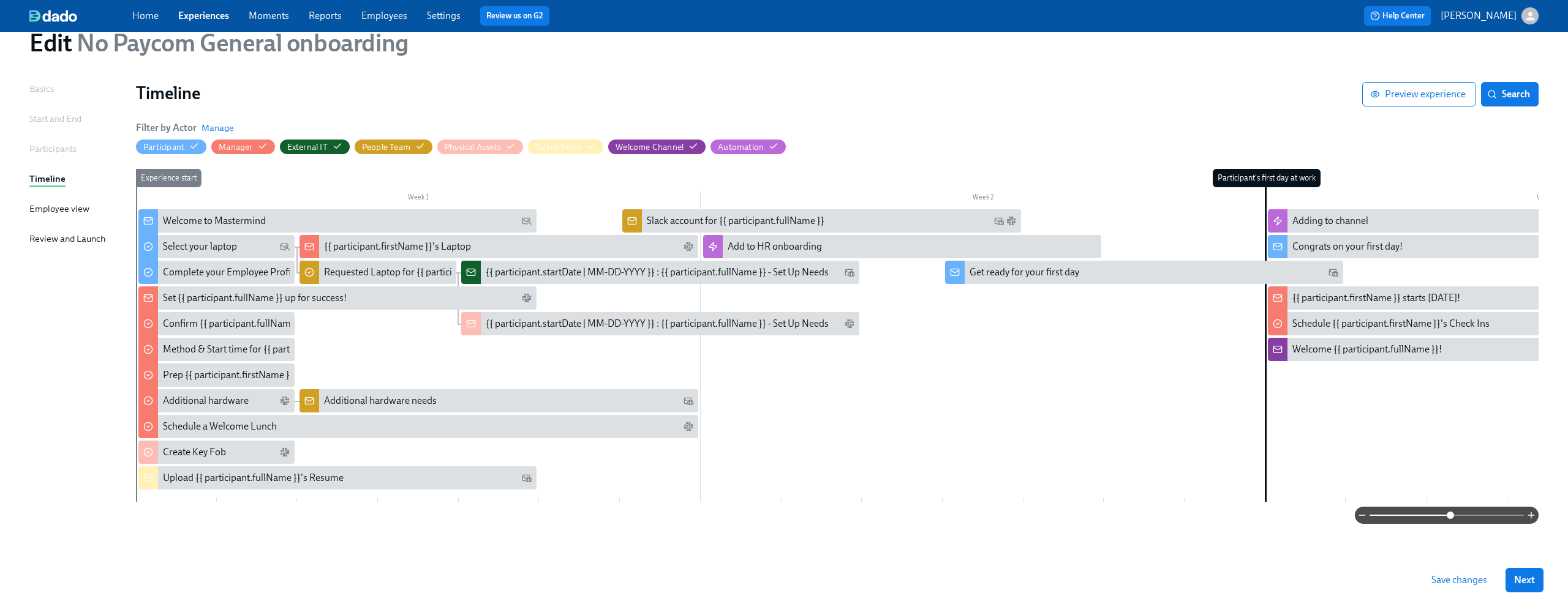
scroll to position [51, 0]
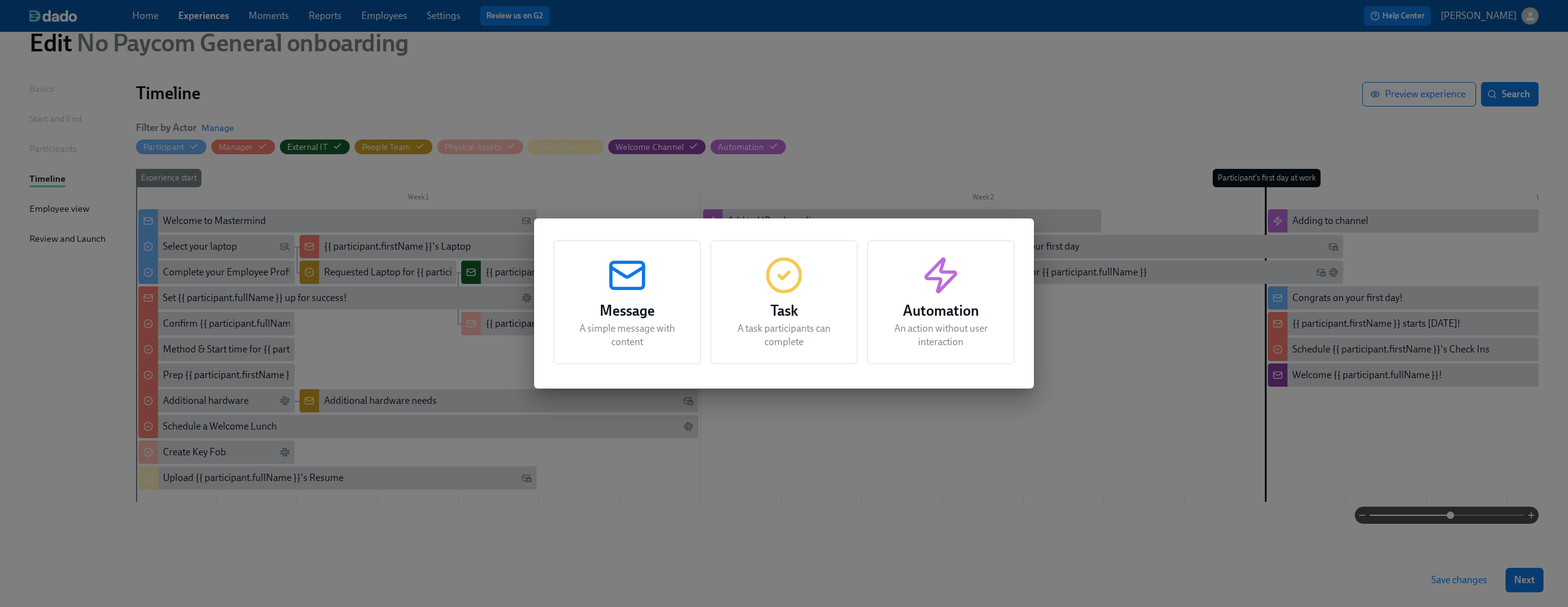
click at [1146, 426] on div "Message A simple message with content Task A task participants can complete Aut…" at bounding box center [784, 303] width 1568 height 607
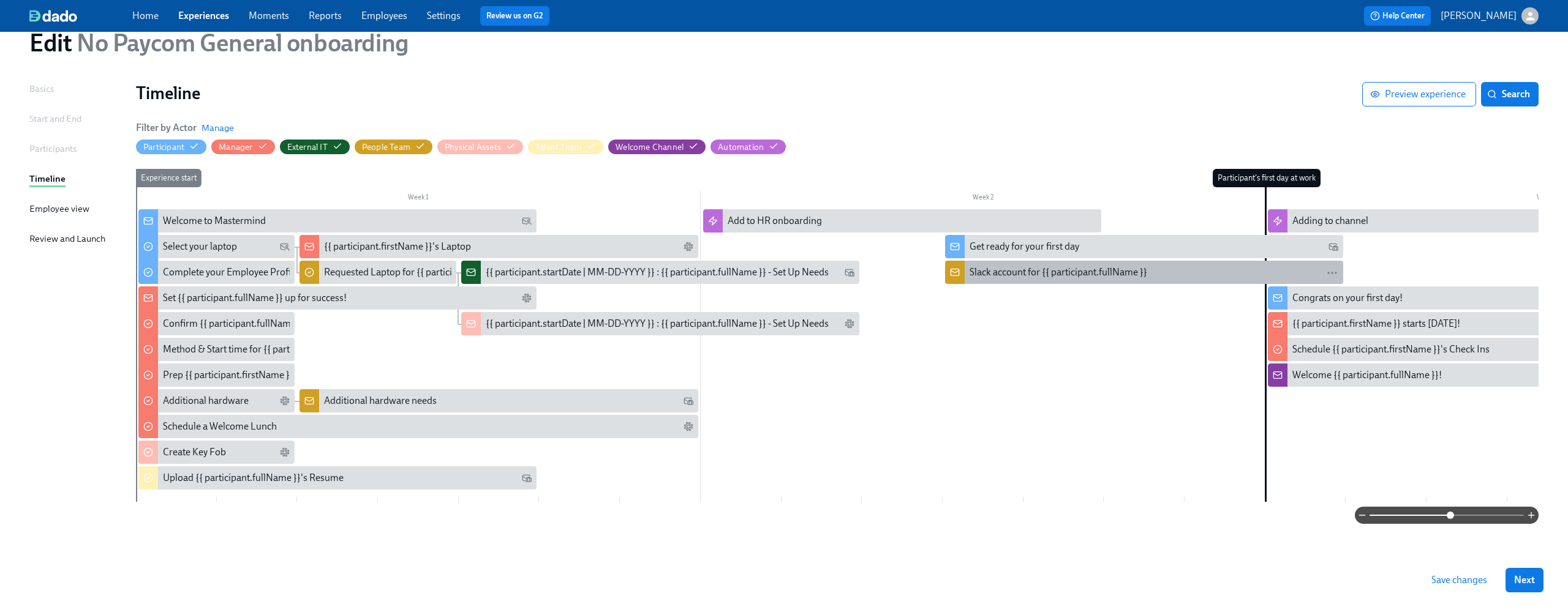
click at [979, 266] on div "Slack account for {{ participant.fullName }}" at bounding box center [1058, 272] width 178 height 14
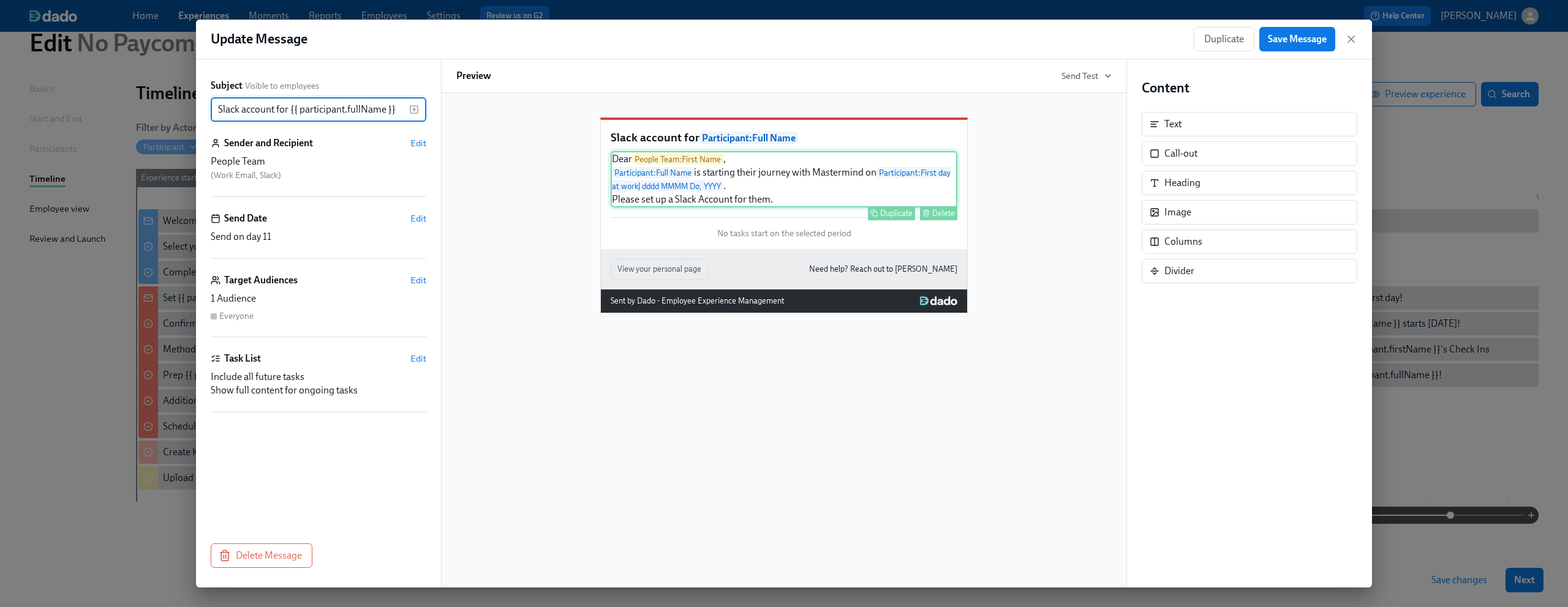
click at [778, 207] on div "Dear People Team : First Name , Participant : Full Name is starting their journ…" at bounding box center [784, 179] width 346 height 57
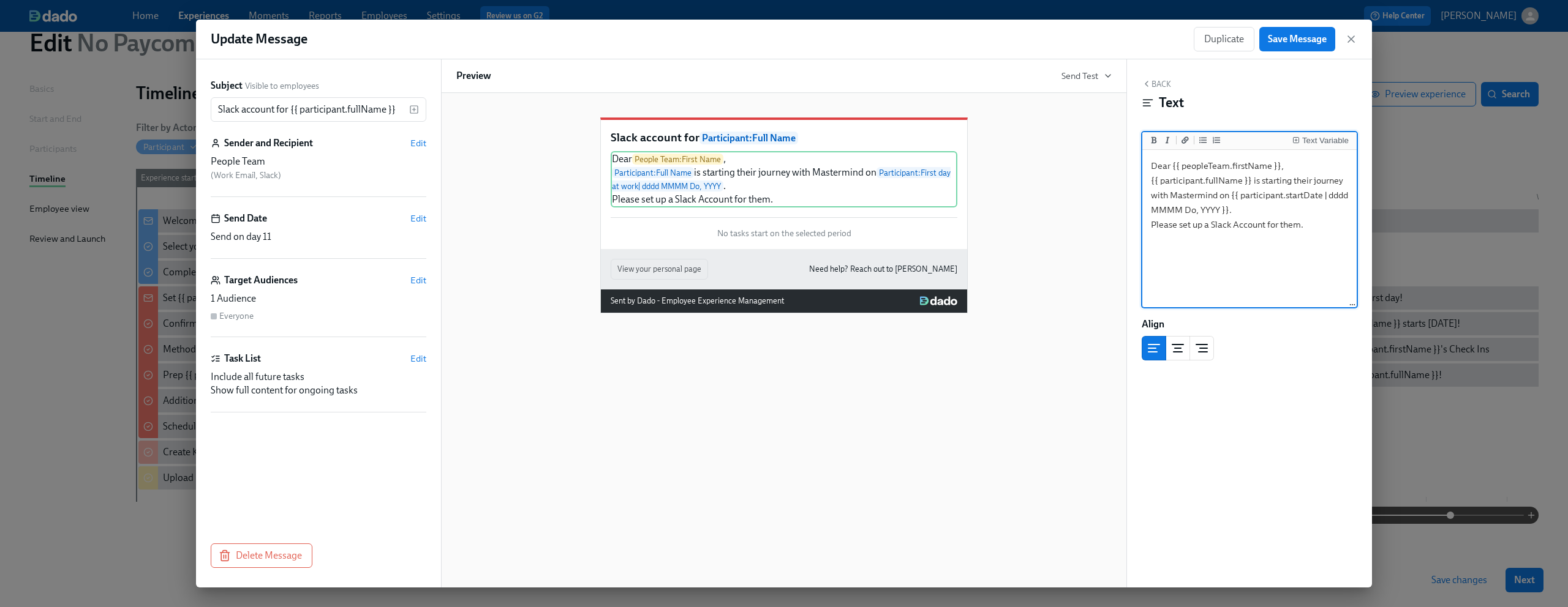
click at [1217, 227] on textarea "Dear {{ peopleTeam.firstName }}, {{ participant.fullName }} is starting their j…" at bounding box center [1249, 229] width 209 height 154
click at [1222, 226] on textarea "Dear {{ peopleTeam.firstName }}, {{ participant.fullName }} is starting their j…" at bounding box center [1249, 229] width 209 height 154
click at [1229, 225] on textarea "Dear {{ peopleTeam.firstName }}, {{ participant.fullName }} is starting their j…" at bounding box center [1249, 229] width 209 height 154
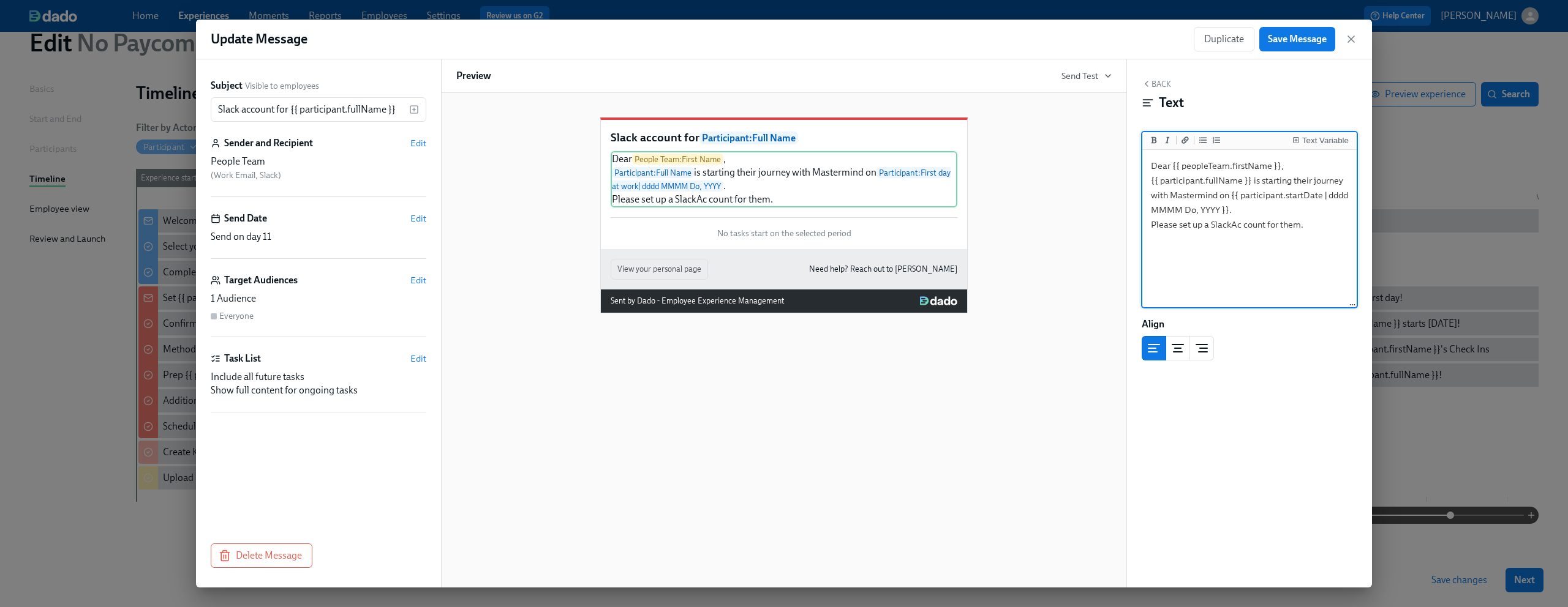
click at [1223, 227] on textarea "Dear {{ peopleTeam.firstName }}, {{ participant.fullName }} is starting their j…" at bounding box center [1249, 229] width 209 height 154
click at [1276, 251] on textarea "Dear {{ peopleTeam.firstName }}, {{ participant.fullName }} is starting their j…" at bounding box center [1249, 229] width 209 height 154
type textarea "Dear {{ peopleTeam.firstName }}, {{ participant.fullName }} is starting their j…"
click at [1297, 41] on span "Save Message" at bounding box center [1297, 38] width 59 height 12
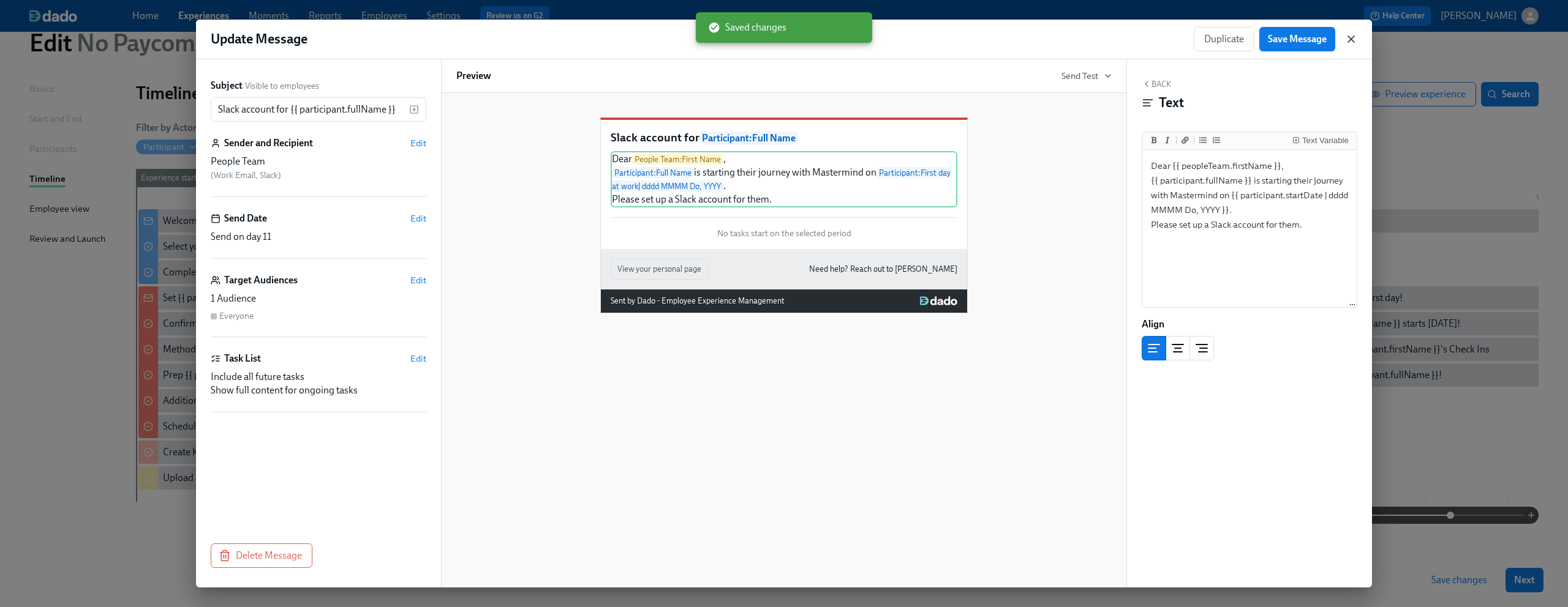
click at [1353, 38] on icon "button" at bounding box center [1350, 38] width 12 height 12
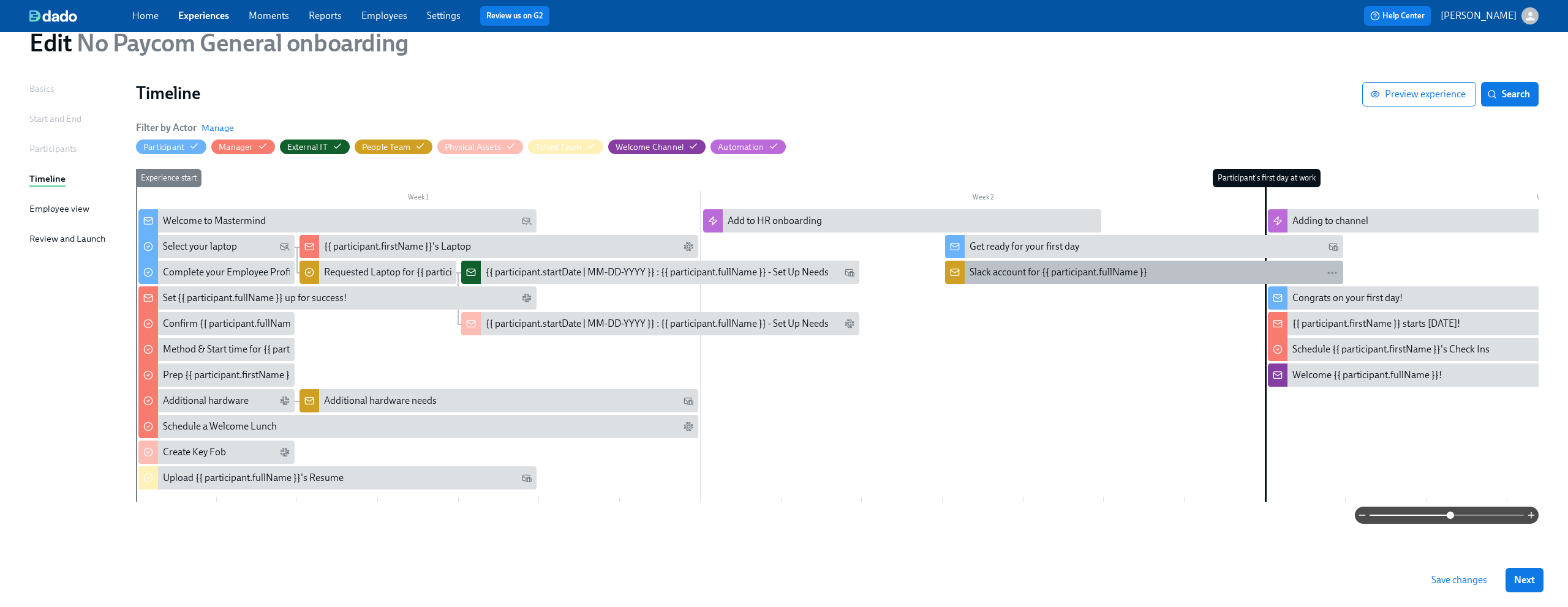
click at [1005, 266] on div "Slack account for {{ participant.fullName }}" at bounding box center [1058, 272] width 178 height 14
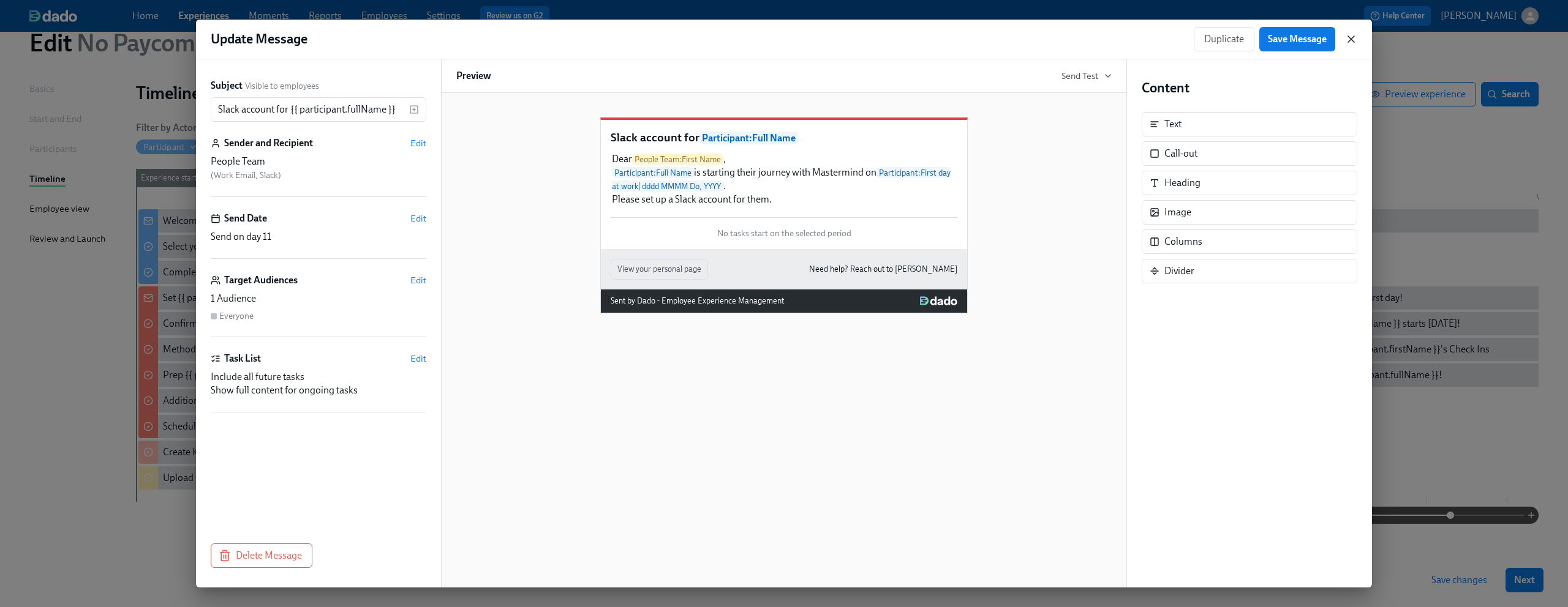
click at [1353, 34] on icon "button" at bounding box center [1350, 38] width 12 height 12
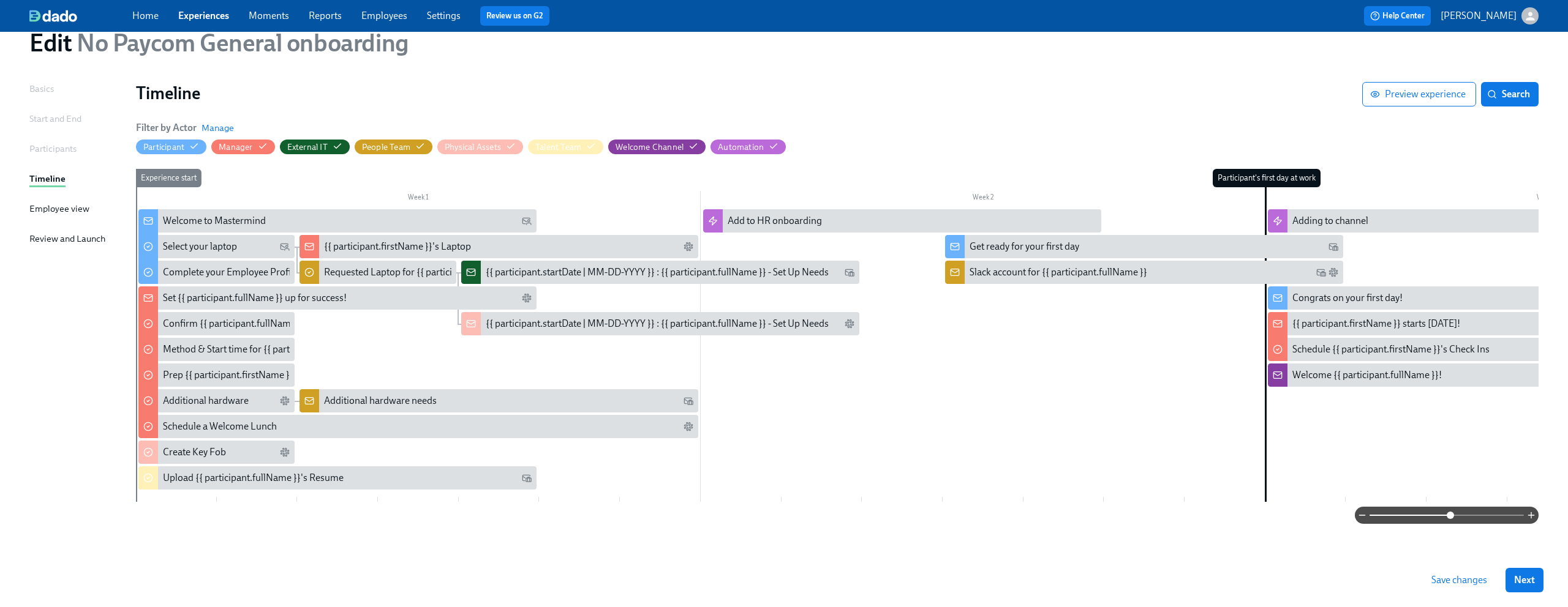
click at [1456, 582] on span "Save changes" at bounding box center [1459, 580] width 56 height 12
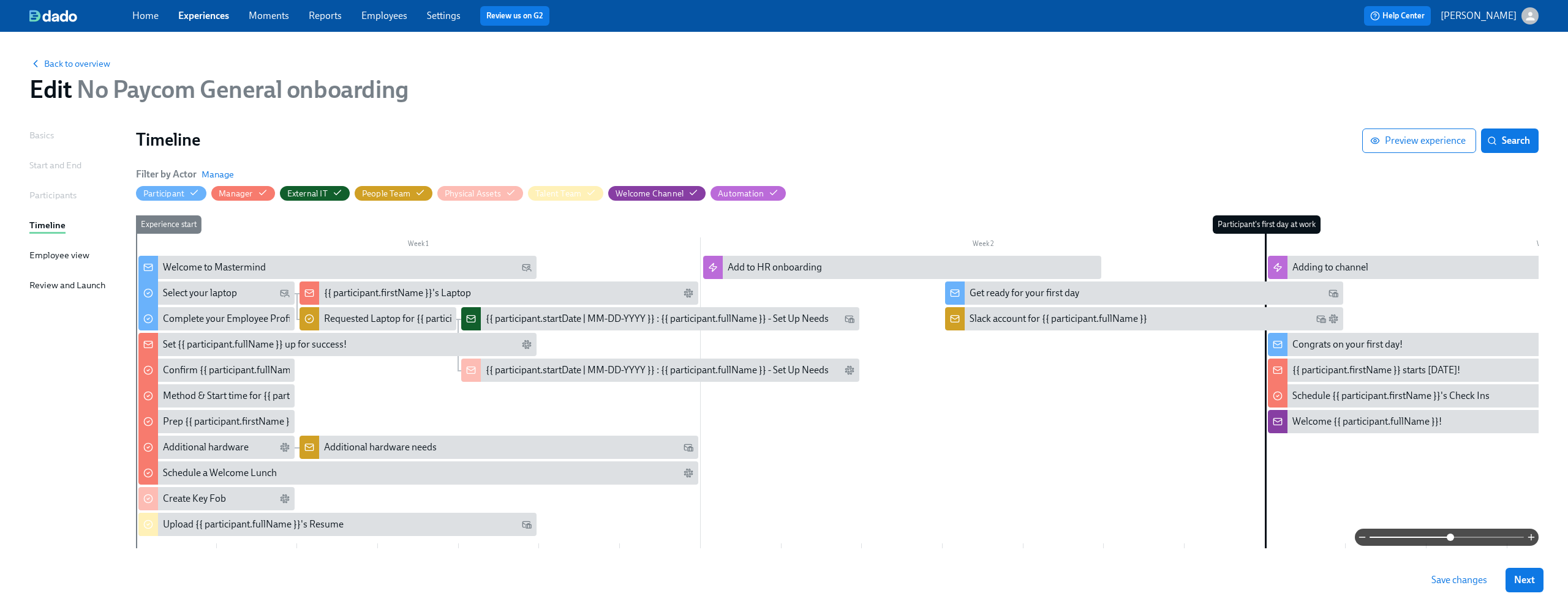
click at [192, 18] on link "Experiences" at bounding box center [203, 15] width 51 height 12
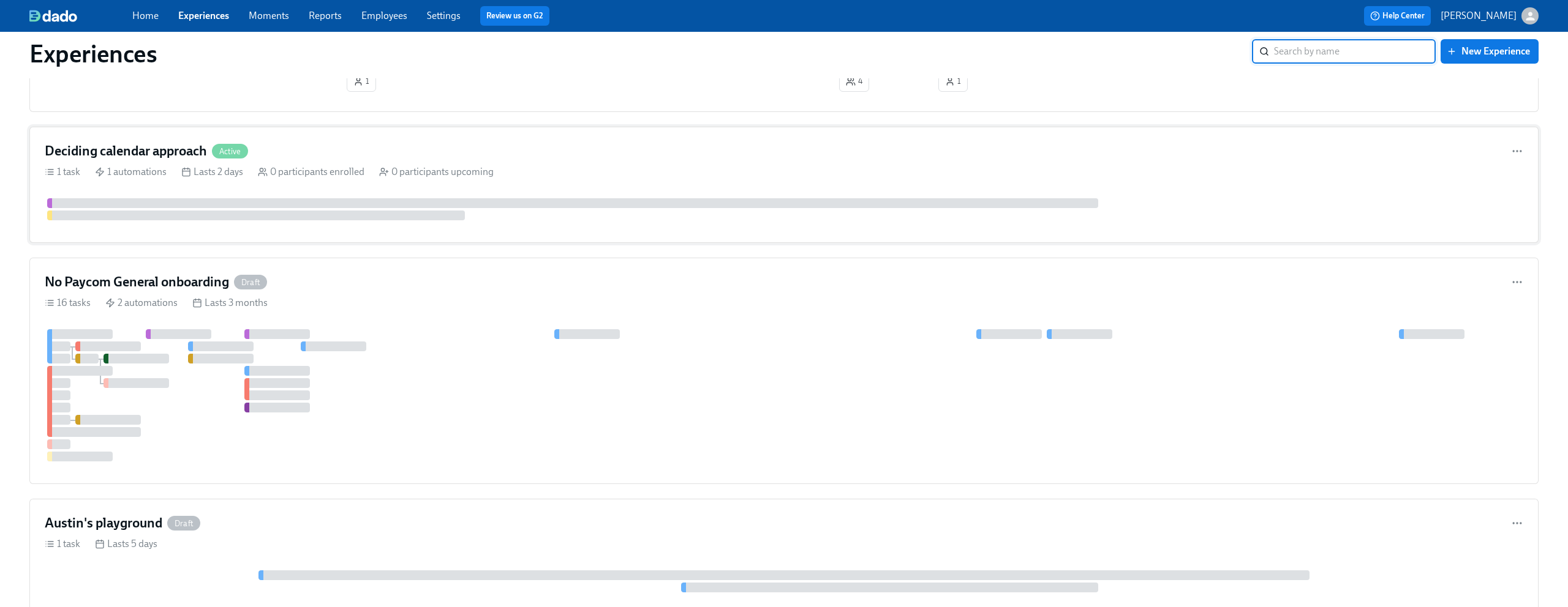
scroll to position [646, 0]
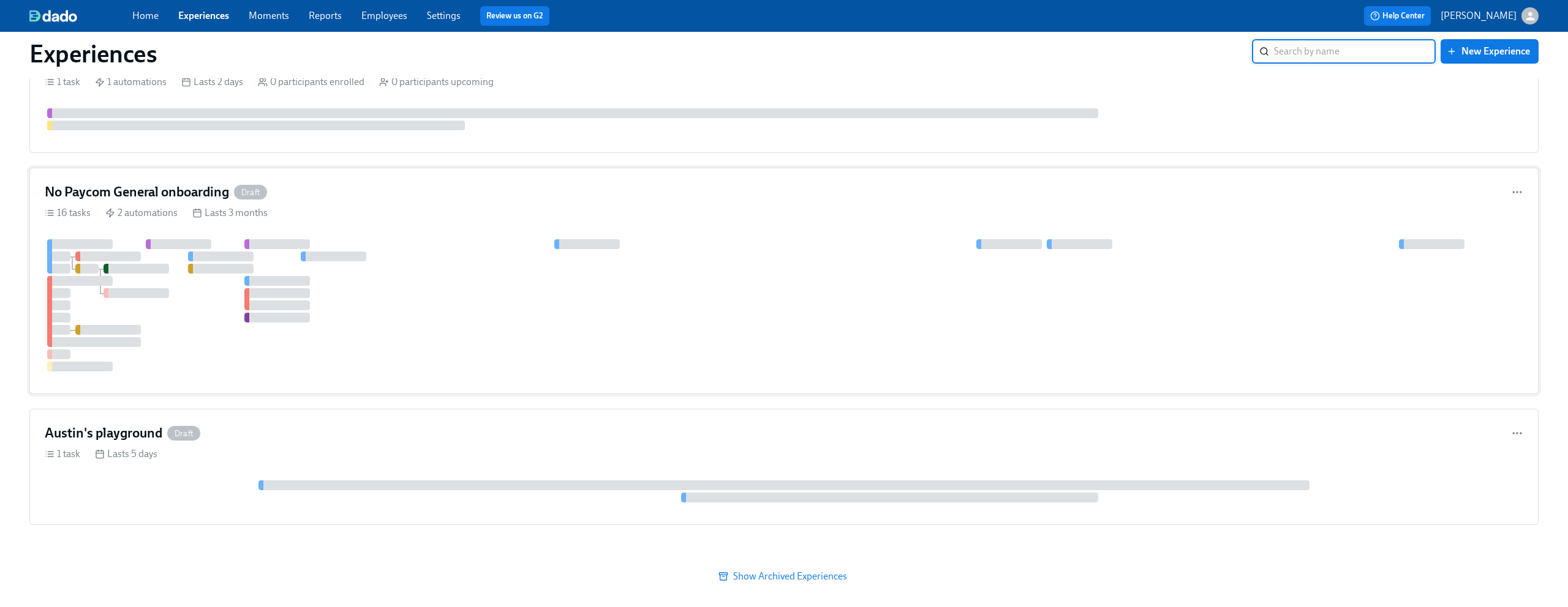
click at [486, 209] on div "16 tasks 2 automations Lasts 3 months" at bounding box center [784, 213] width 1479 height 14
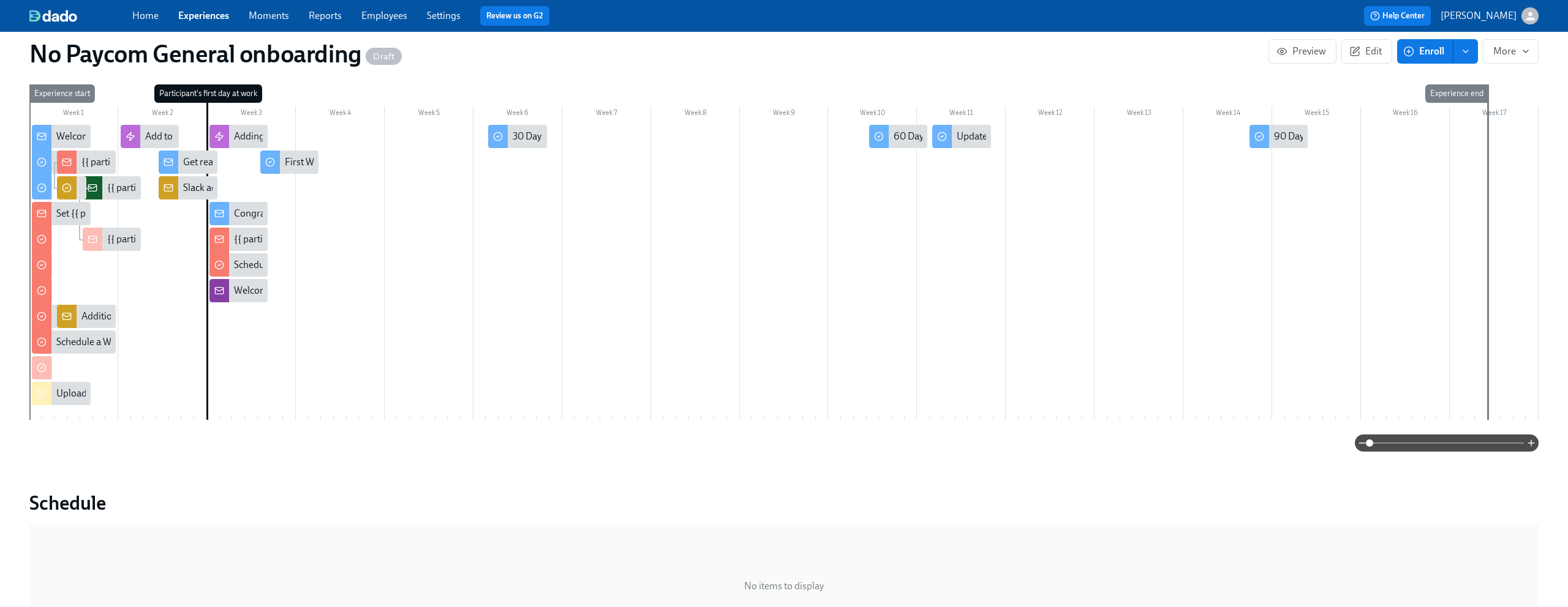
scroll to position [270, 0]
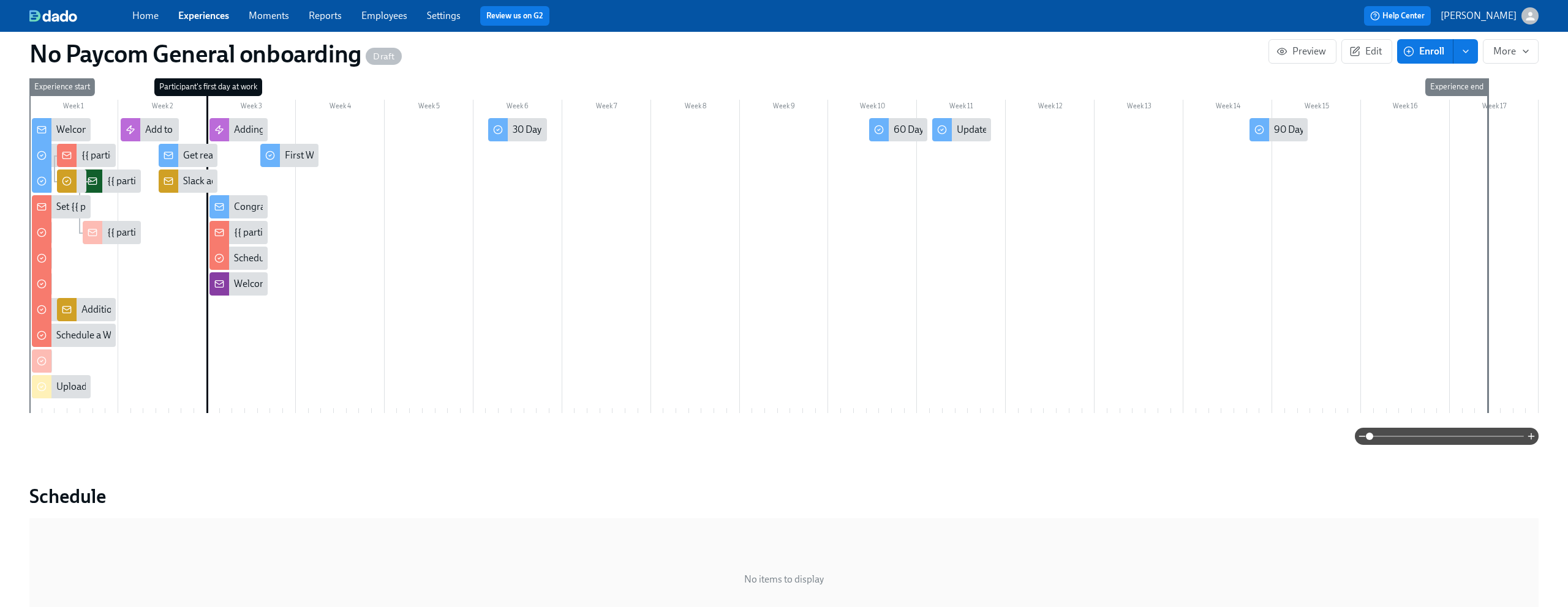
click at [1413, 437] on span at bounding box center [1446, 436] width 154 height 17
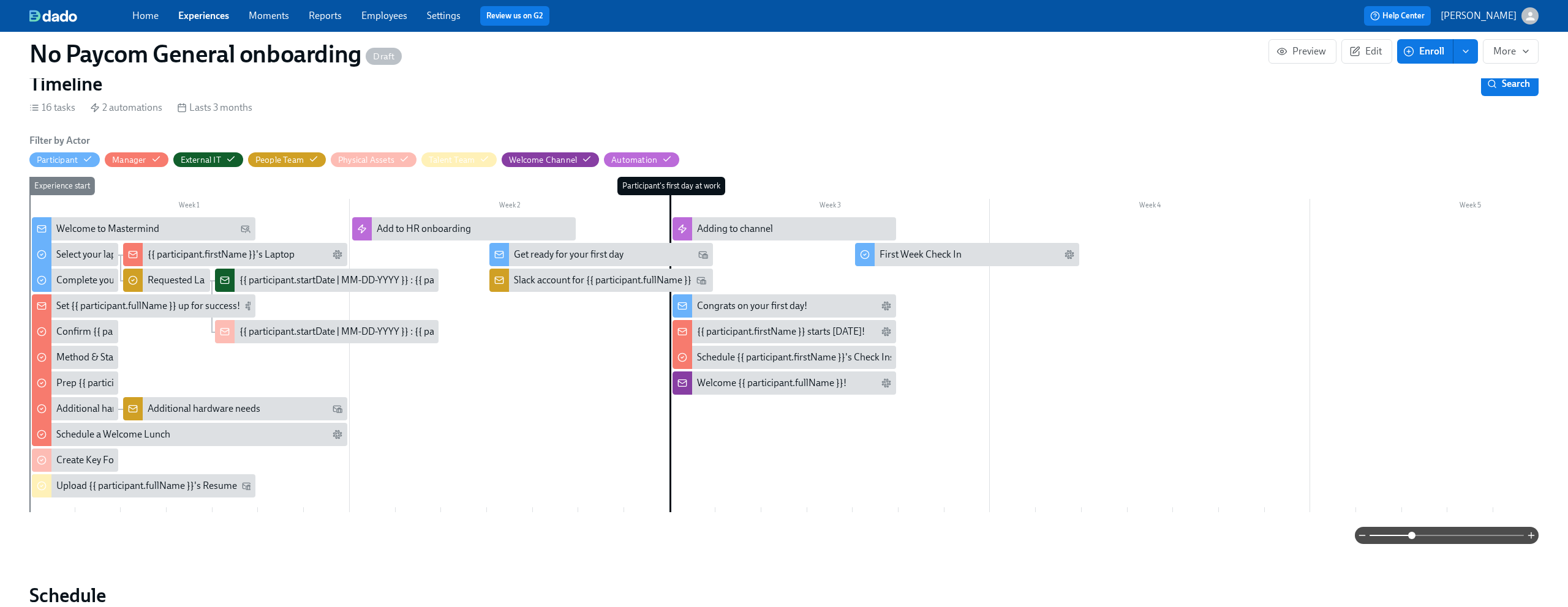
scroll to position [179, 0]
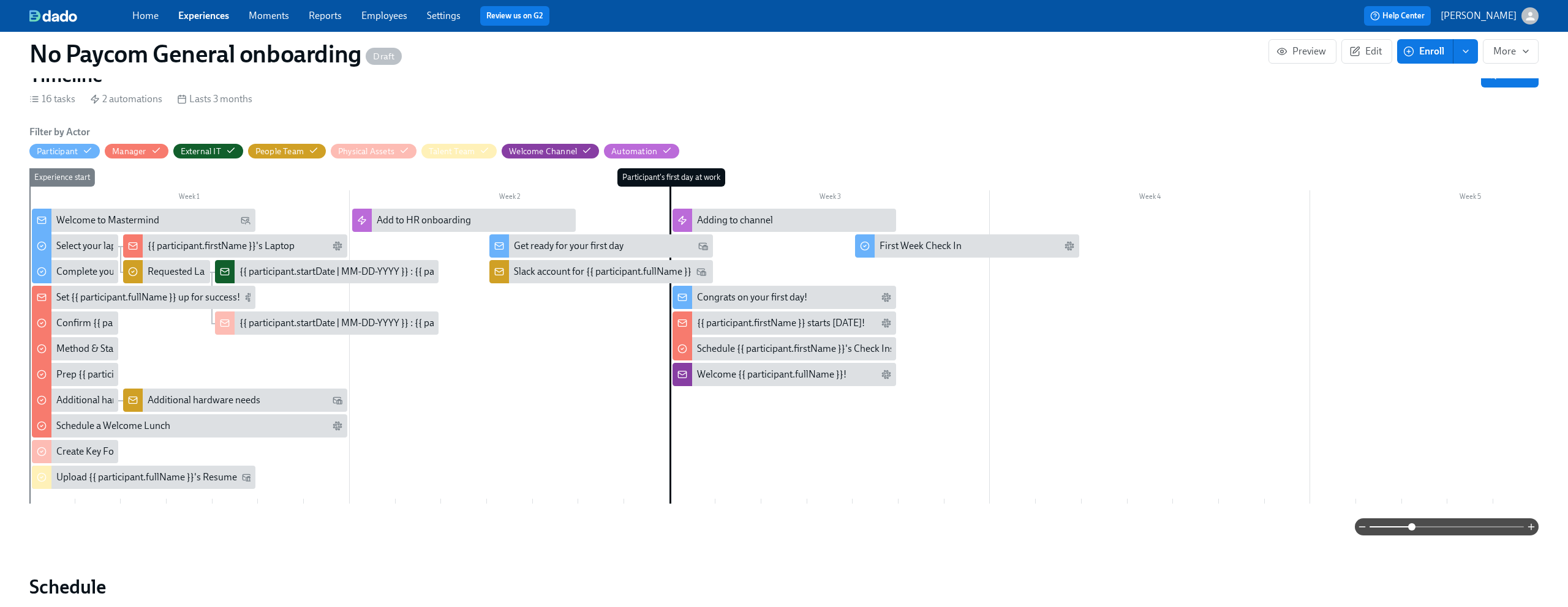
click at [548, 276] on div "Slack account for {{ participant.fullName }}" at bounding box center [602, 271] width 178 height 14
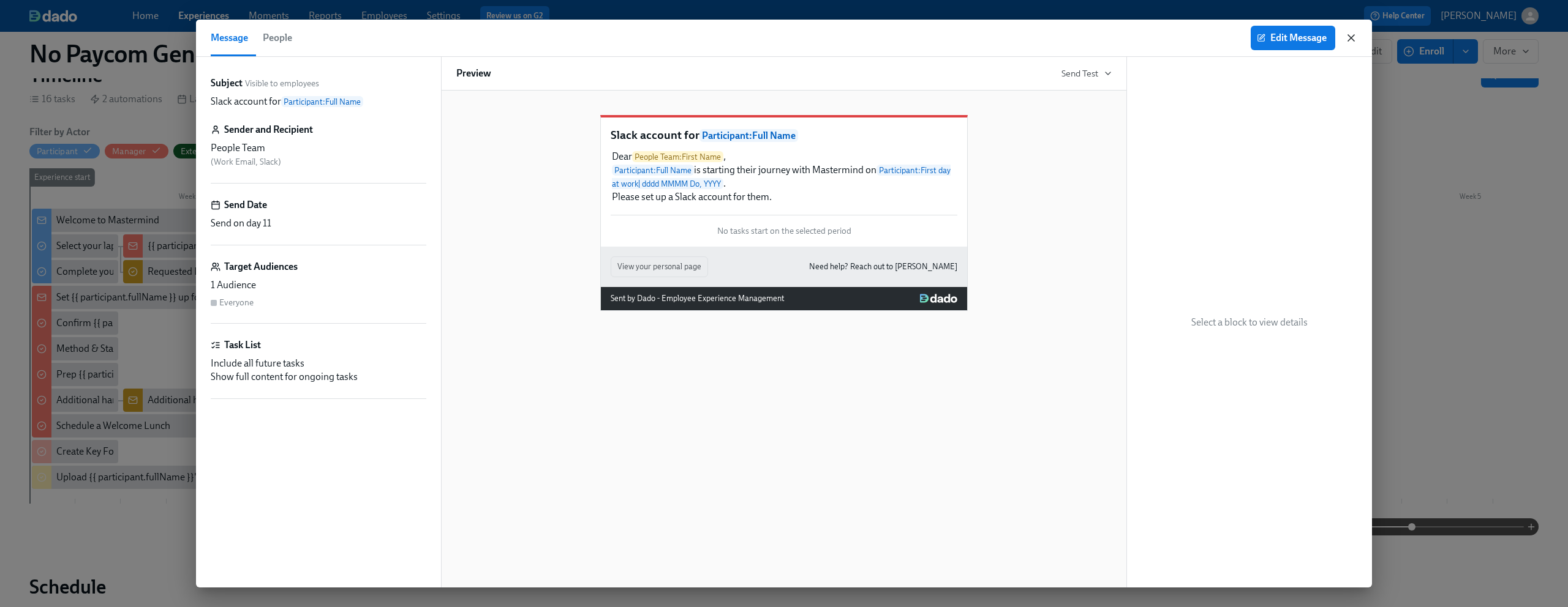
click at [1353, 35] on icon "button" at bounding box center [1351, 38] width 6 height 6
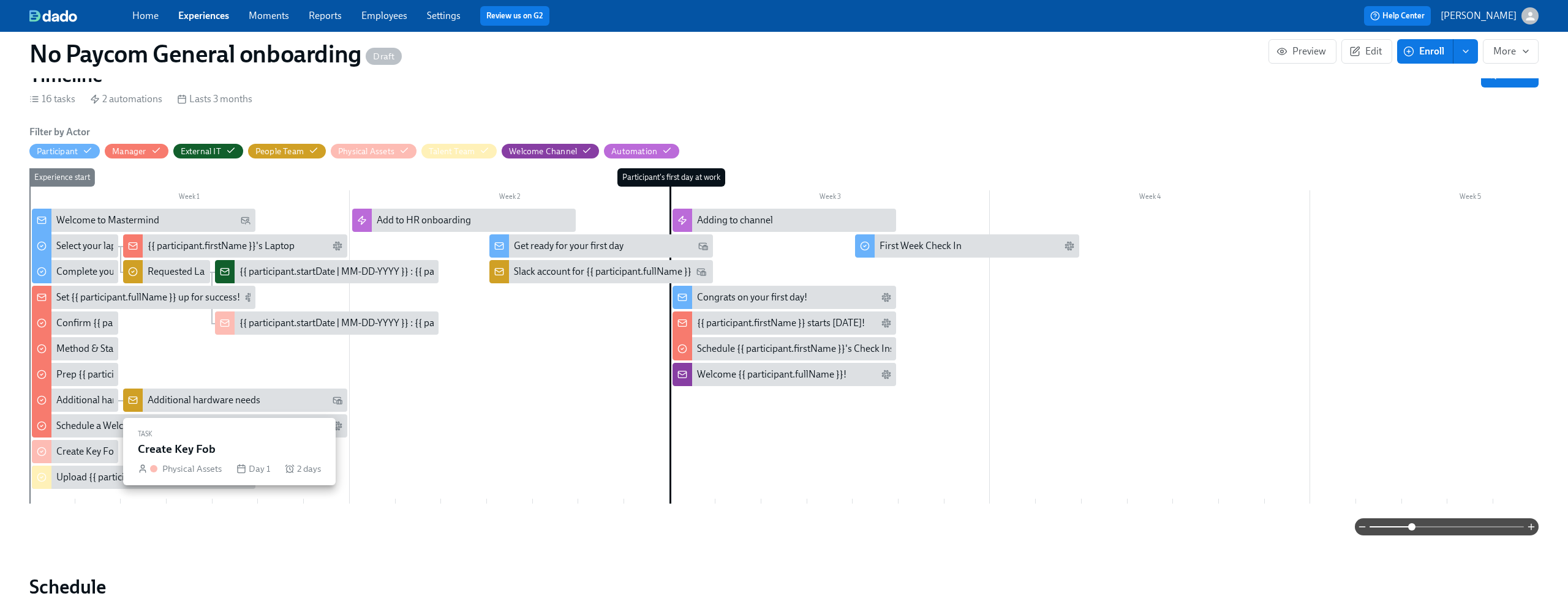
click at [83, 447] on div "Create Key Fob" at bounding box center [88, 451] width 63 height 14
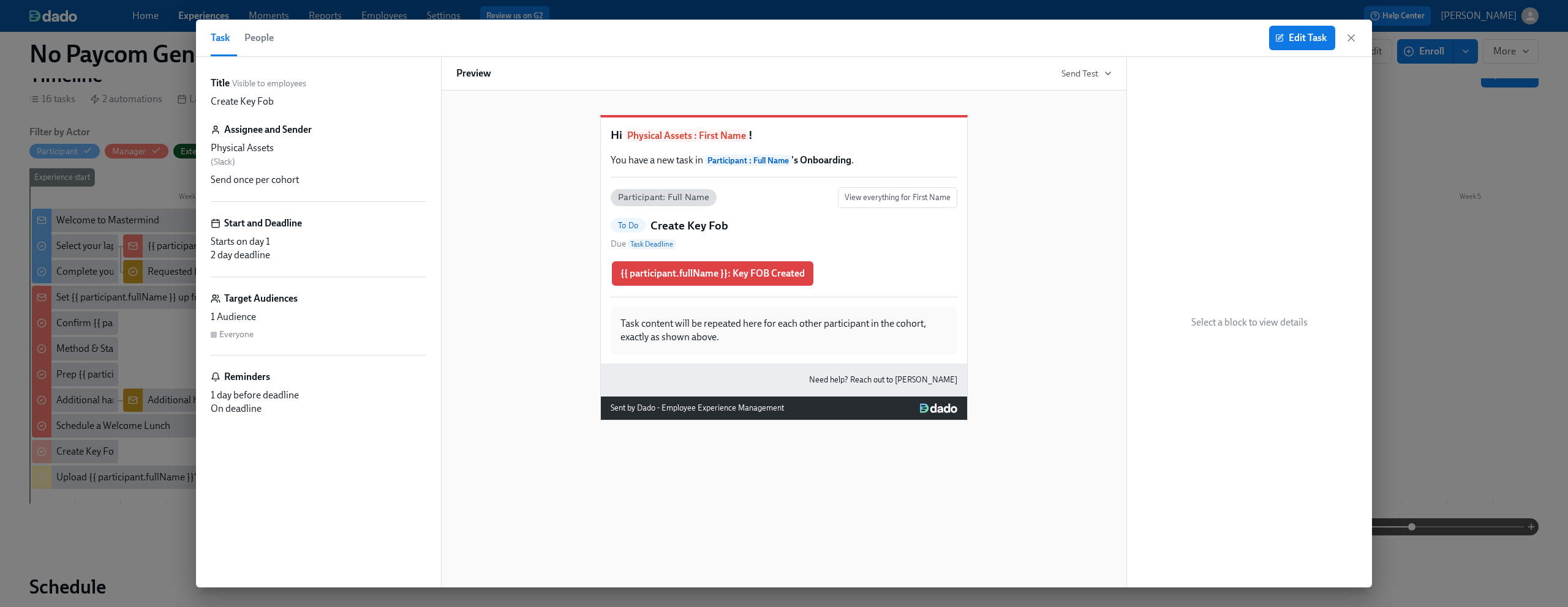
click at [508, 217] on div "Hi Physical Assets : First Name ! You have a new task in Participant : Full Nam…" at bounding box center [784, 258] width 655 height 325
click at [1351, 36] on icon "button" at bounding box center [1350, 37] width 12 height 12
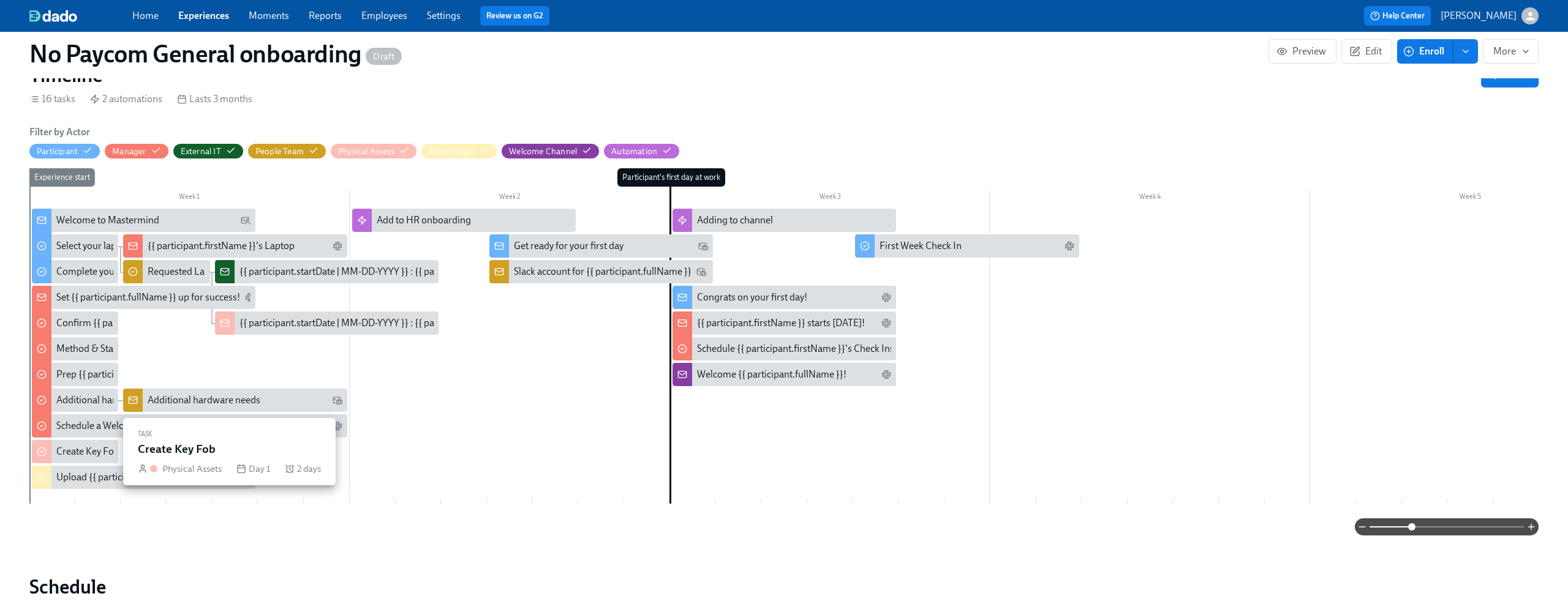
click at [65, 448] on div "Create Key Fob" at bounding box center [88, 451] width 63 height 14
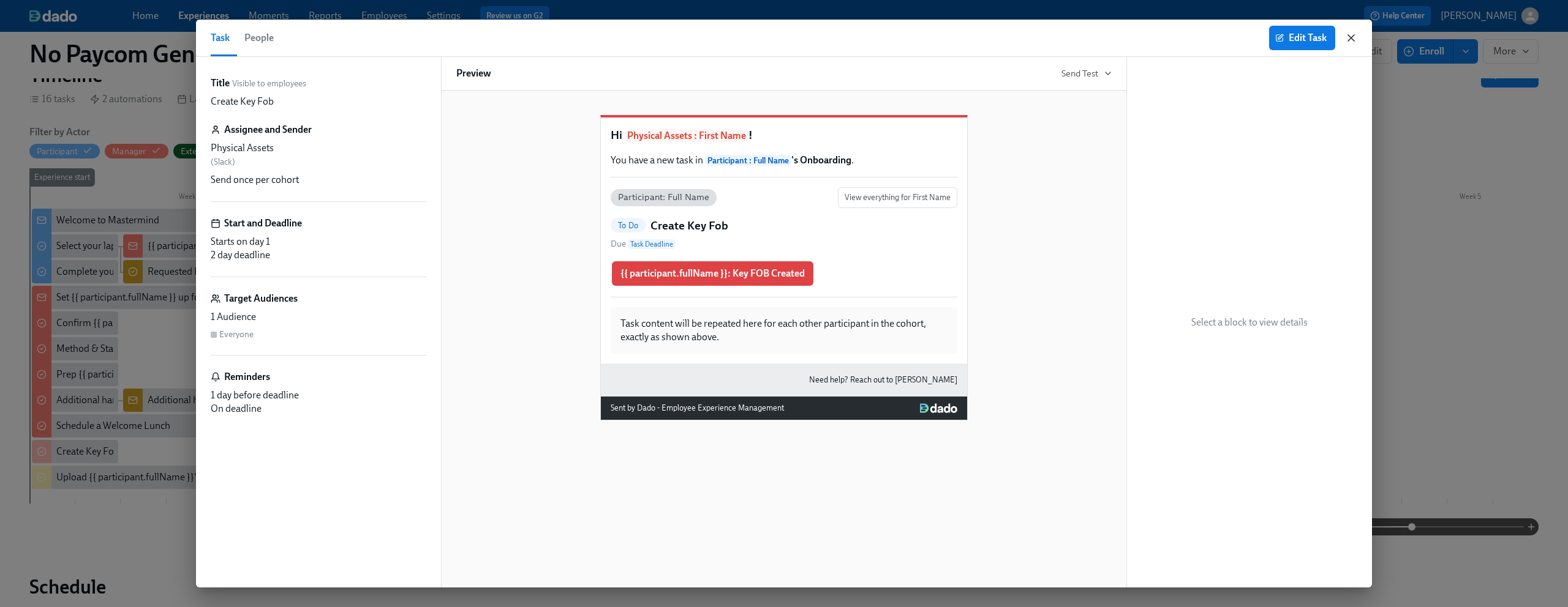
click at [1349, 41] on icon "button" at bounding box center [1350, 37] width 12 height 12
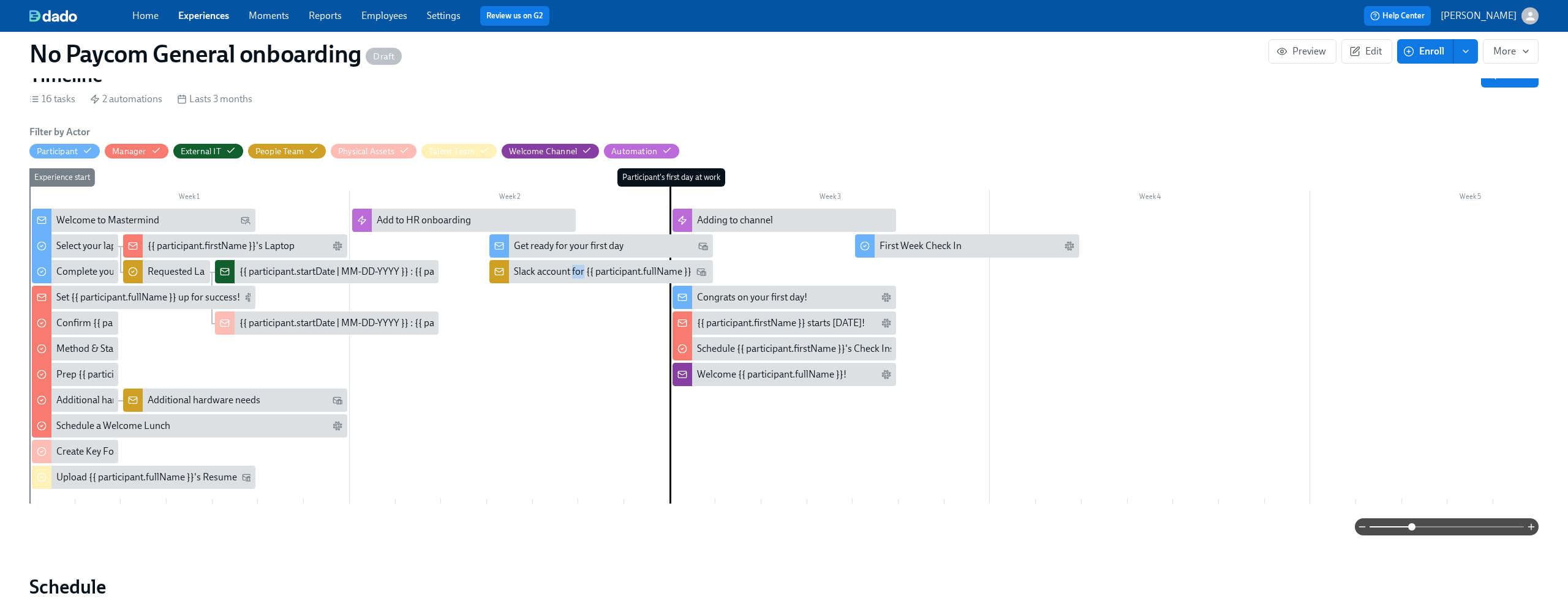
click at [1363, 57] on button "Edit" at bounding box center [1367, 51] width 51 height 25
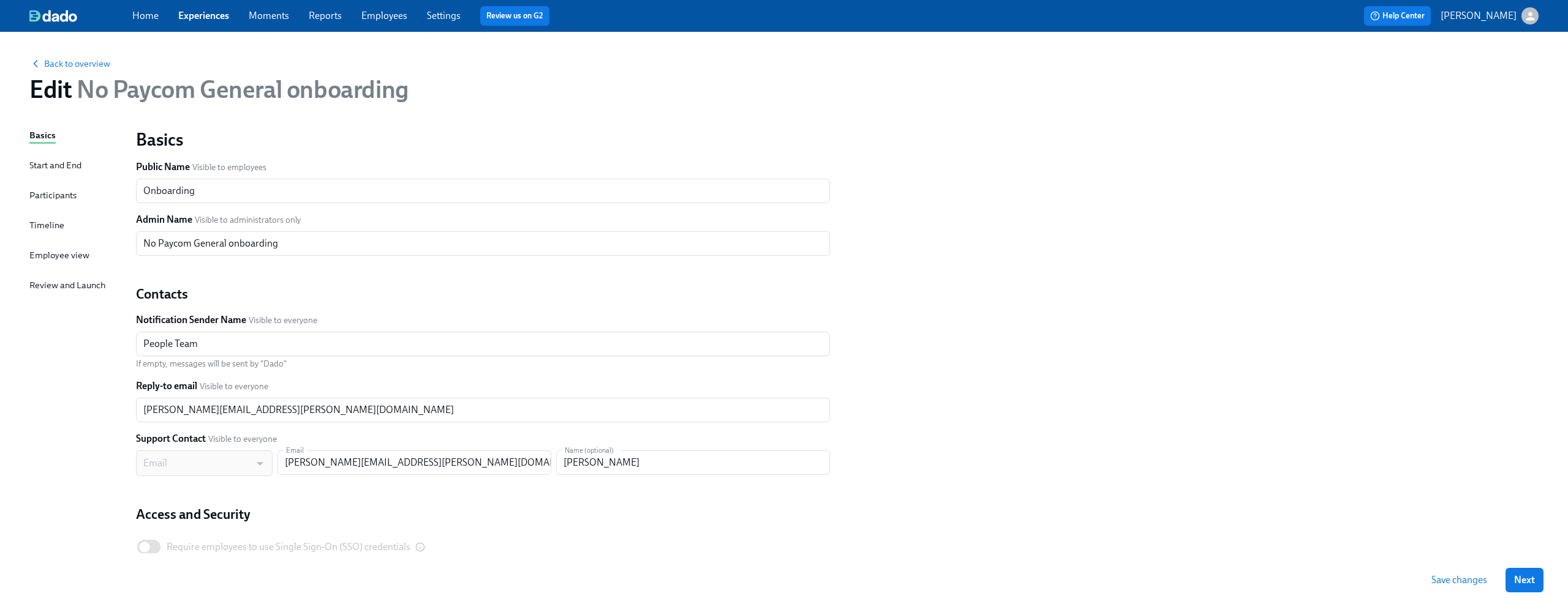
click at [41, 217] on div "Basics Start and End Participants Timeline Employee view Review and Launch" at bounding box center [75, 373] width 92 height 491
click at [40, 225] on div "Timeline" at bounding box center [47, 225] width 35 height 14
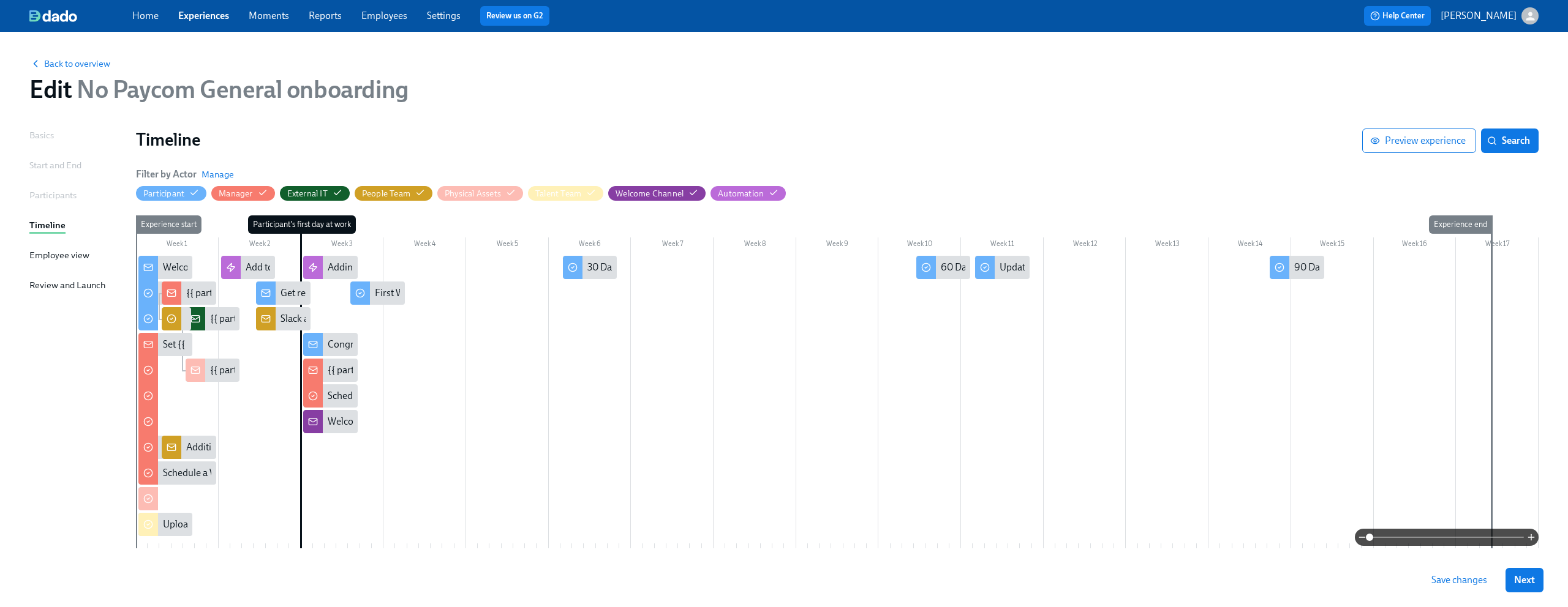
click at [1490, 538] on span at bounding box center [1446, 537] width 154 height 17
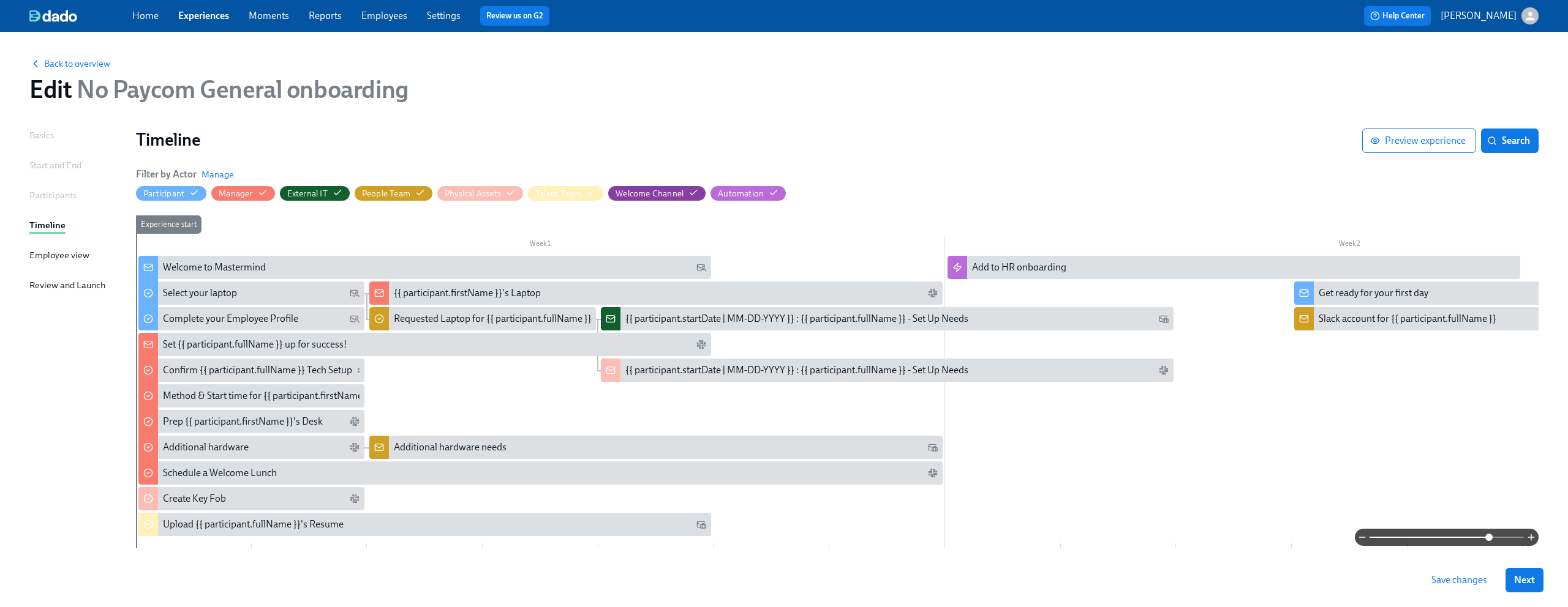
click at [1490, 538] on span at bounding box center [1488, 537] width 7 height 7
click at [1455, 538] on span at bounding box center [1446, 537] width 154 height 17
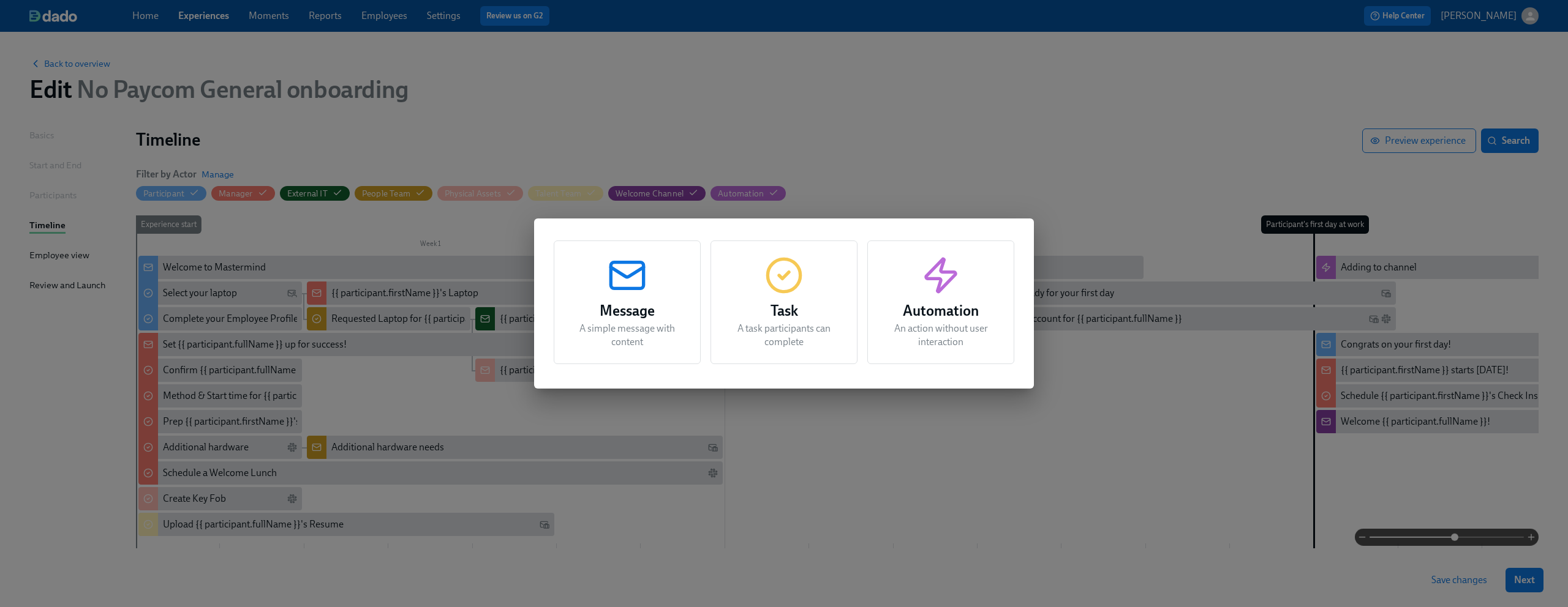
click at [621, 289] on rect "button" at bounding box center [626, 275] width 33 height 26
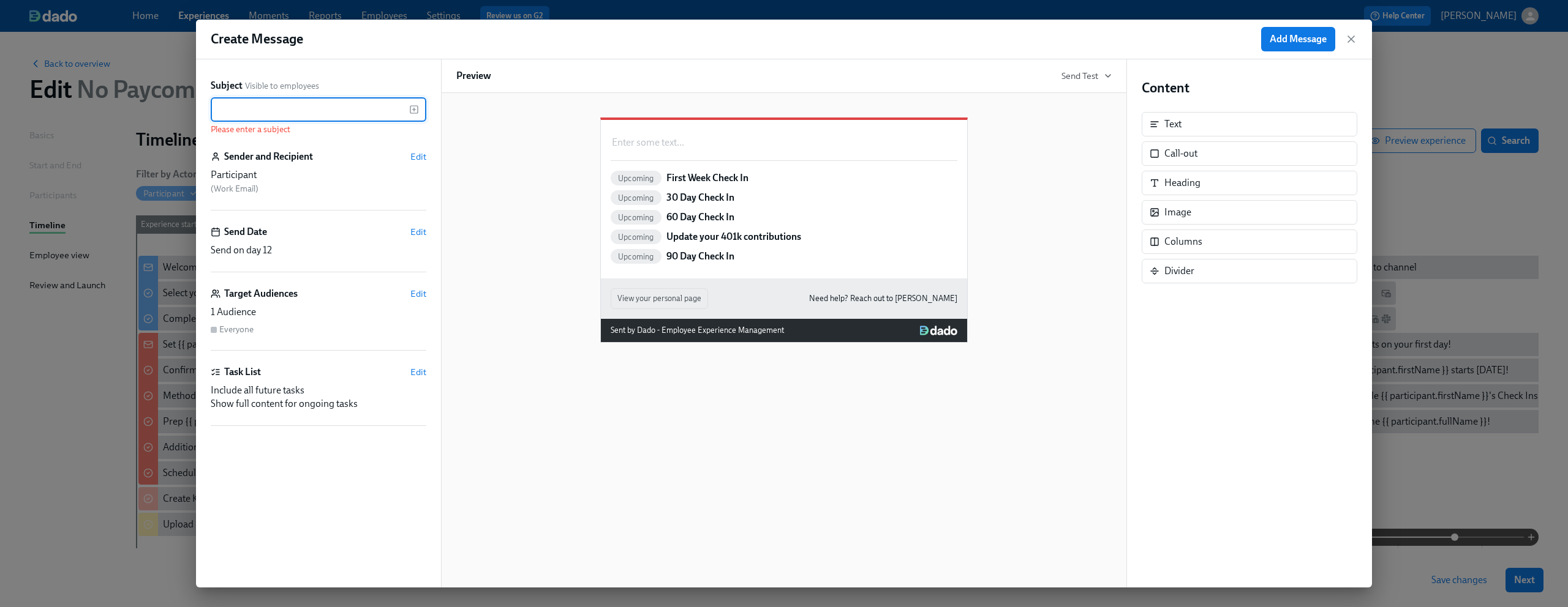
click at [346, 112] on input "text" at bounding box center [310, 109] width 199 height 25
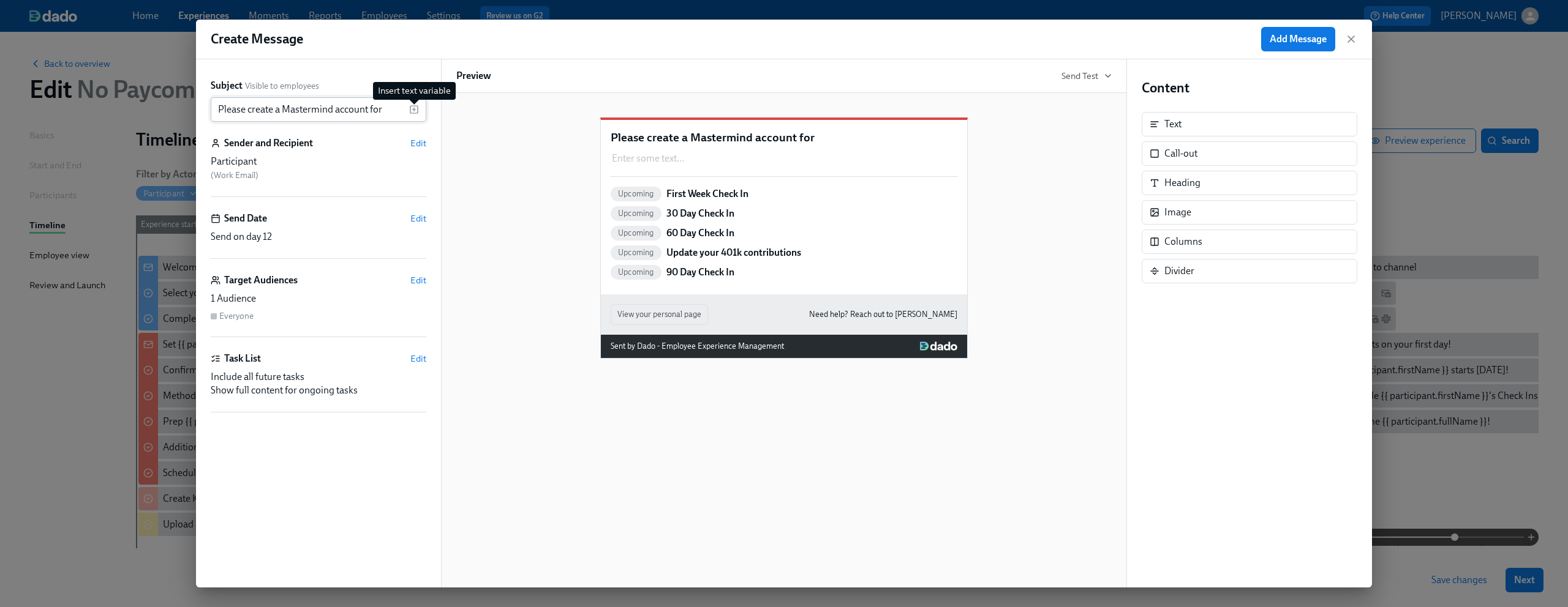
click at [413, 109] on icon "button" at bounding box center [413, 109] width 3 height 0
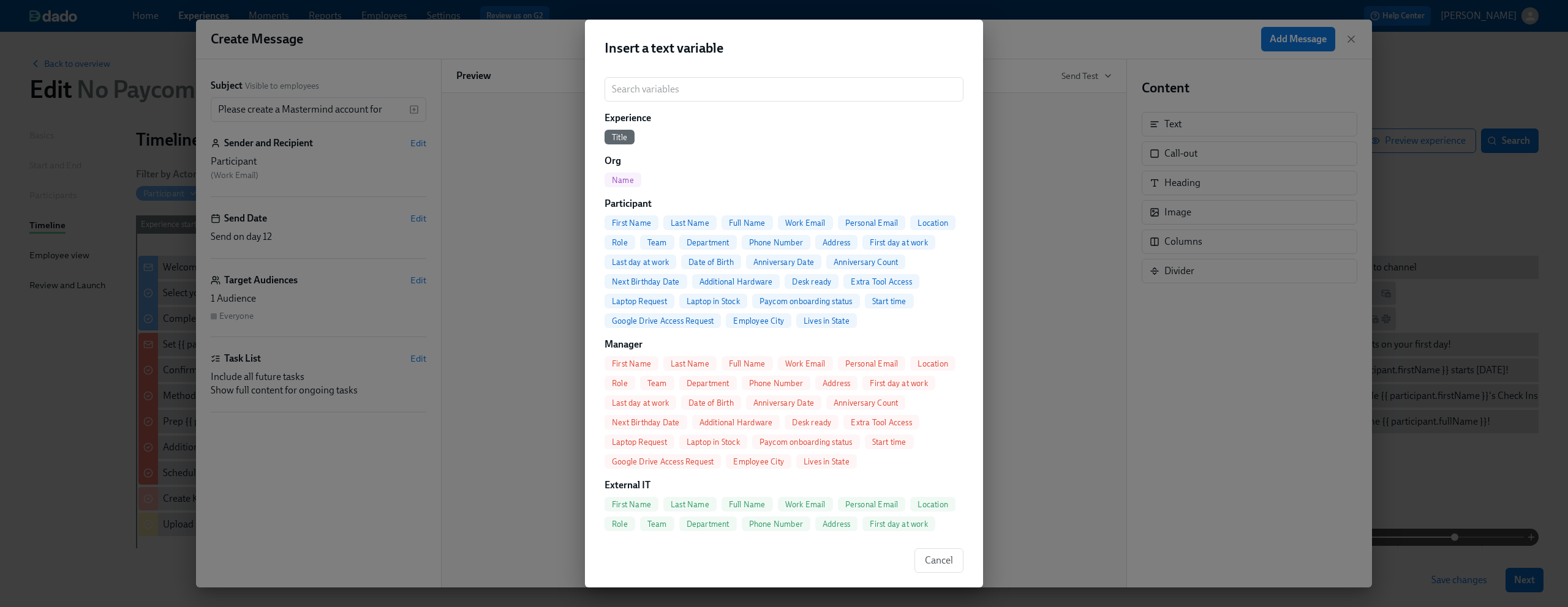
click at [741, 219] on span "Full Name" at bounding box center [747, 223] width 51 height 10
type input "Please create a Mastermind account for {{ participant.fullName }}"
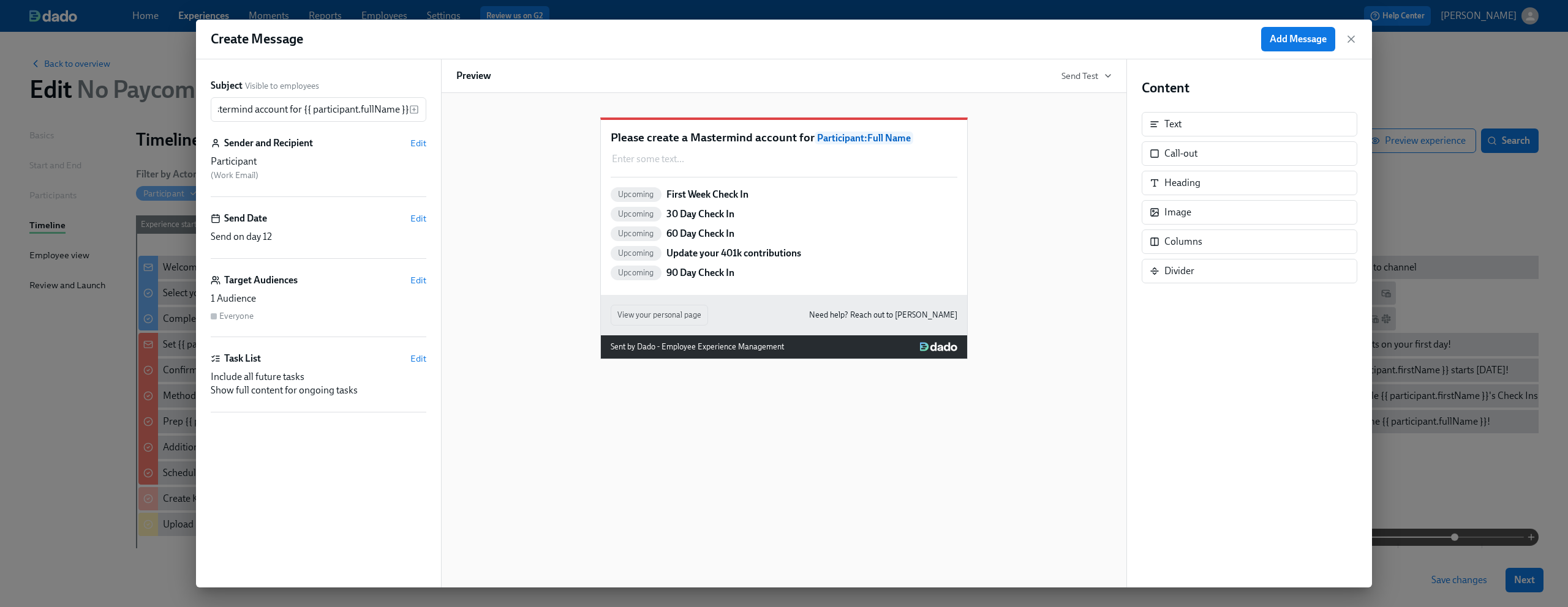
click at [490, 150] on div "Please create a Mastermind account for Participant : Full Name Enter some text …" at bounding box center [784, 229] width 655 height 262
click at [501, 207] on div "Please create a Mastermind account for Participant : Full Name Enter some text …" at bounding box center [784, 229] width 655 height 262
click at [731, 180] on div "Duplicate Delete" at bounding box center [784, 173] width 344 height 14
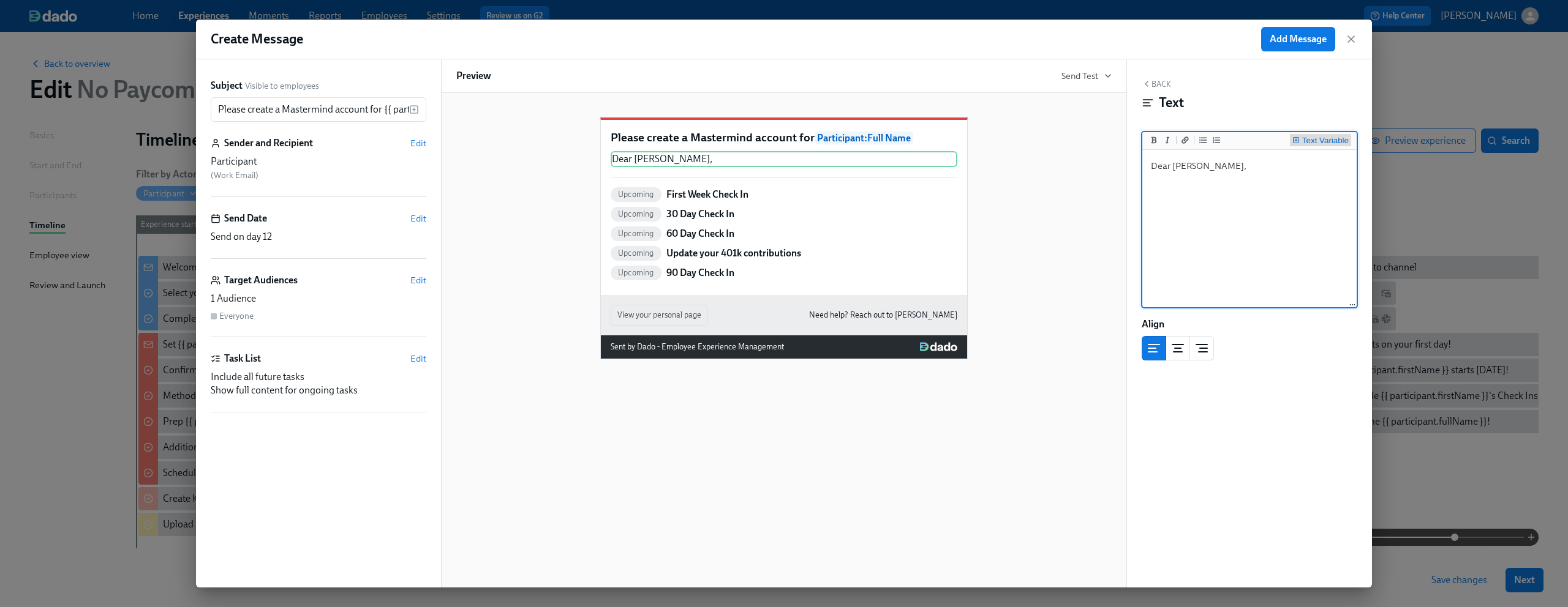
click at [1317, 136] on div "Text Variable" at bounding box center [1325, 140] width 46 height 9
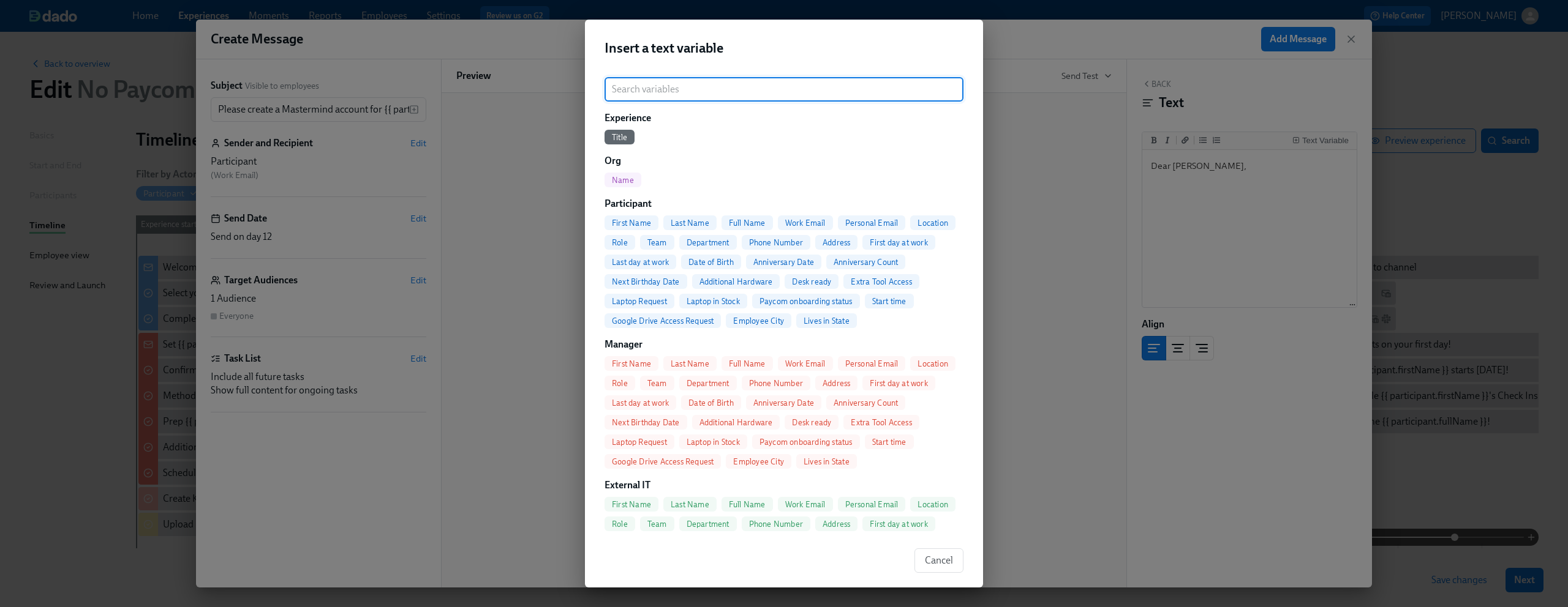
click at [739, 224] on span "Full Name" at bounding box center [747, 223] width 51 height 10
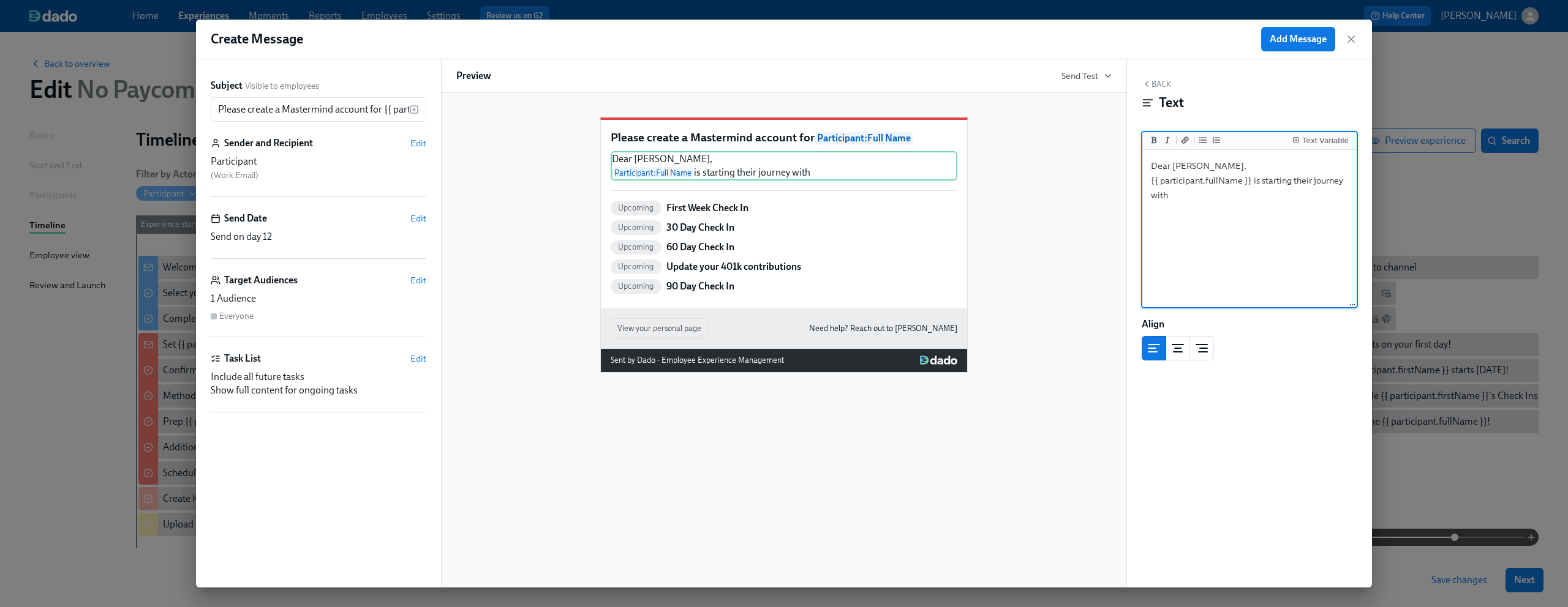
click at [1207, 187] on textarea "Dear Lindsey, {{ participant.fullName }} is starting their journey with" at bounding box center [1249, 229] width 209 height 154
click at [1194, 196] on textarea "Dear Lindsey, {{ participant.fullName }} is starting their journey with" at bounding box center [1249, 229] width 209 height 154
click at [1298, 141] on rect "Insert Text Variable" at bounding box center [1295, 140] width 6 height 6
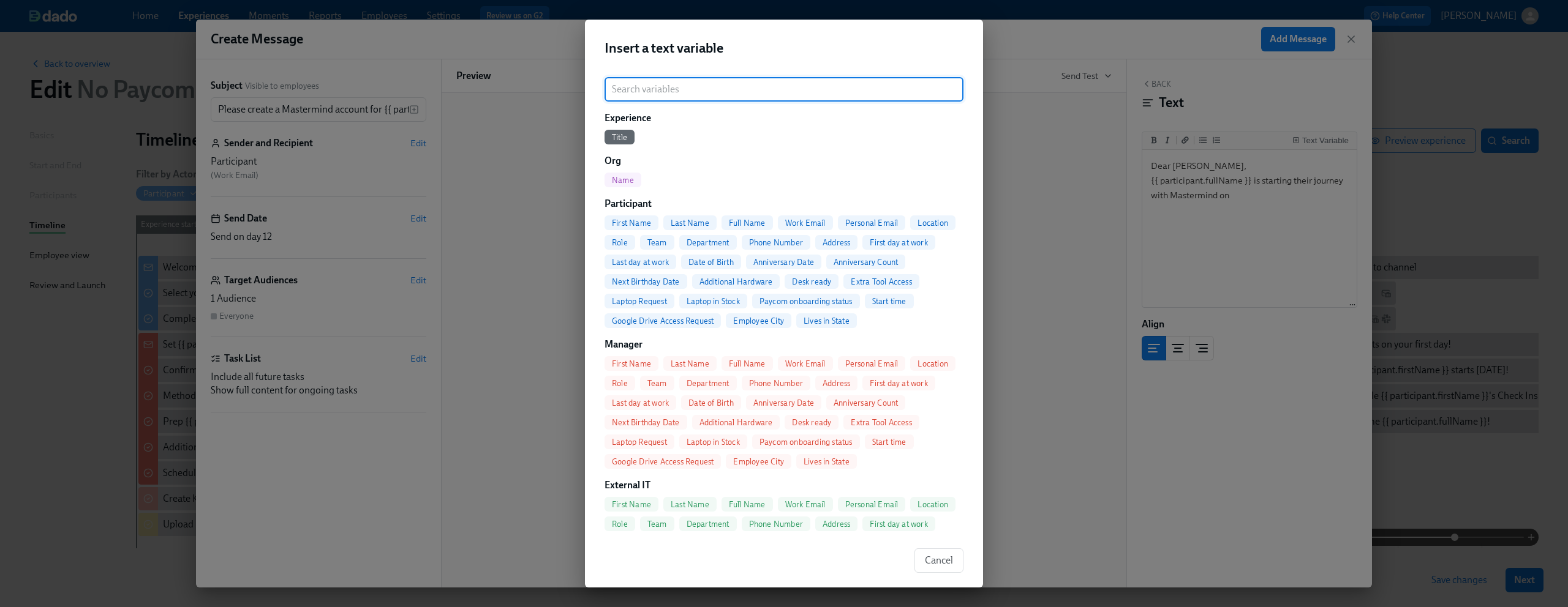
scroll to position [18, 0]
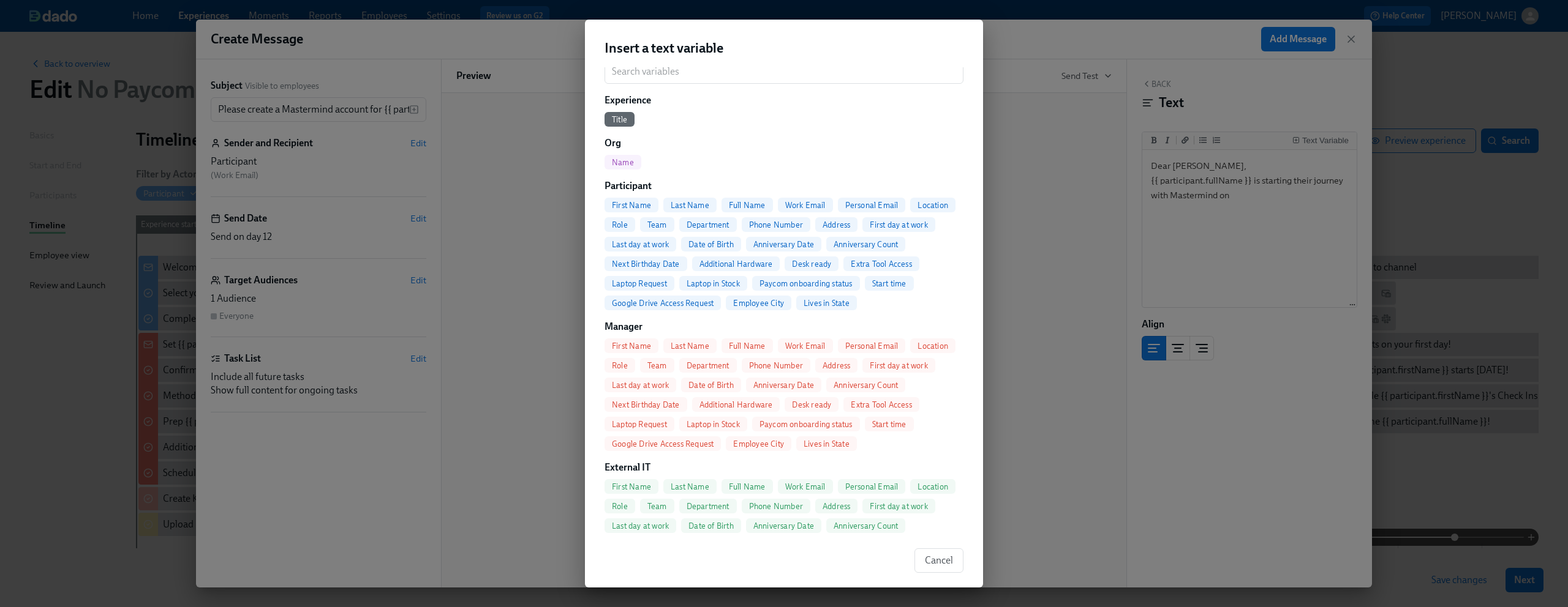
click at [896, 223] on span "First day at work" at bounding box center [899, 225] width 73 height 10
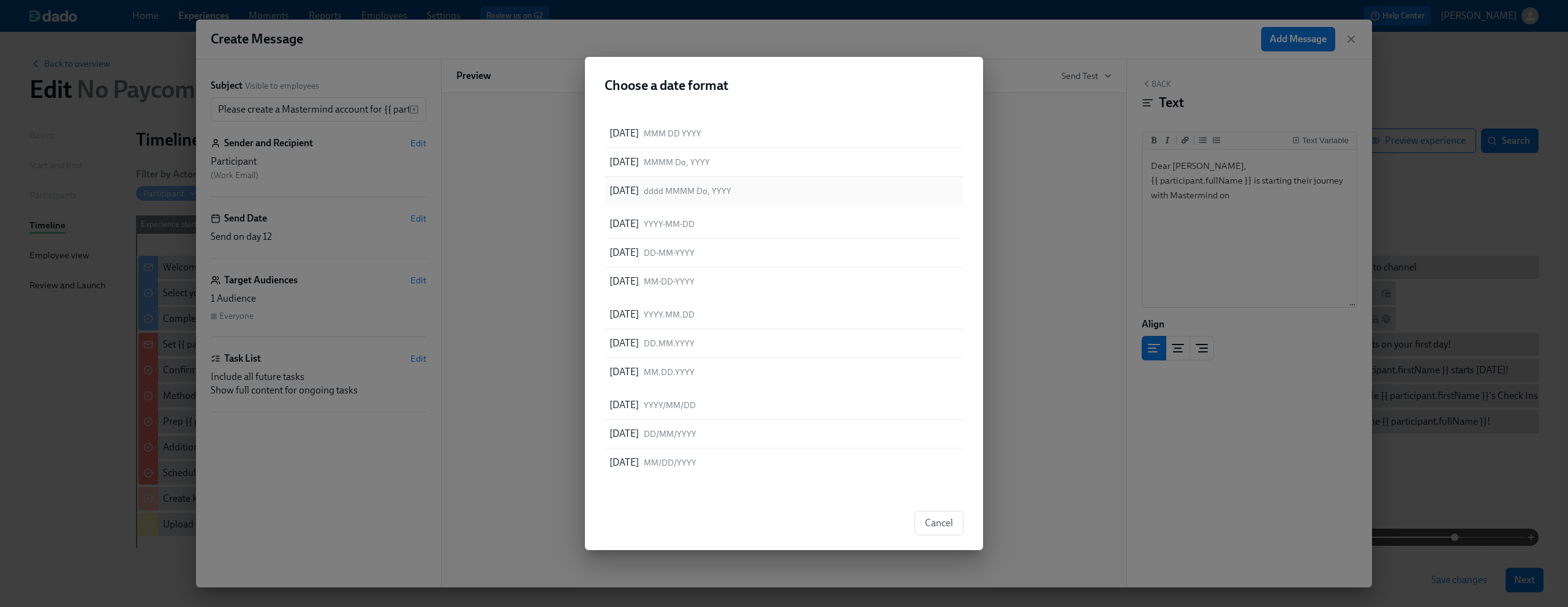
click at [731, 192] on span "dddd MMMM Do, YYYY" at bounding box center [688, 191] width 88 height 12
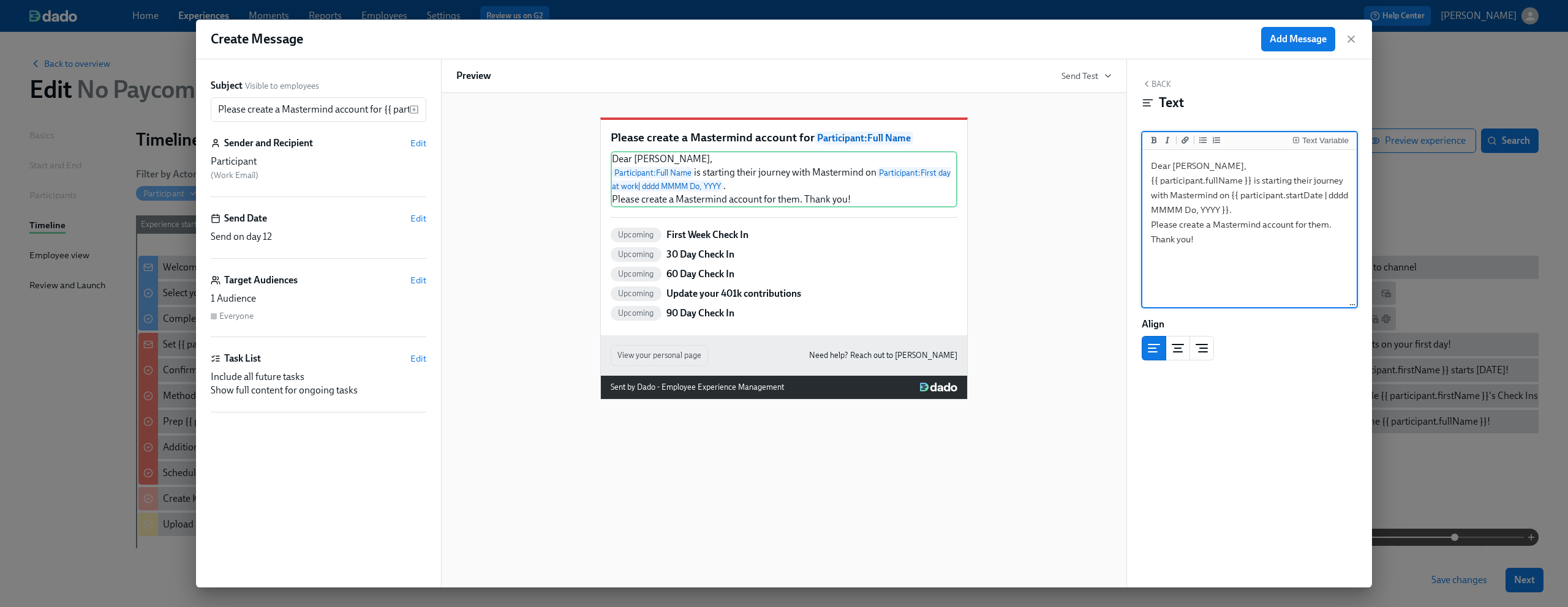
type textarea "Dear Lindsey, {{ participant.fullName }} is starting their journey with Masterm…"
click at [1088, 196] on div "Please create a Mastermind account for Participant : Full Name Dear Lindsey, Pa…" at bounding box center [784, 249] width 655 height 302
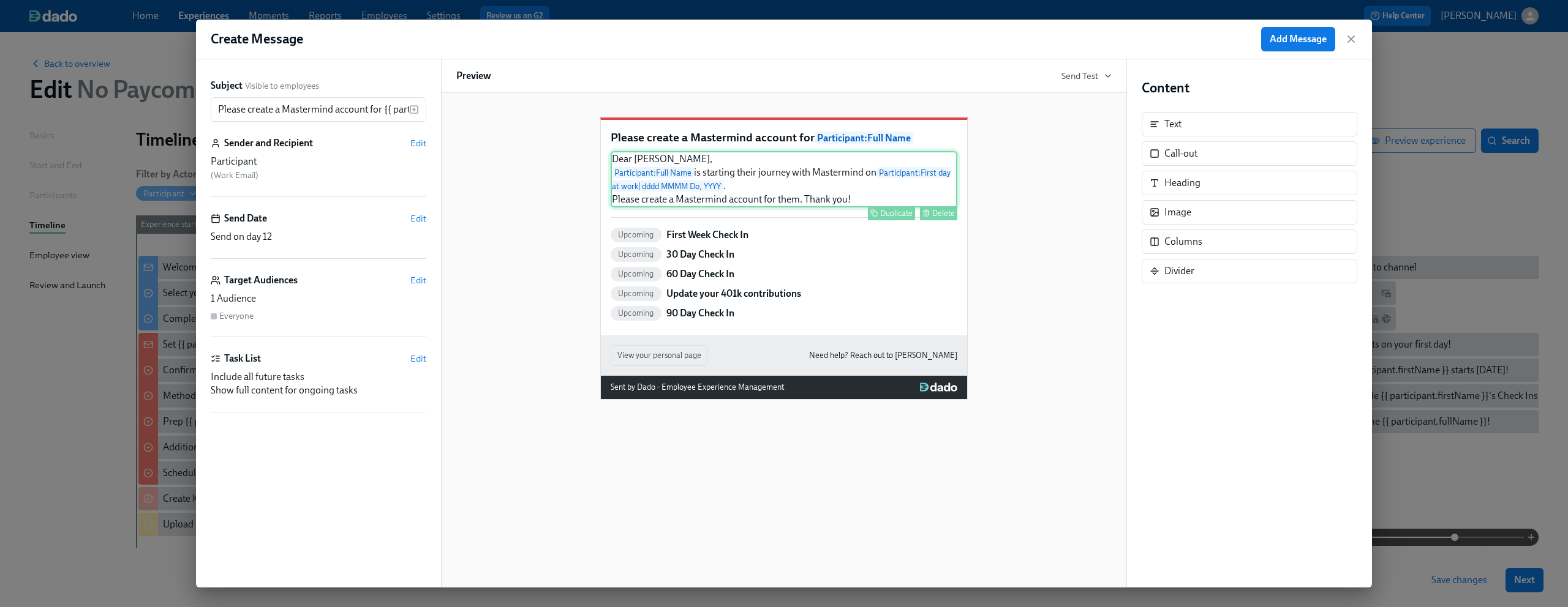
click at [819, 192] on div "Dear Lindsey, Participant : Full Name is starting their journey with Mastermind…" at bounding box center [784, 179] width 346 height 57
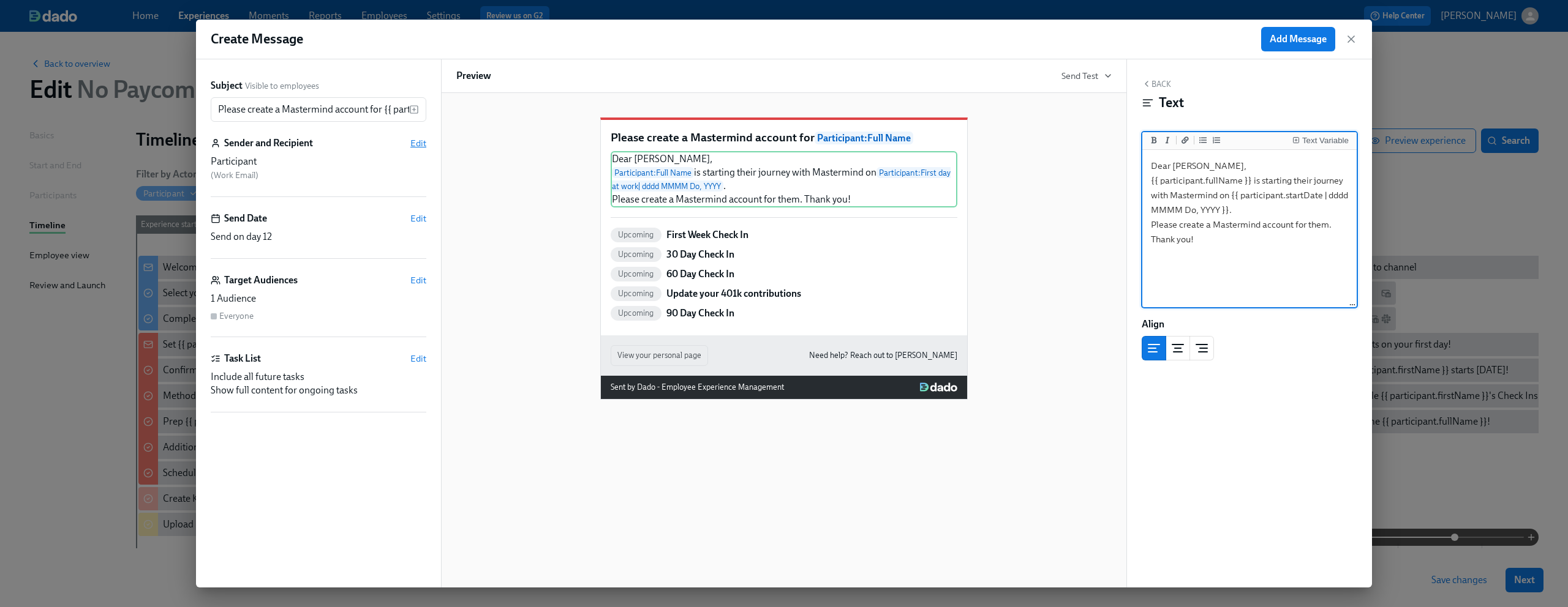
click at [415, 139] on span "Edit" at bounding box center [418, 143] width 16 height 12
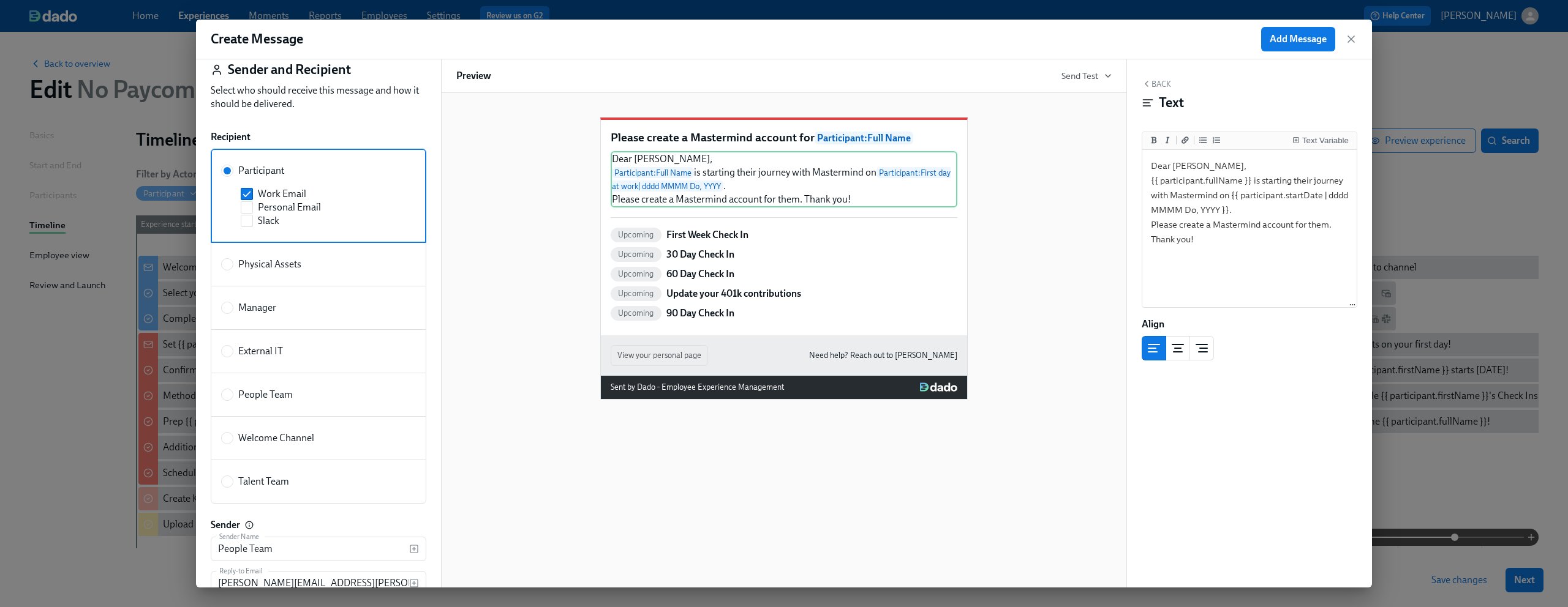
scroll to position [0, 0]
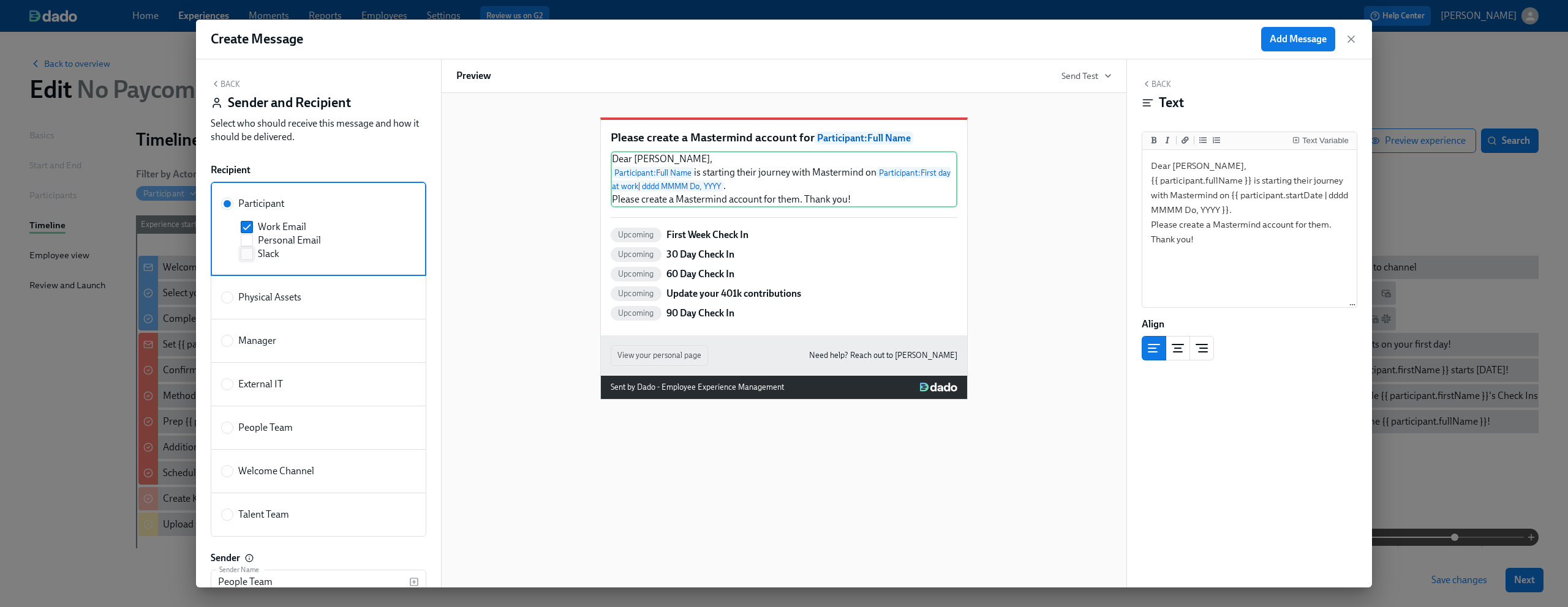
click at [254, 254] on label "Slack" at bounding box center [321, 254] width 160 height 14
click at [252, 254] on input "Slack" at bounding box center [247, 254] width 11 height 11
checkbox input "true"
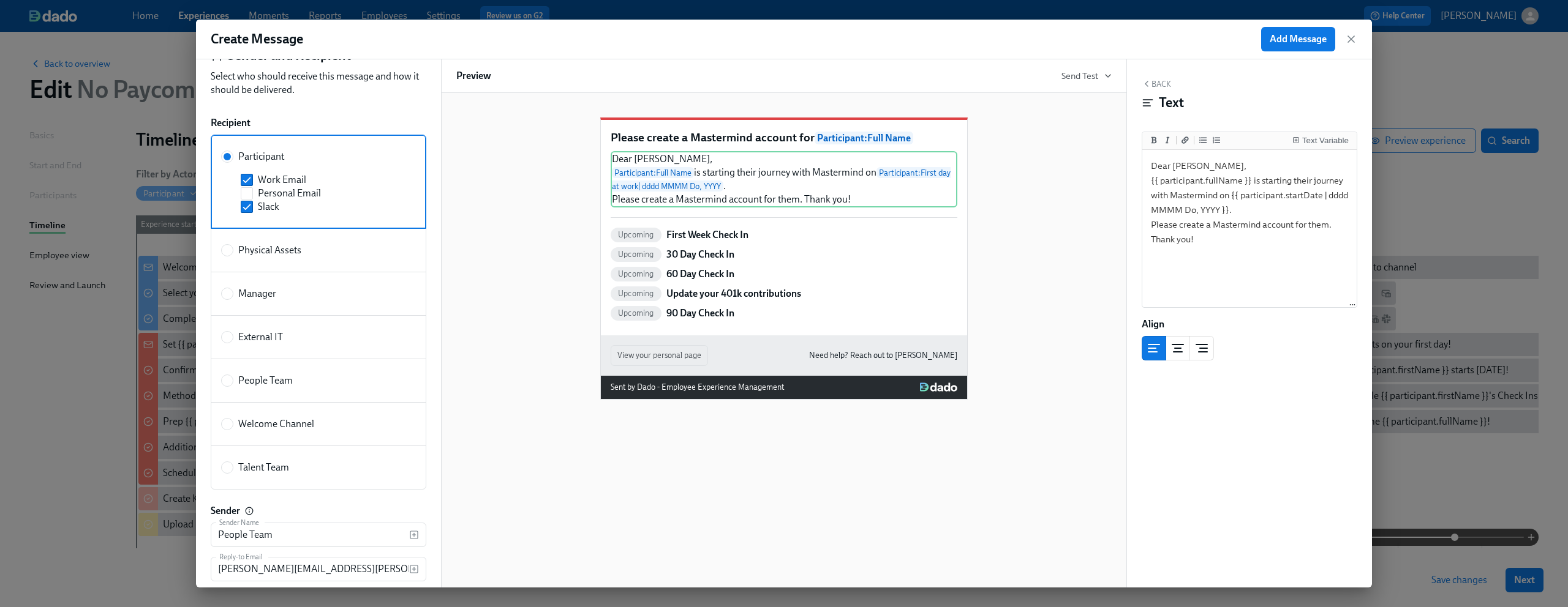
scroll to position [53, 0]
click at [324, 291] on div "Manager" at bounding box center [316, 288] width 190 height 14
click at [233, 291] on input "Manager" at bounding box center [227, 289] width 11 height 11
radio input "true"
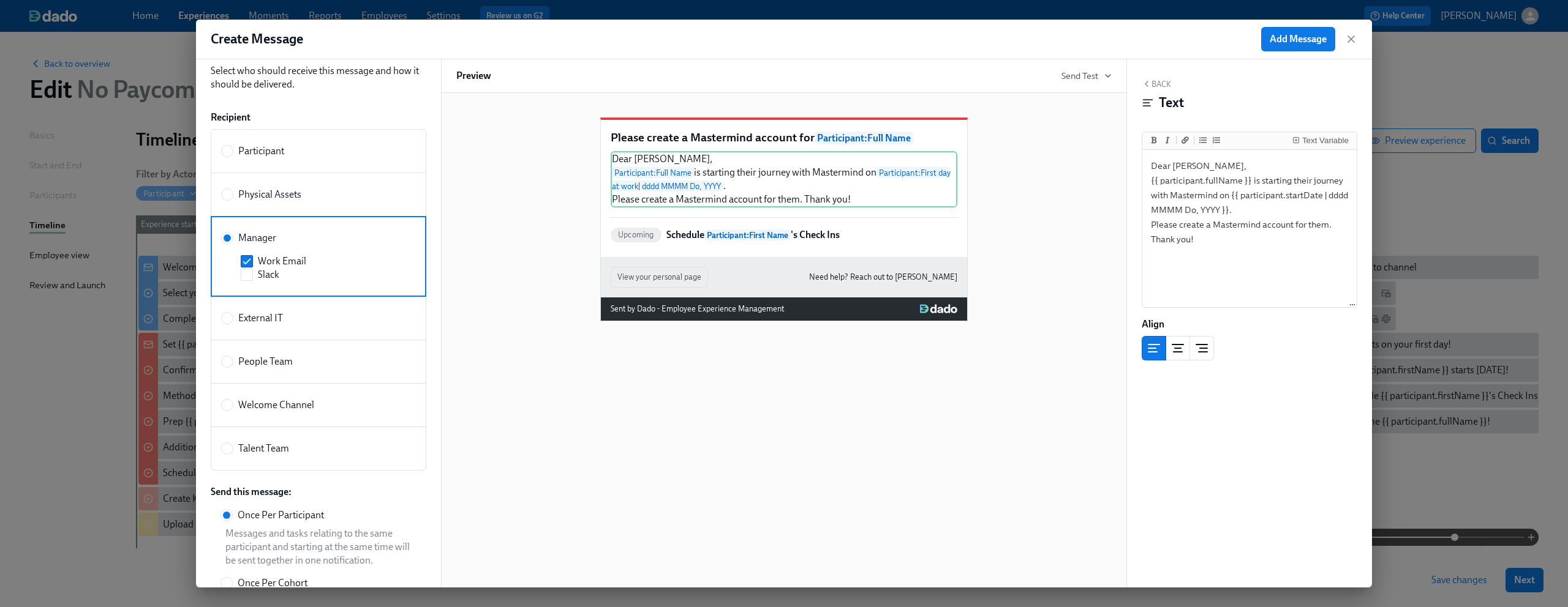
click at [308, 359] on div "People Team" at bounding box center [316, 361] width 190 height 14
click at [233, 359] on input "People Team" at bounding box center [227, 362] width 11 height 11
radio input "true"
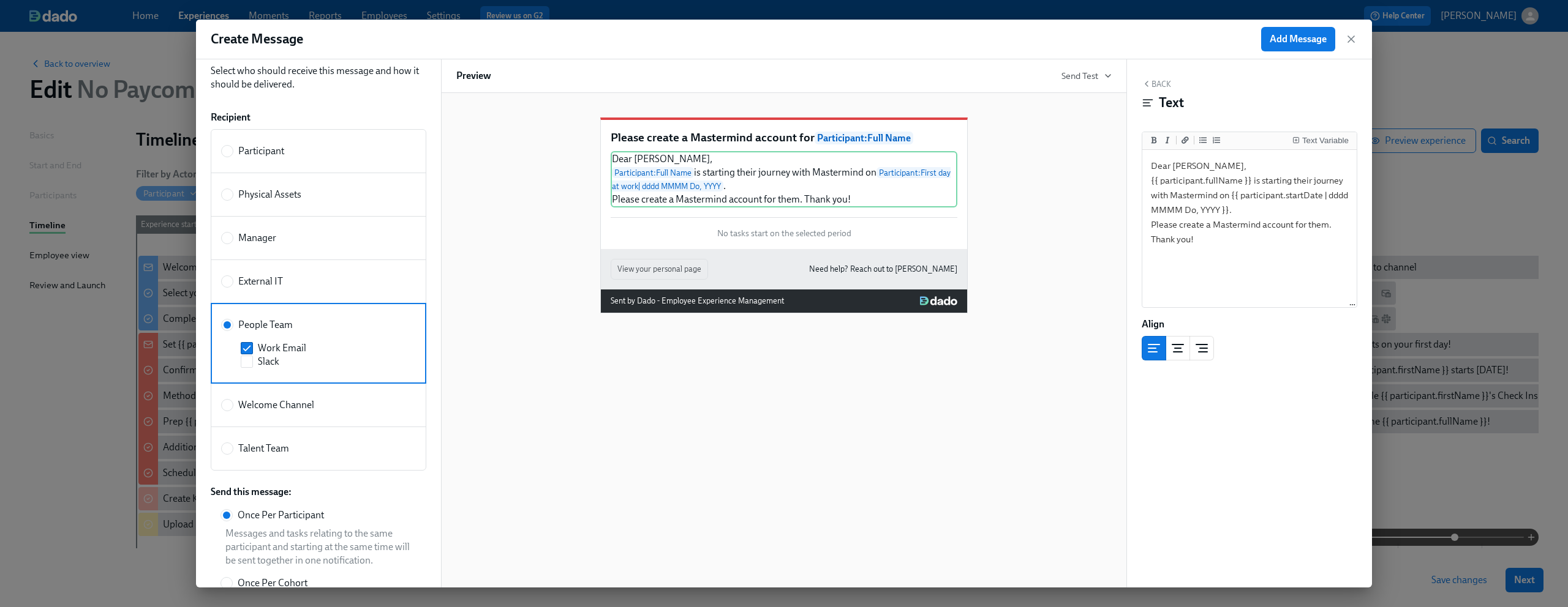
click at [306, 406] on span "Welcome Channel" at bounding box center [276, 405] width 76 height 14
click at [233, 406] on input "Welcome Channel" at bounding box center [227, 405] width 11 height 11
radio input "true"
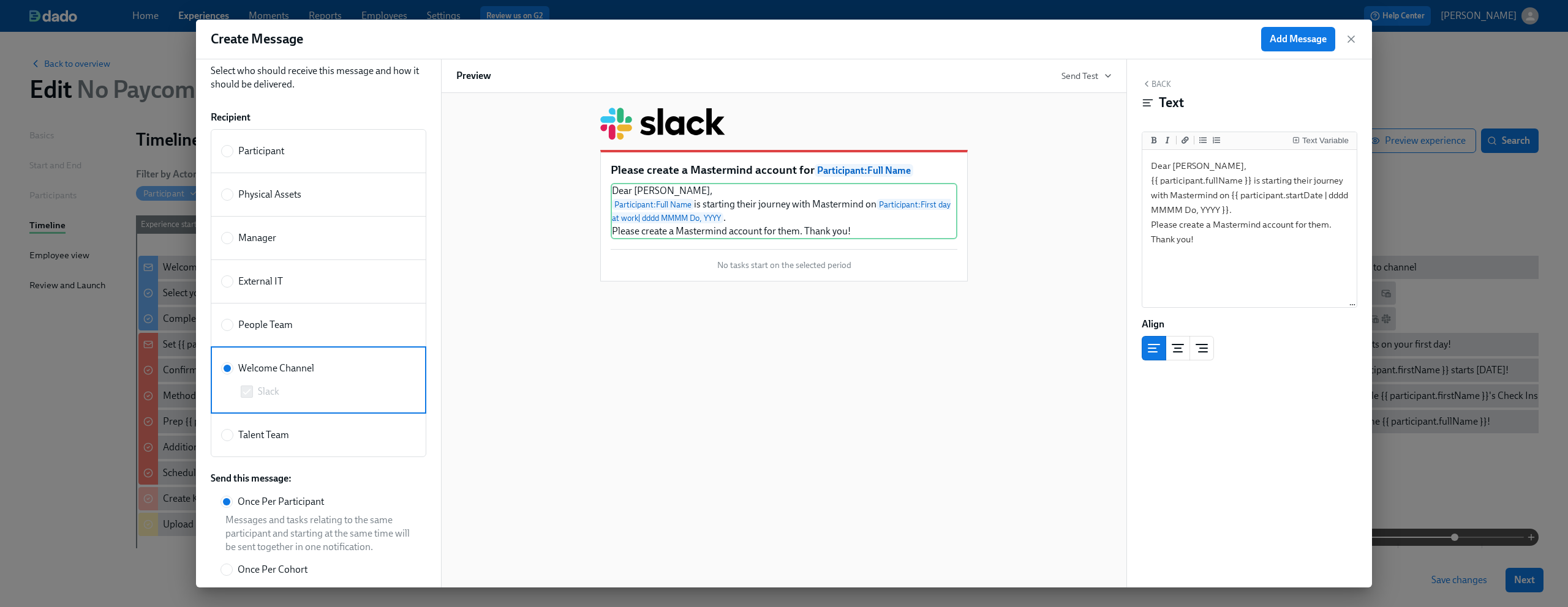
click at [306, 324] on div "People Team" at bounding box center [316, 325] width 190 height 14
click at [233, 324] on input "People Team" at bounding box center [227, 325] width 11 height 11
radio input "true"
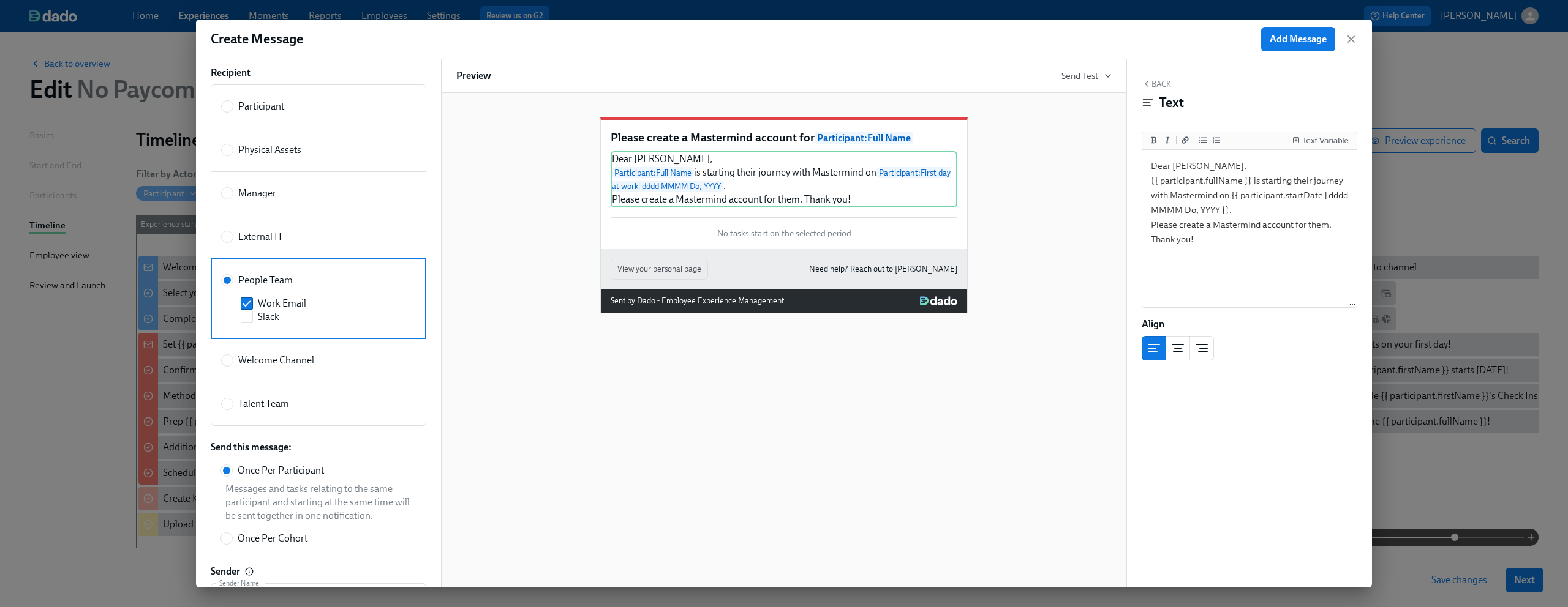
scroll to position [0, 0]
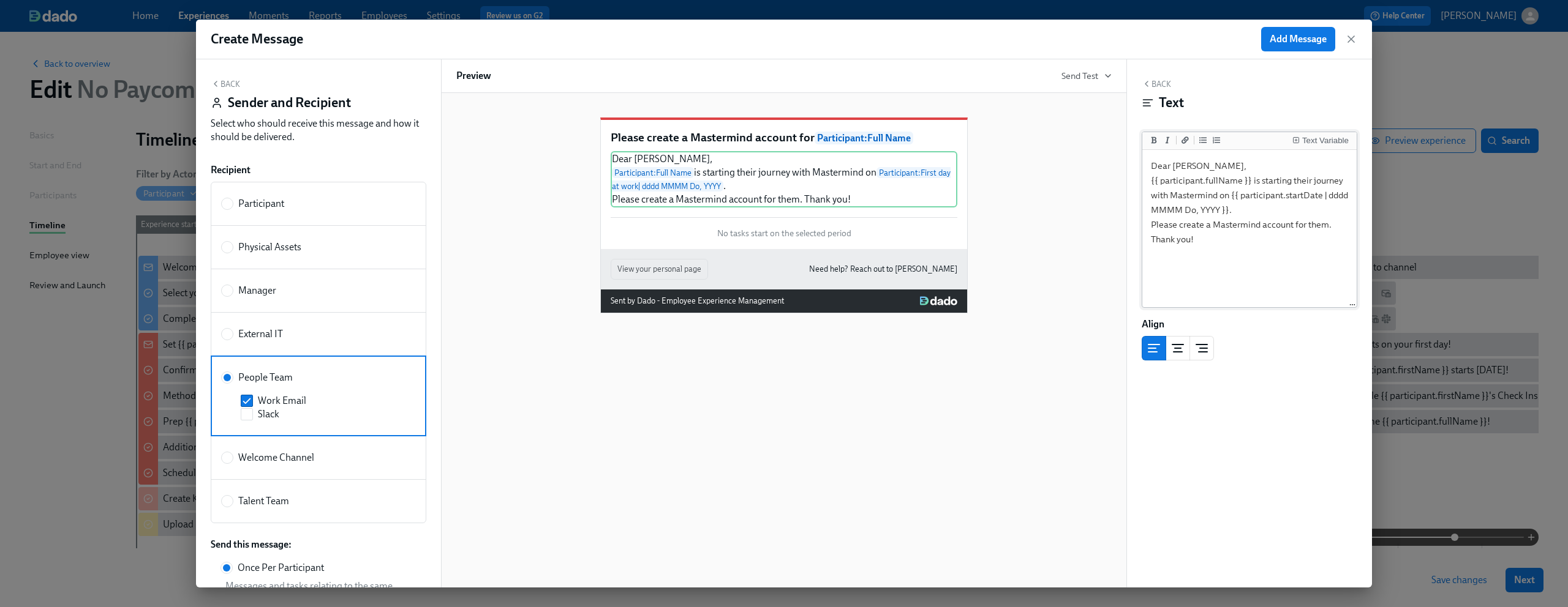
click at [1190, 168] on textarea "Dear Lindsey, {{ participant.fullName }} is starting their journey with Masterm…" at bounding box center [1249, 229] width 209 height 154
click at [1225, 238] on textarea "Dear XXX, {{ participant.fullName }} is starting their journey with Mastermind …" at bounding box center [1249, 229] width 209 height 154
type textarea "Dear XXX, {{ participant.fullName }} is starting their journey with Mastermind …"
click at [247, 413] on input "Slack" at bounding box center [247, 415] width 11 height 11
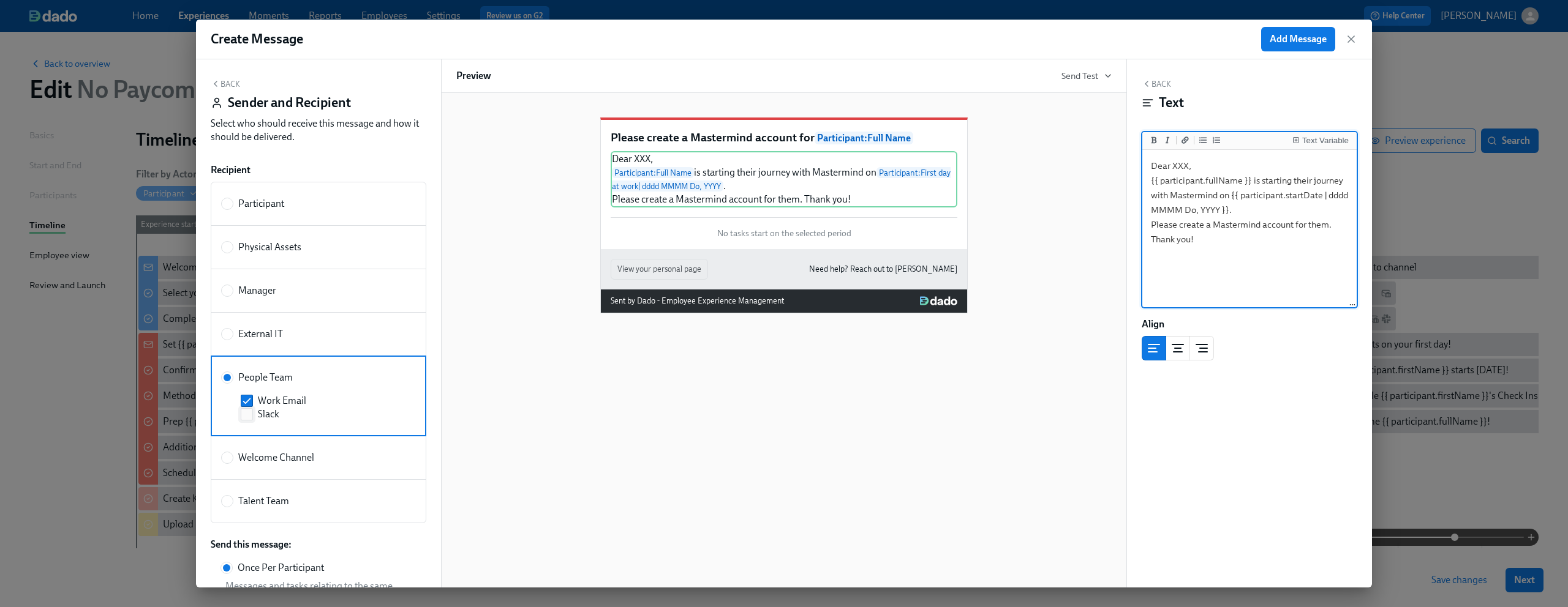
checkbox input "true"
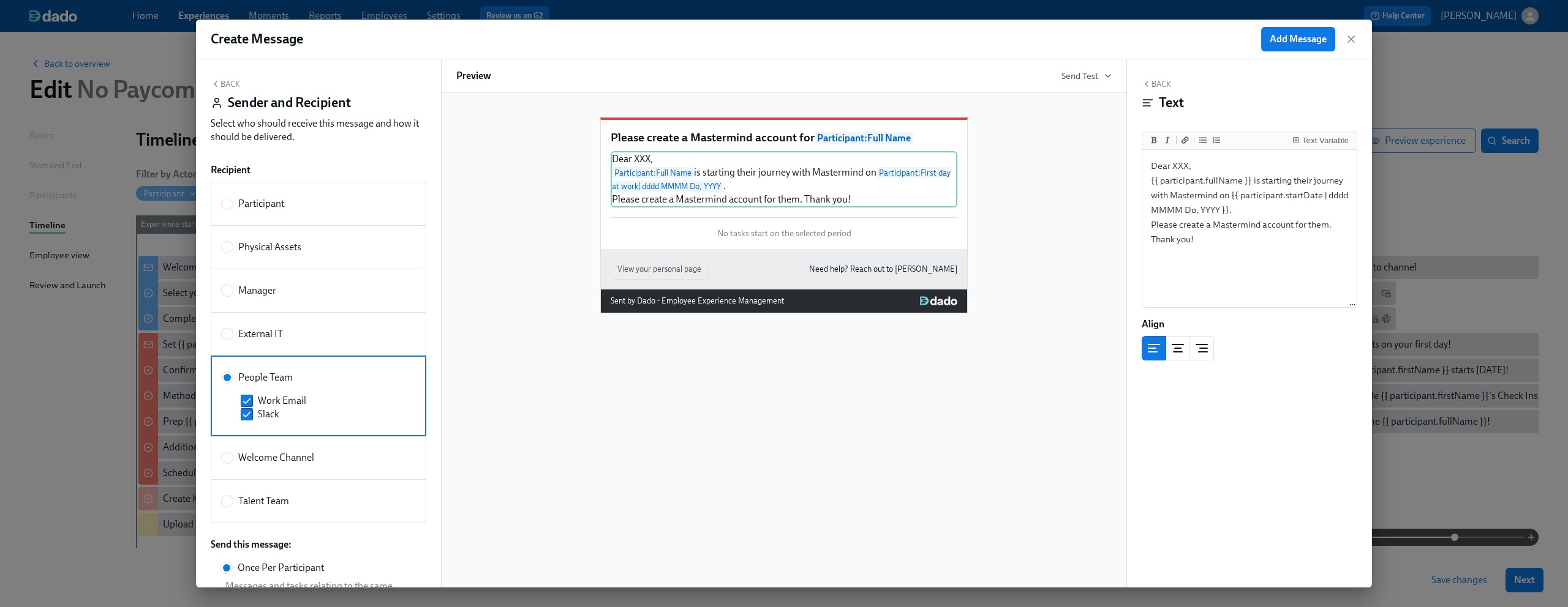
click at [511, 380] on div "Please create a Mastermind account for Participant : Full Name Dear XXX, Partic…" at bounding box center [784, 341] width 686 height 495
click at [1205, 240] on textarea "Dear XXX, {{ participant.fullName }} is starting their journey with Mastermind …" at bounding box center [1249, 229] width 209 height 154
click at [1260, 95] on div "Text" at bounding box center [1250, 102] width 215 height 18
click at [1290, 38] on span "Add Message" at bounding box center [1297, 38] width 57 height 12
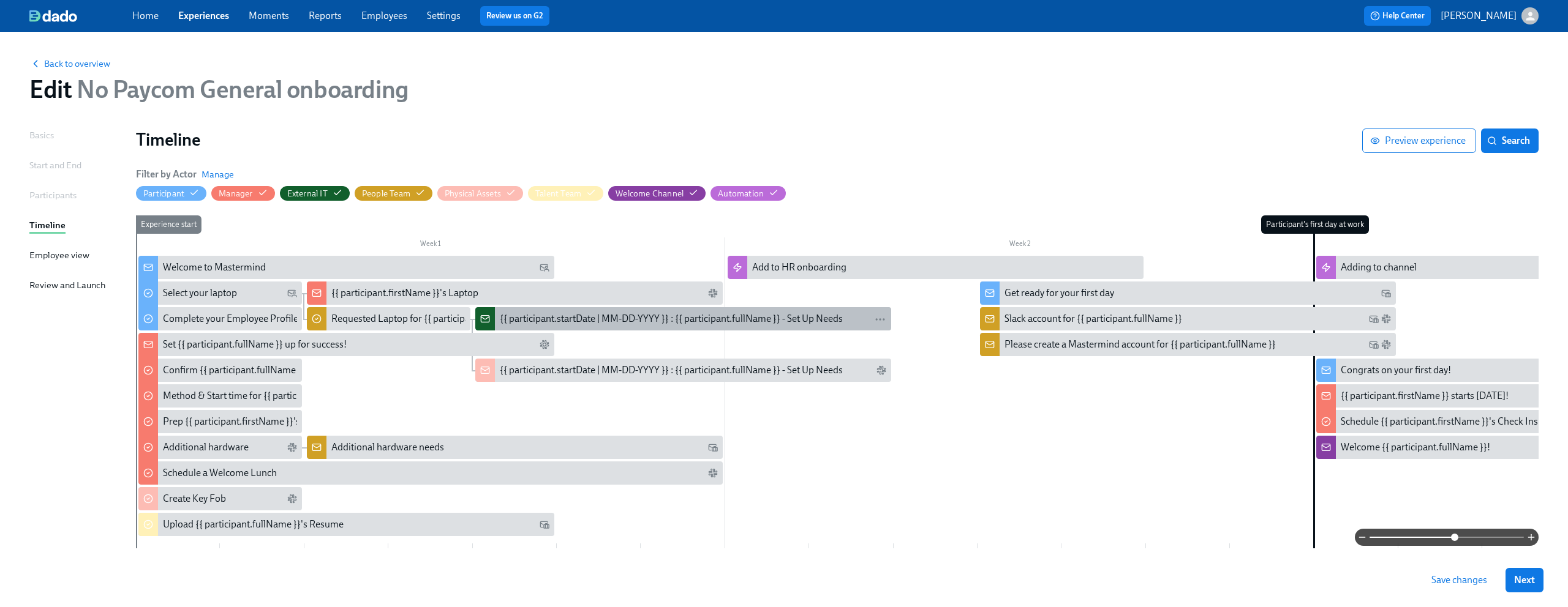
click at [706, 320] on div "{{ participant.startDate | MM-DD-YYYY }} : {{ participant.fullName }} - Set Up …" at bounding box center [671, 318] width 343 height 14
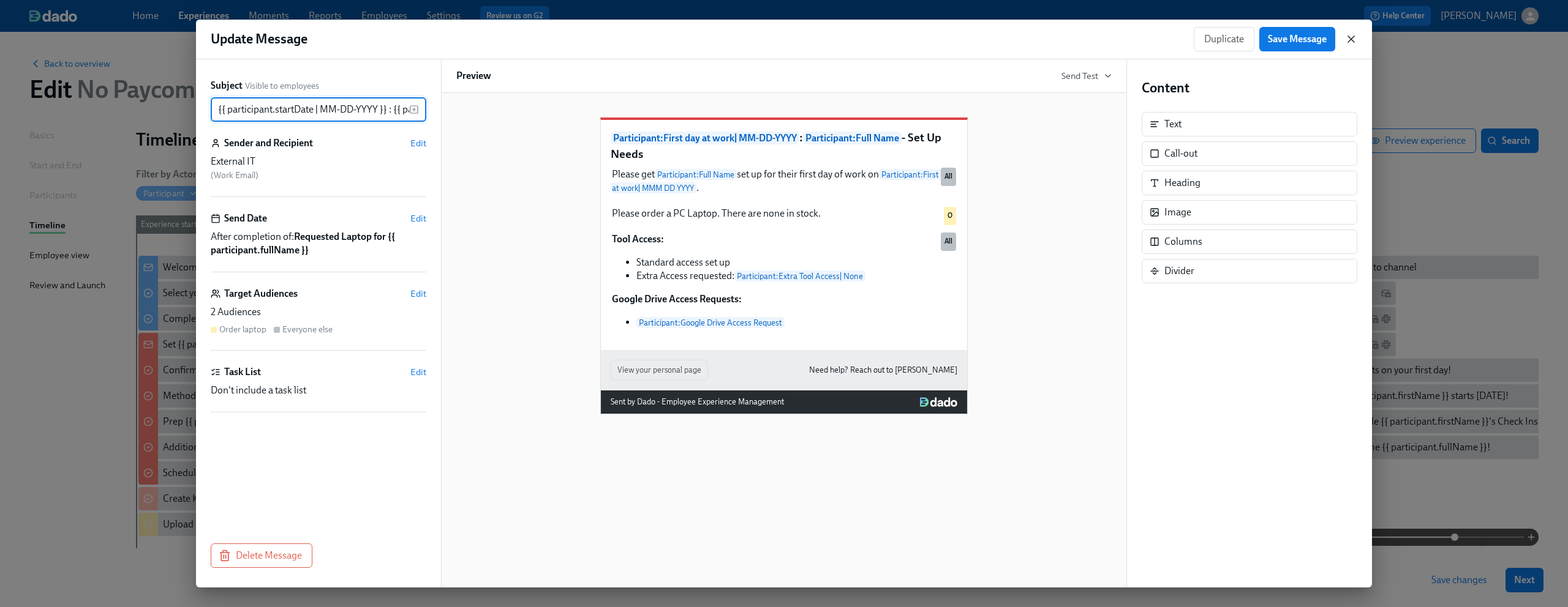
click at [1348, 36] on icon "button" at bounding box center [1351, 39] width 6 height 6
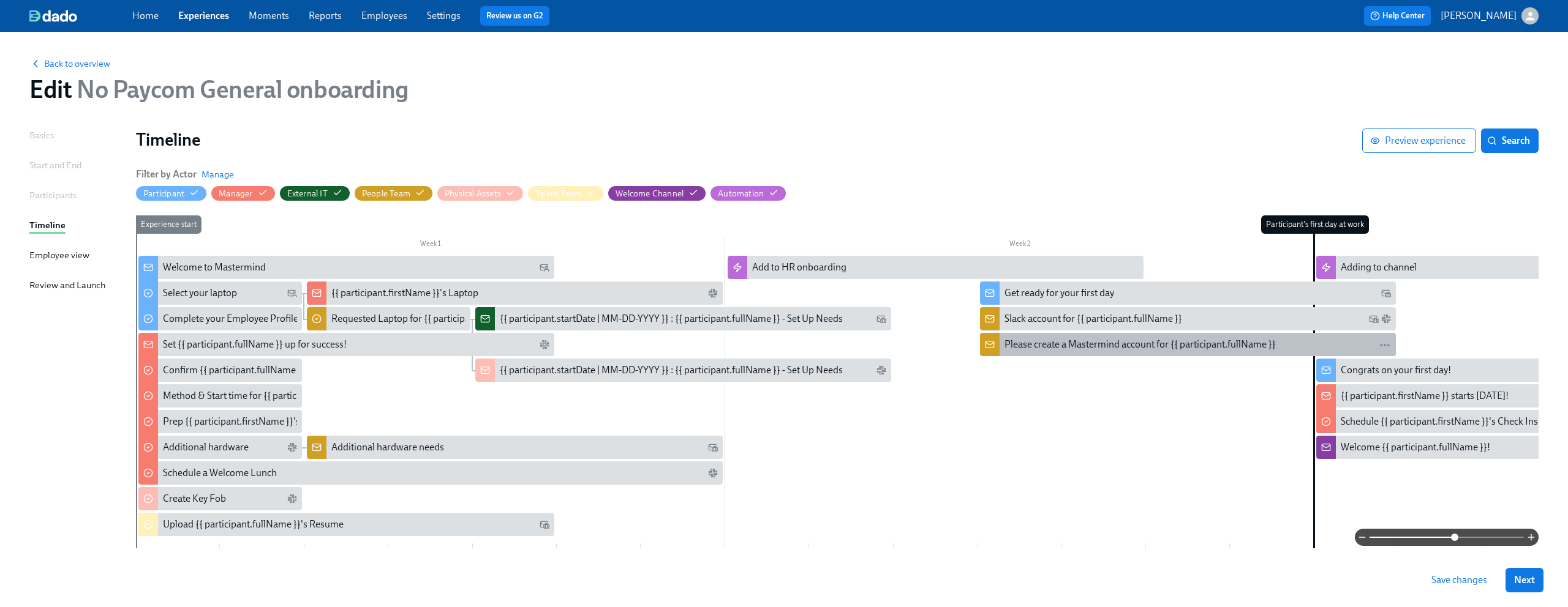
click at [1057, 344] on div "Please create a Mastermind account for {{ participant.fullName }}" at bounding box center [1140, 345] width 271 height 14
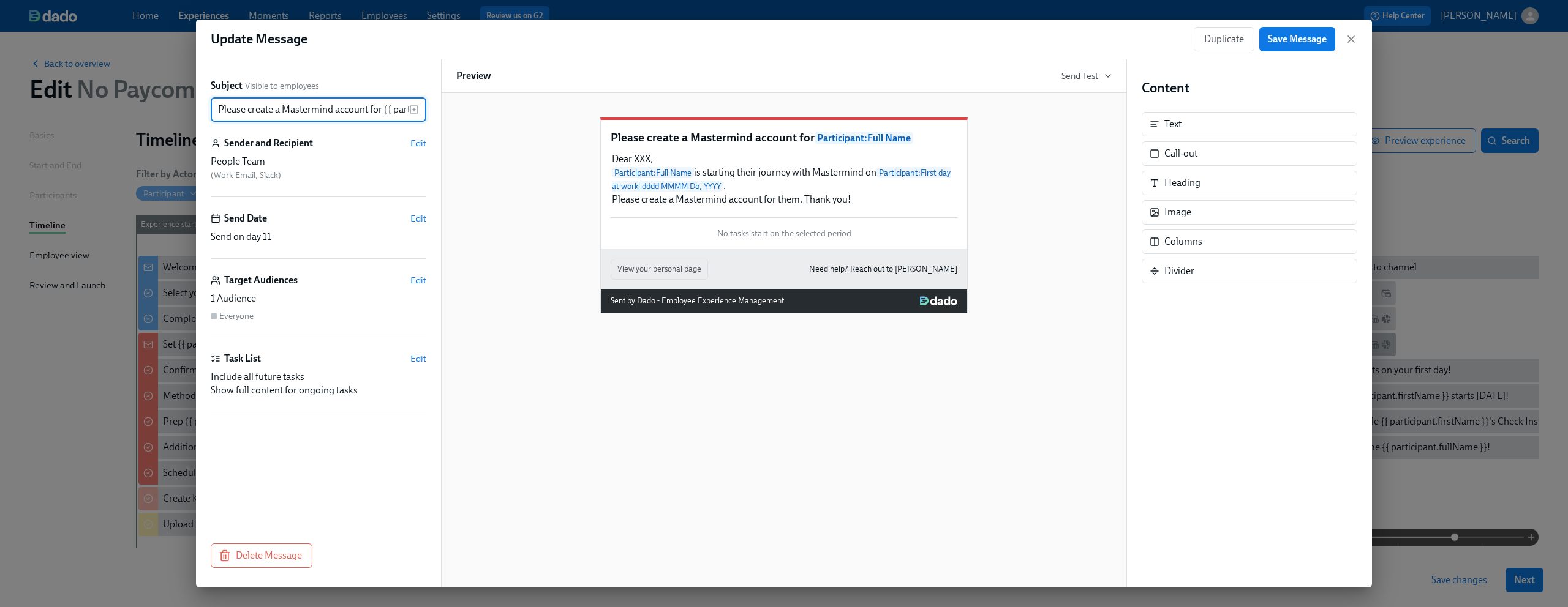
scroll to position [0, 81]
click at [239, 116] on input "Please create a Mastermind account for {{ participant.fullName }}" at bounding box center [310, 109] width 199 height 25
drag, startPoint x: 235, startPoint y: 109, endPoint x: 194, endPoint y: 109, distance: 41.0
click at [194, 109] on div "Update Message Duplicate Save Message Subject Visible to employees Please creat…" at bounding box center [784, 303] width 1568 height 607
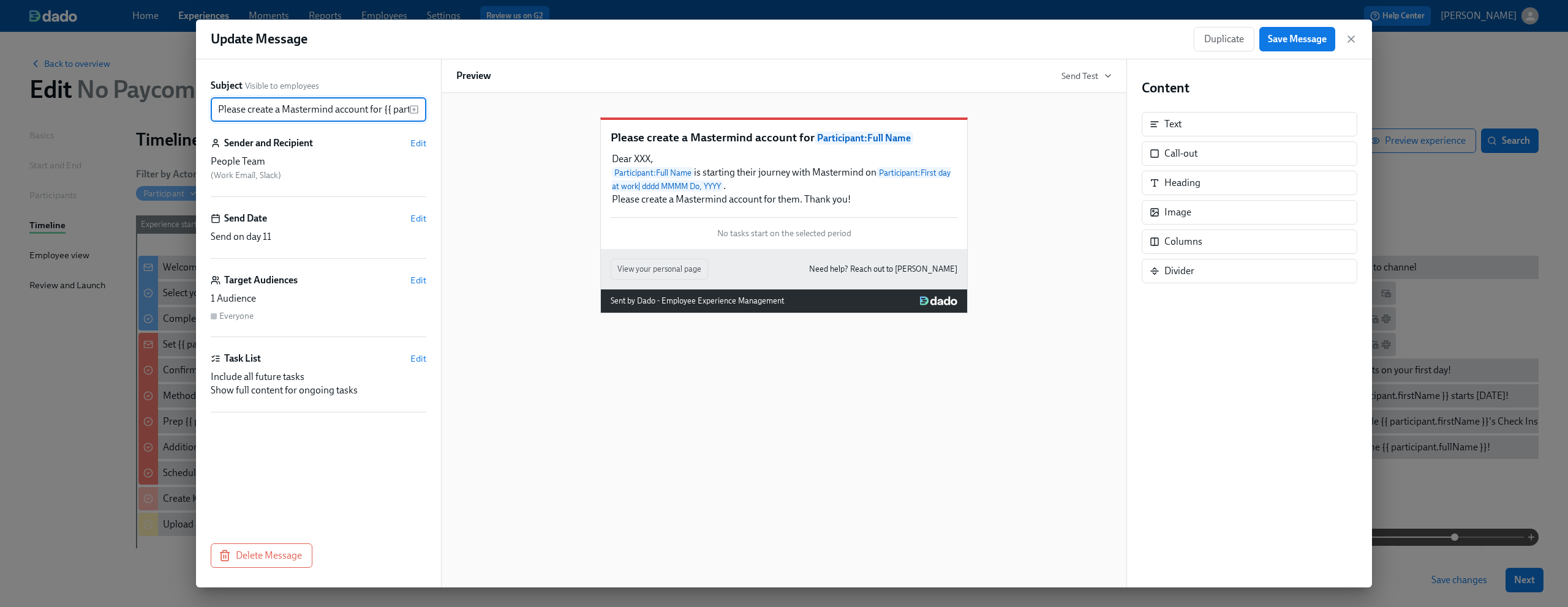
click at [282, 111] on input "Please create a Mastermind account for {{ participant.fullName }}" at bounding box center [310, 109] width 199 height 25
drag, startPoint x: 286, startPoint y: 110, endPoint x: 214, endPoint y: 104, distance: 72.2
click at [214, 104] on input "Please create a Mastermind account for {{ participant.fullName }}" at bounding box center [310, 109] width 199 height 25
type input "Mastermind account for {{ participant.fullName }}"
click at [492, 217] on div "Mastermind account for Participant : Full Name Dear XXX, Participant : Full Nam…" at bounding box center [784, 206] width 655 height 215
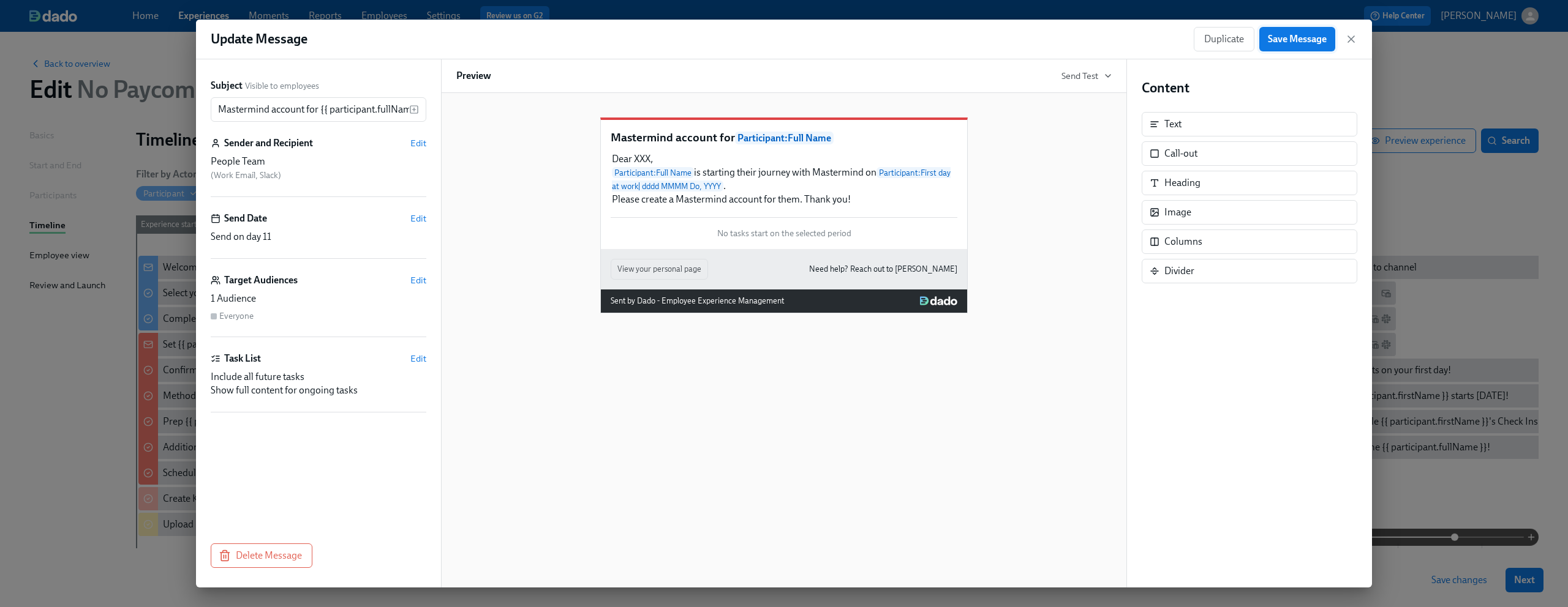
click at [1278, 36] on span "Save Message" at bounding box center [1297, 38] width 59 height 12
click at [1348, 39] on icon "button" at bounding box center [1350, 38] width 12 height 12
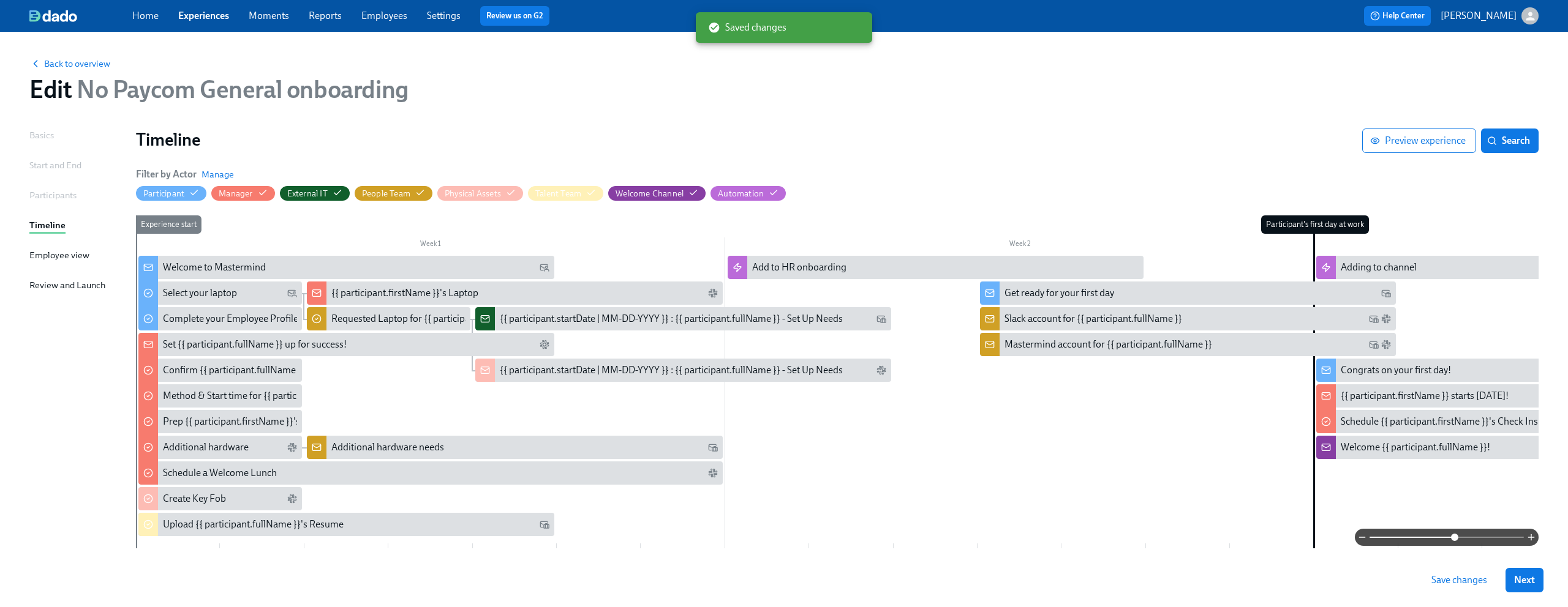
click at [1448, 577] on span "Save changes" at bounding box center [1459, 580] width 56 height 12
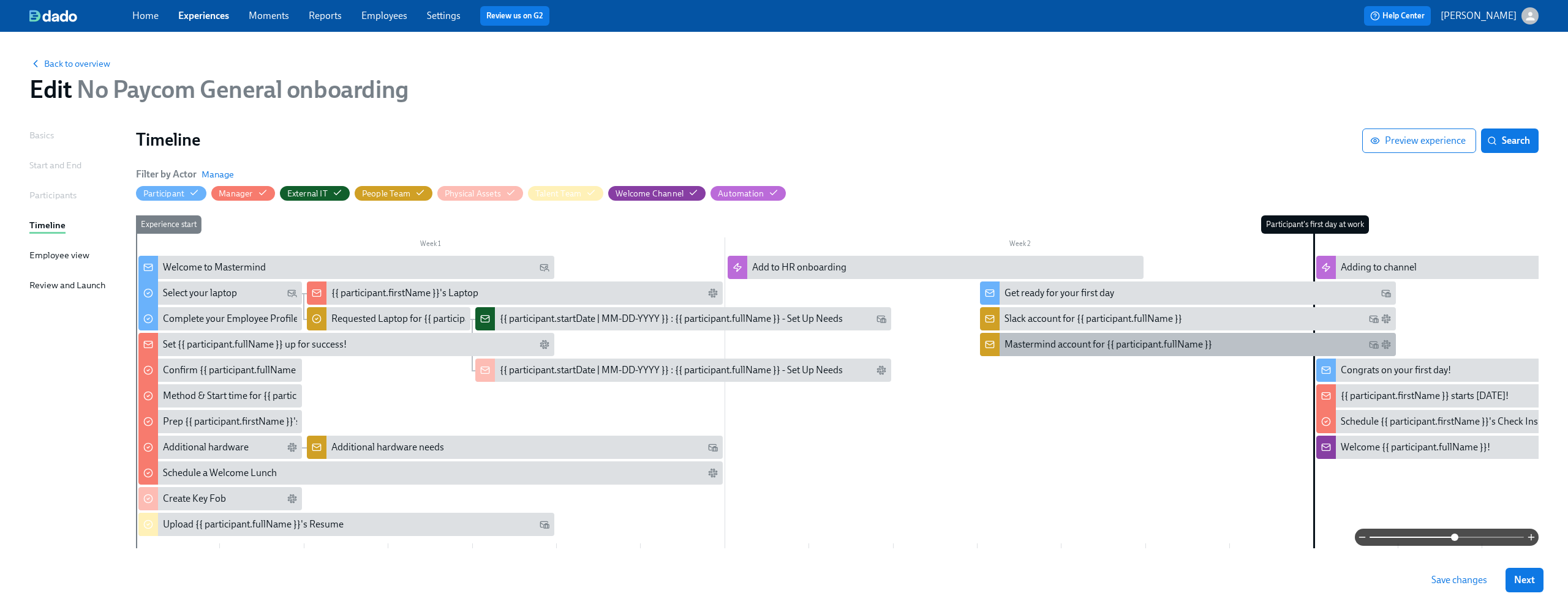
click at [1058, 352] on div "Mastermind account for {{ participant.fullName }}" at bounding box center [1187, 344] width 416 height 23
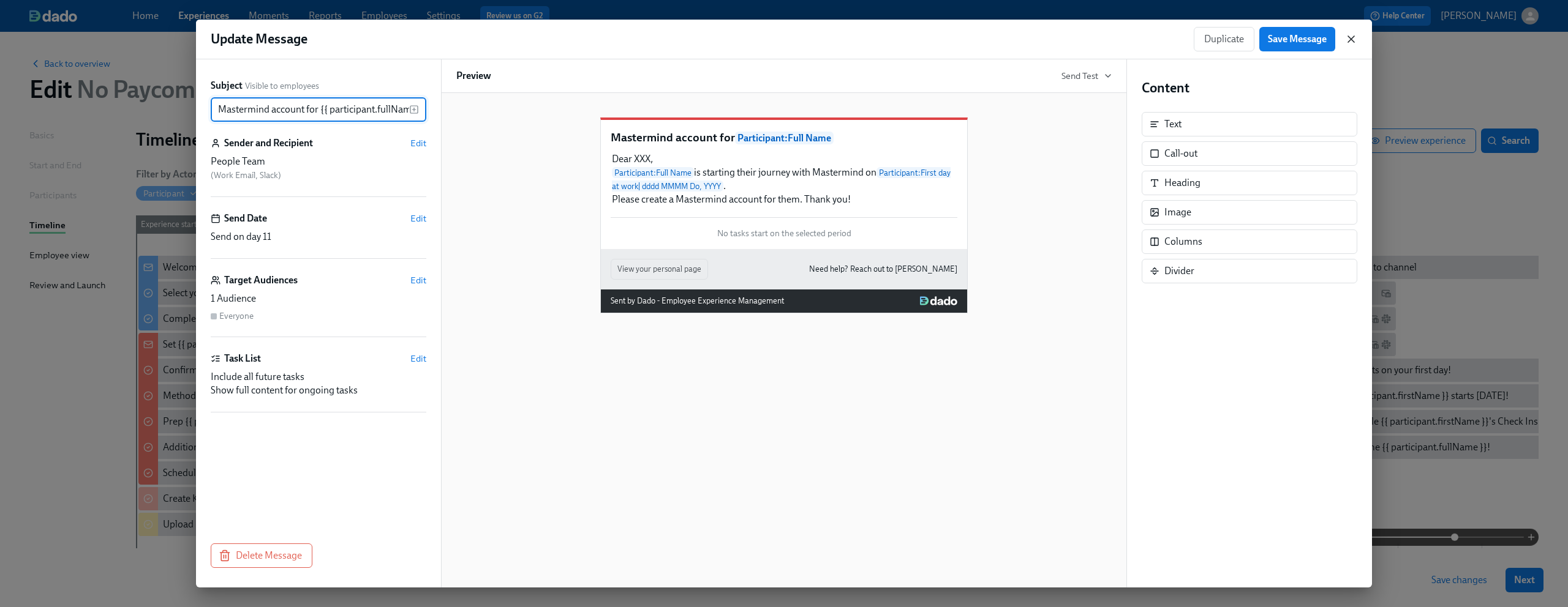
click at [1356, 41] on icon "button" at bounding box center [1350, 38] width 12 height 12
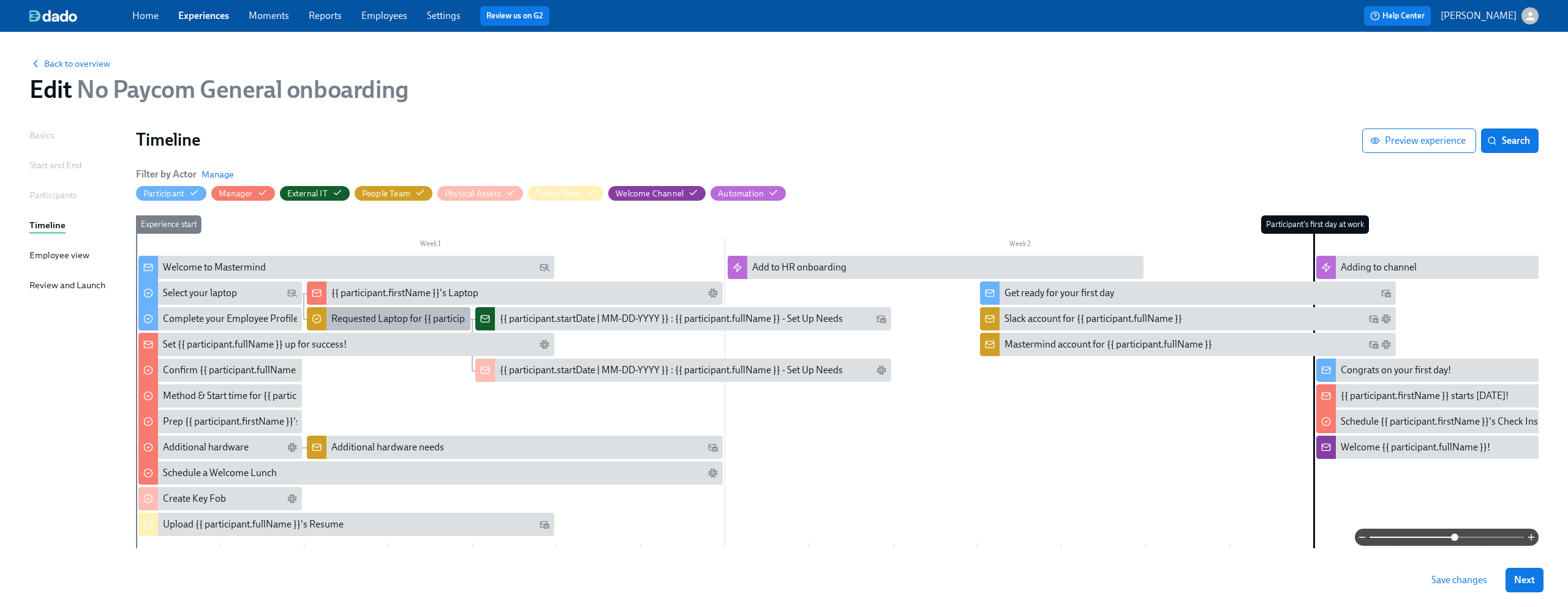
click at [414, 318] on div "Requested Laptop for {{ participant.fullName }}" at bounding box center [430, 318] width 198 height 14
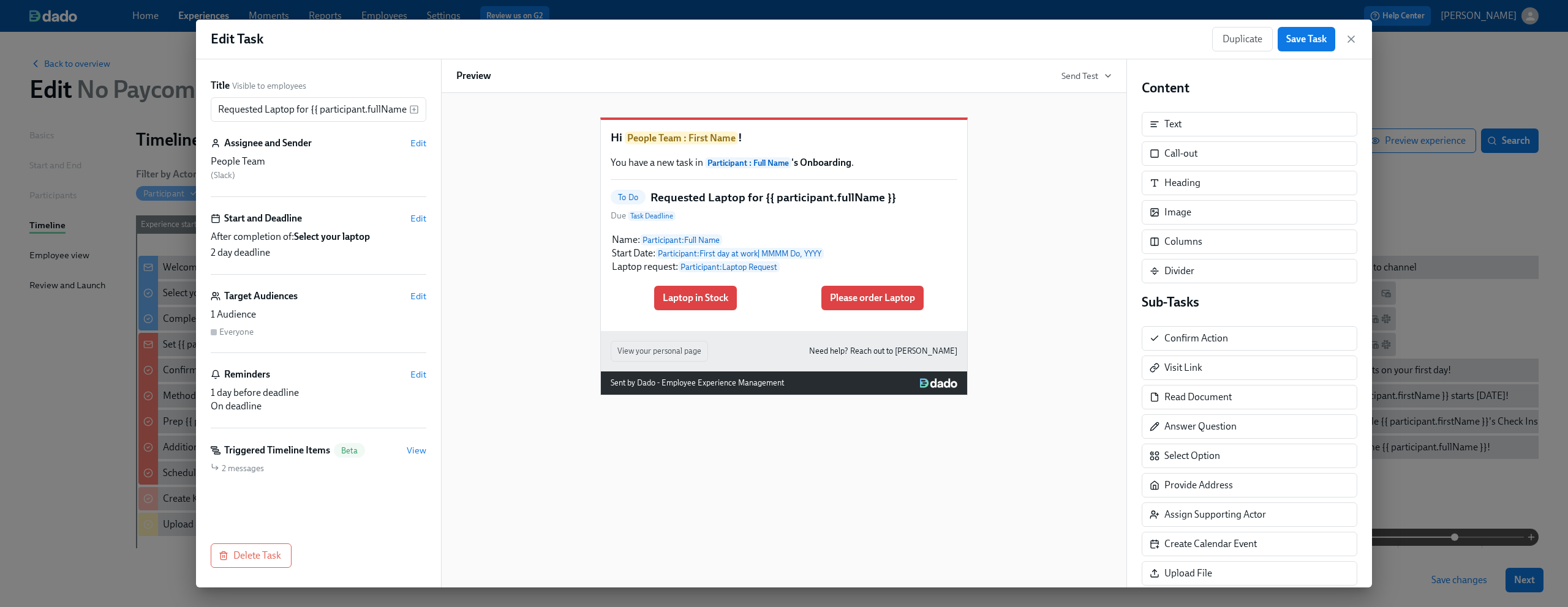
click at [1359, 34] on div "Edit Task Duplicate Save Task" at bounding box center [784, 40] width 1176 height 40
click at [1355, 37] on icon "button" at bounding box center [1350, 38] width 12 height 12
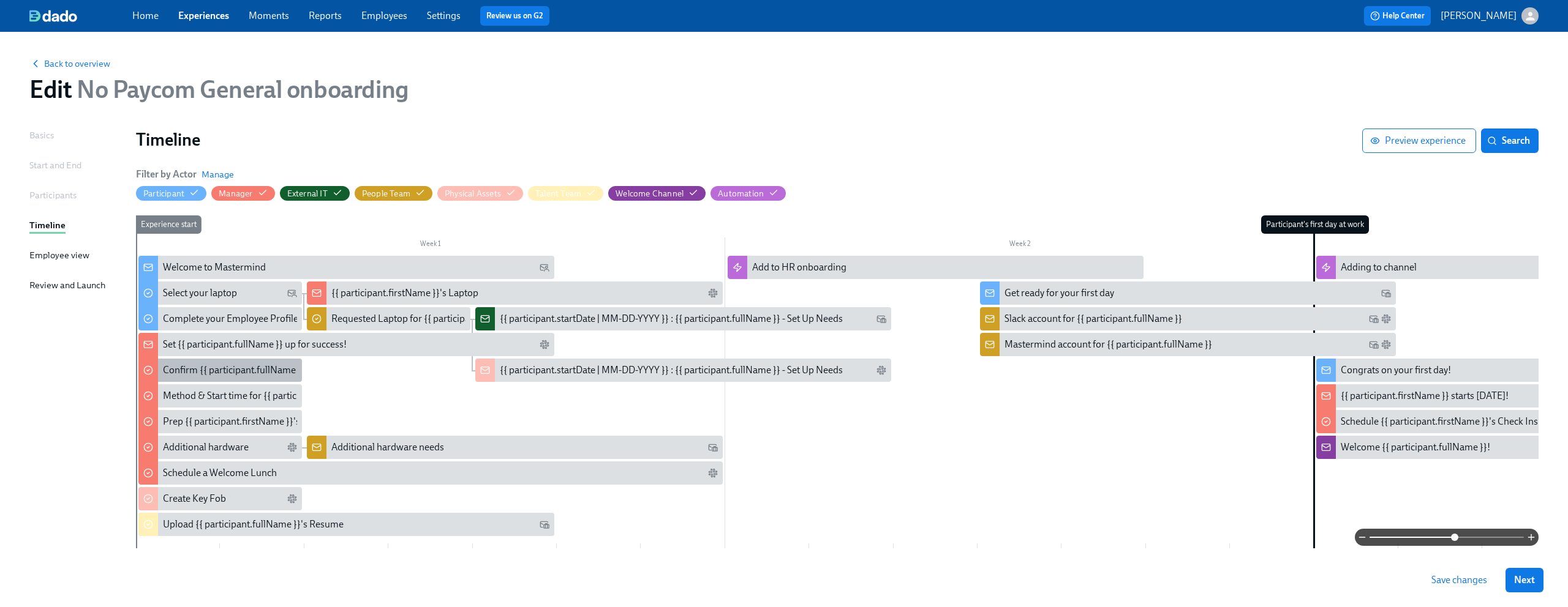
click at [223, 373] on div "Confirm {{ participant.fullName }} Tech Setup" at bounding box center [257, 370] width 189 height 14
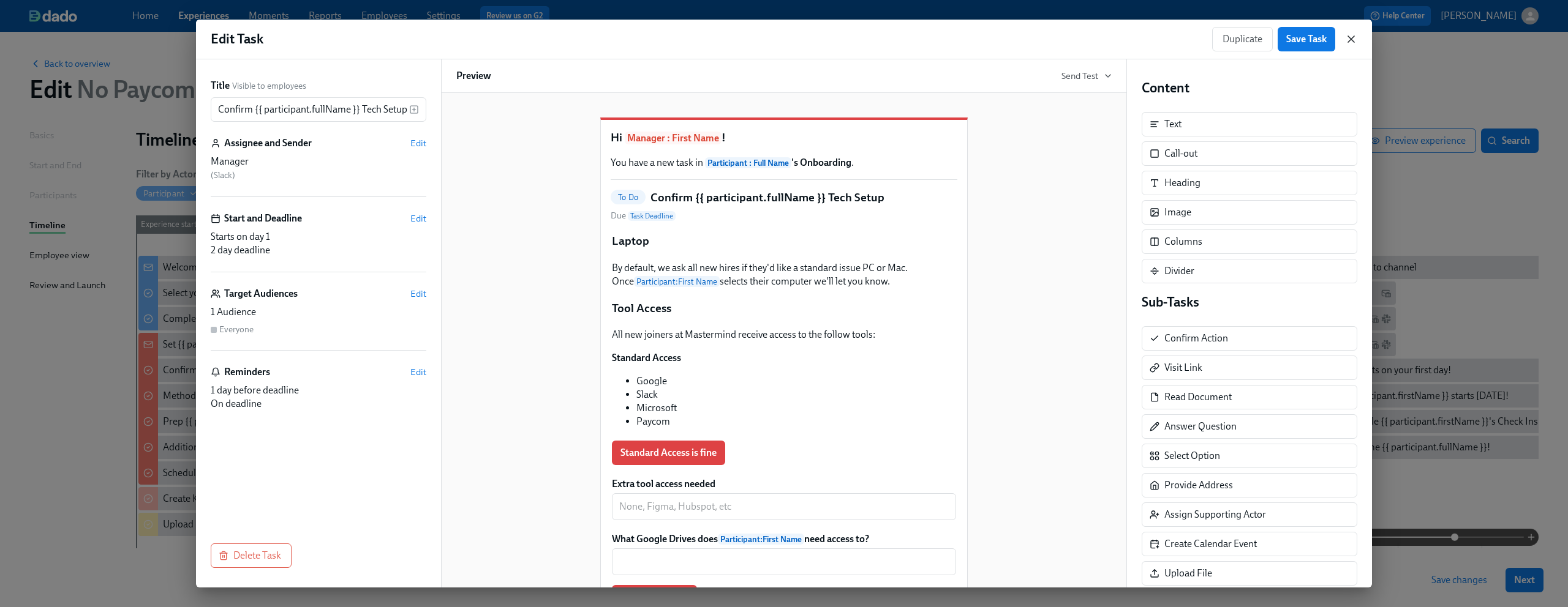
click at [1349, 39] on icon "button" at bounding box center [1350, 38] width 12 height 12
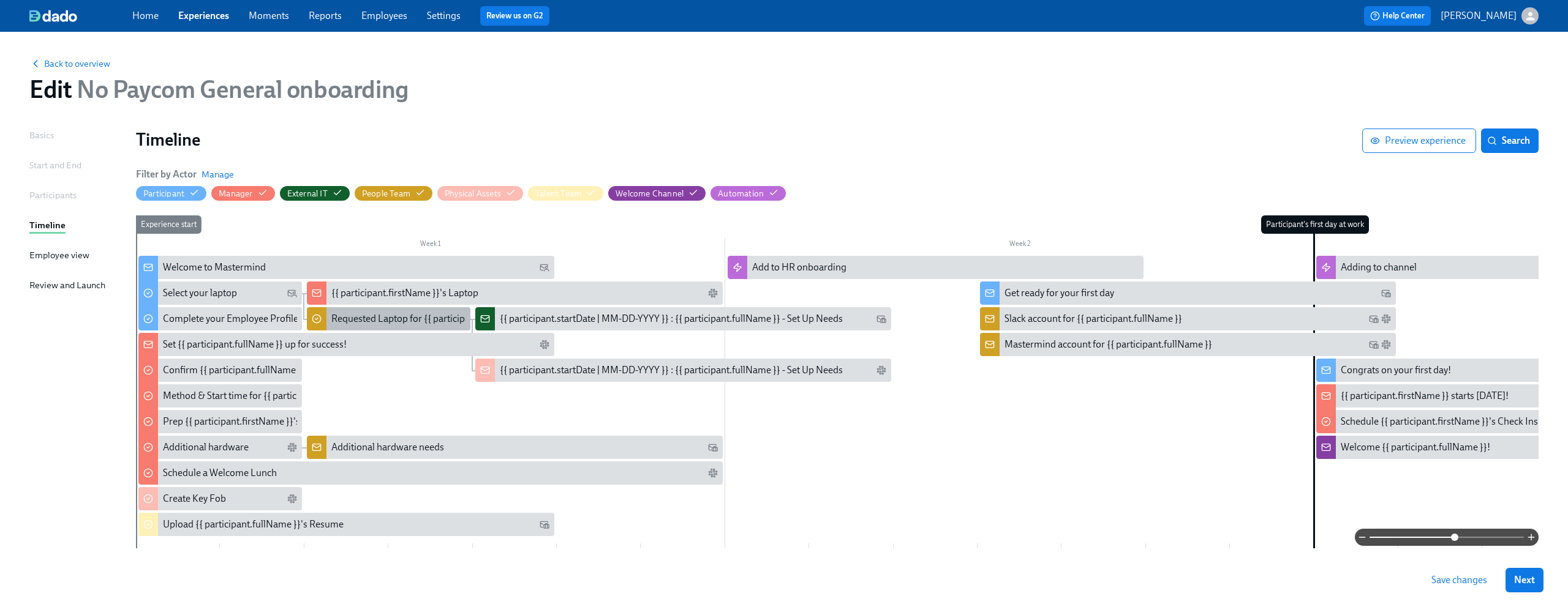
click at [400, 320] on div "Requested Laptop for {{ participant.fullName }}" at bounding box center [430, 318] width 198 height 14
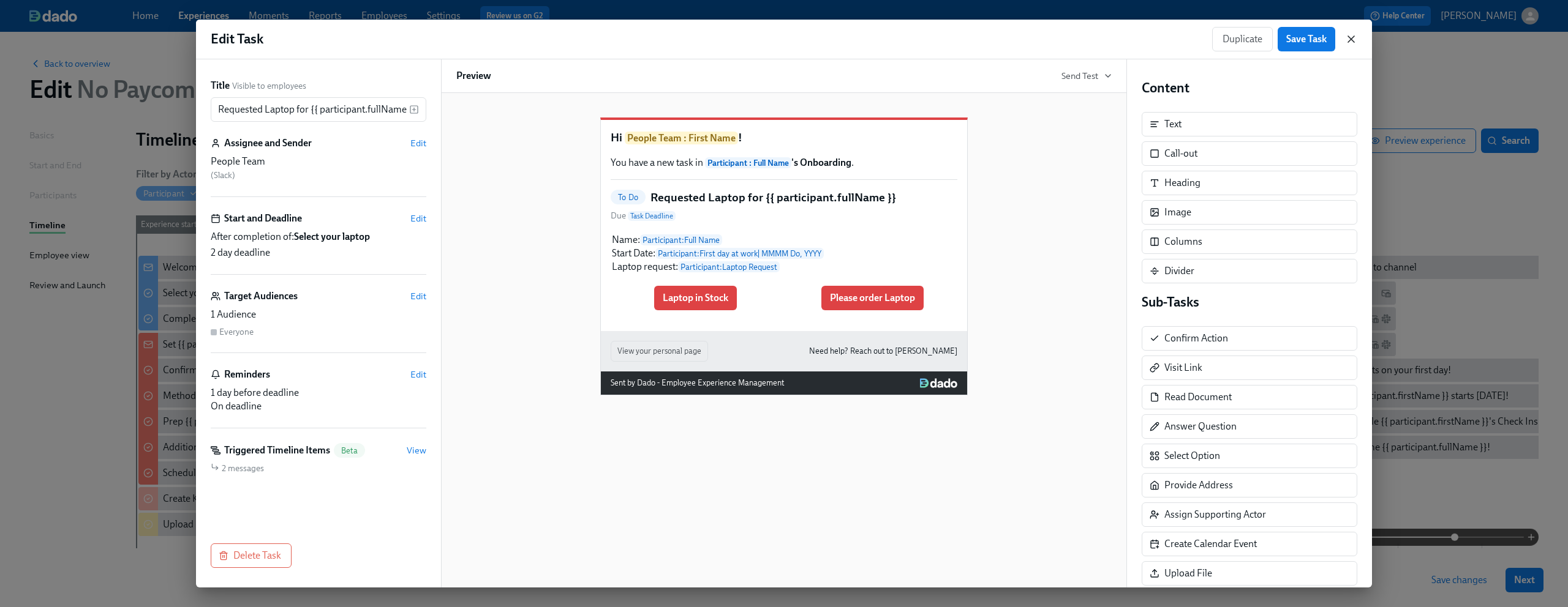
click at [1352, 37] on icon "button" at bounding box center [1351, 39] width 6 height 6
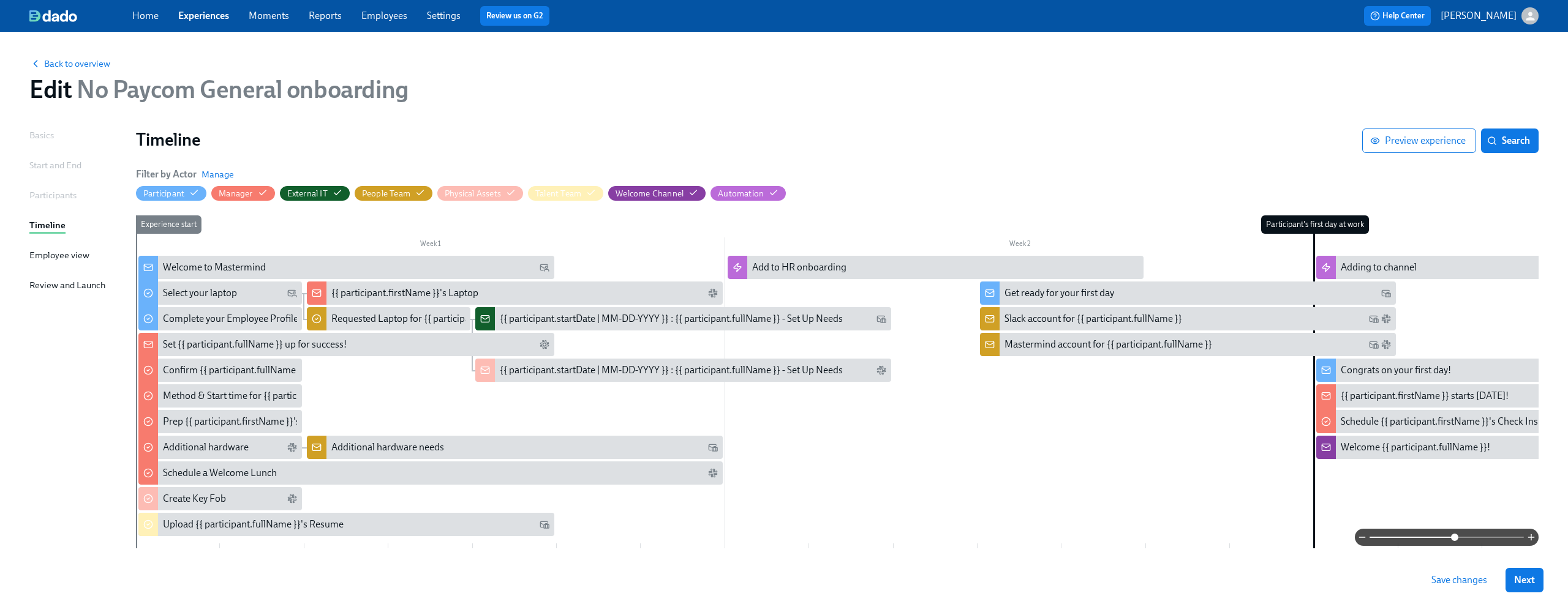
click at [1470, 577] on span "Save changes" at bounding box center [1459, 580] width 56 height 12
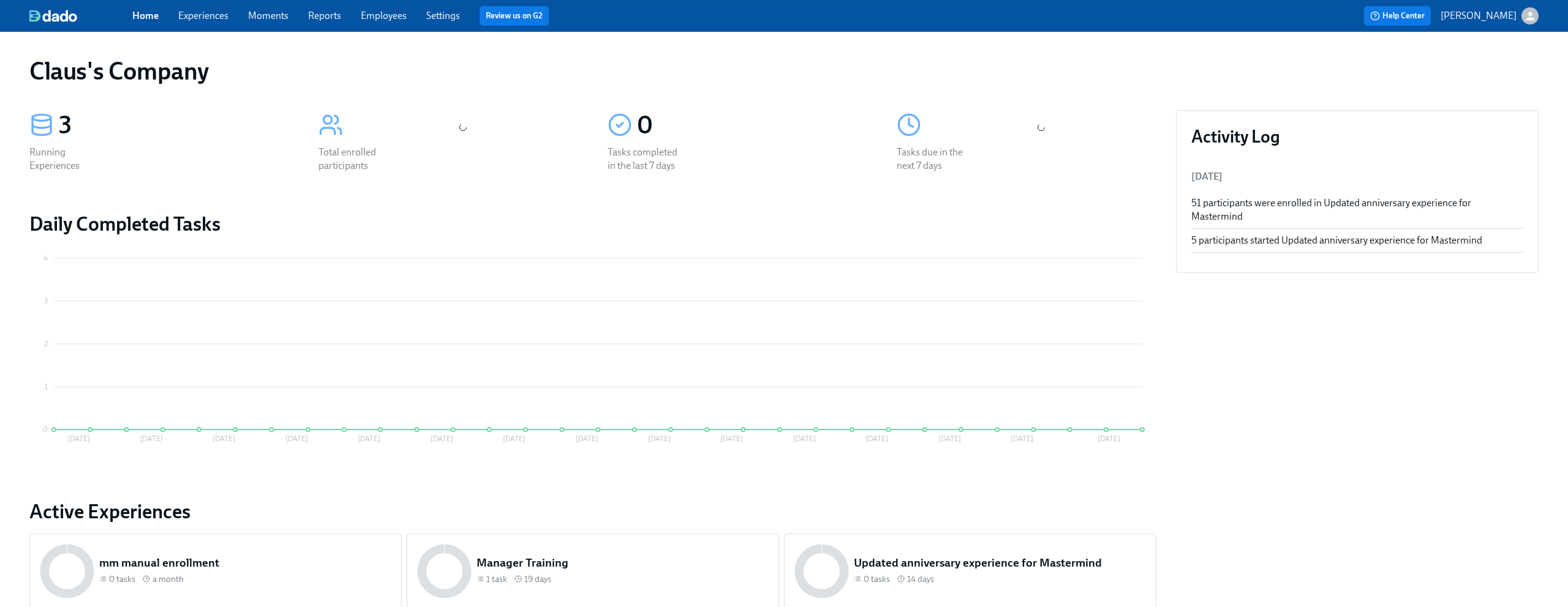
click at [1524, 17] on icon "button" at bounding box center [1530, 16] width 13 height 13
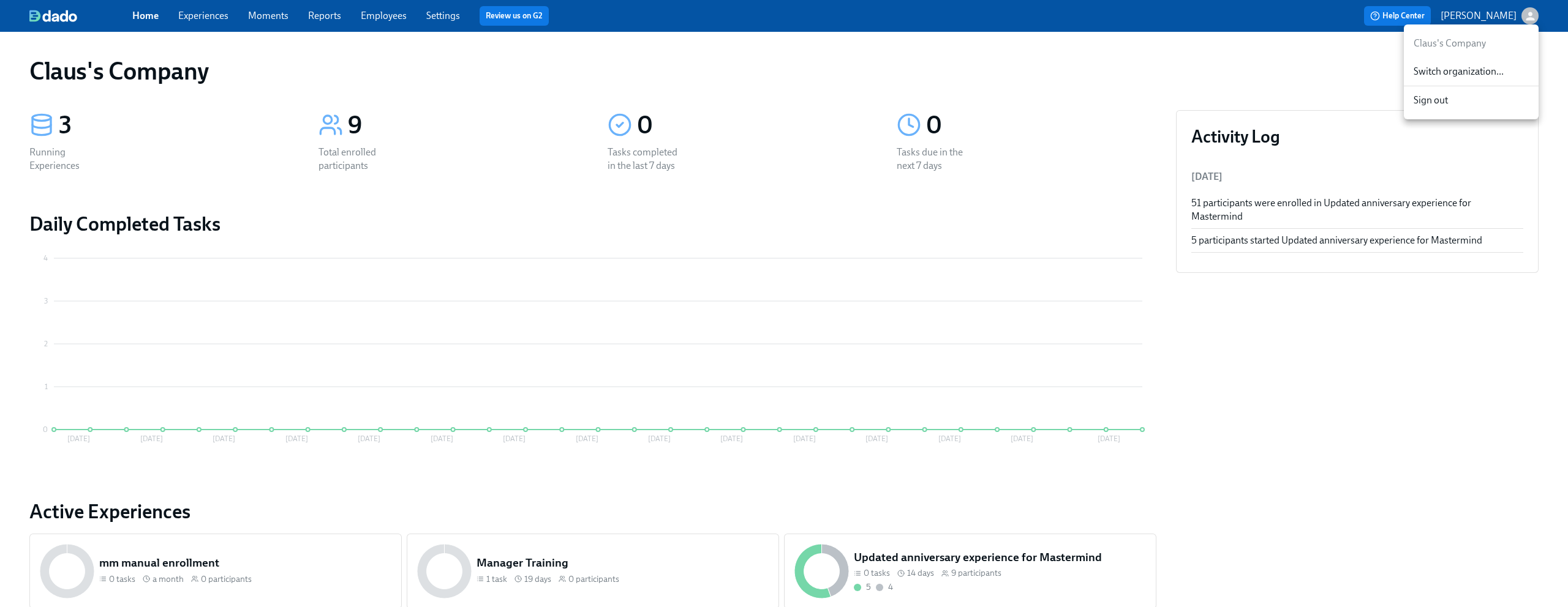
click at [1489, 76] on span "Switch organization..." at bounding box center [1471, 71] width 115 height 14
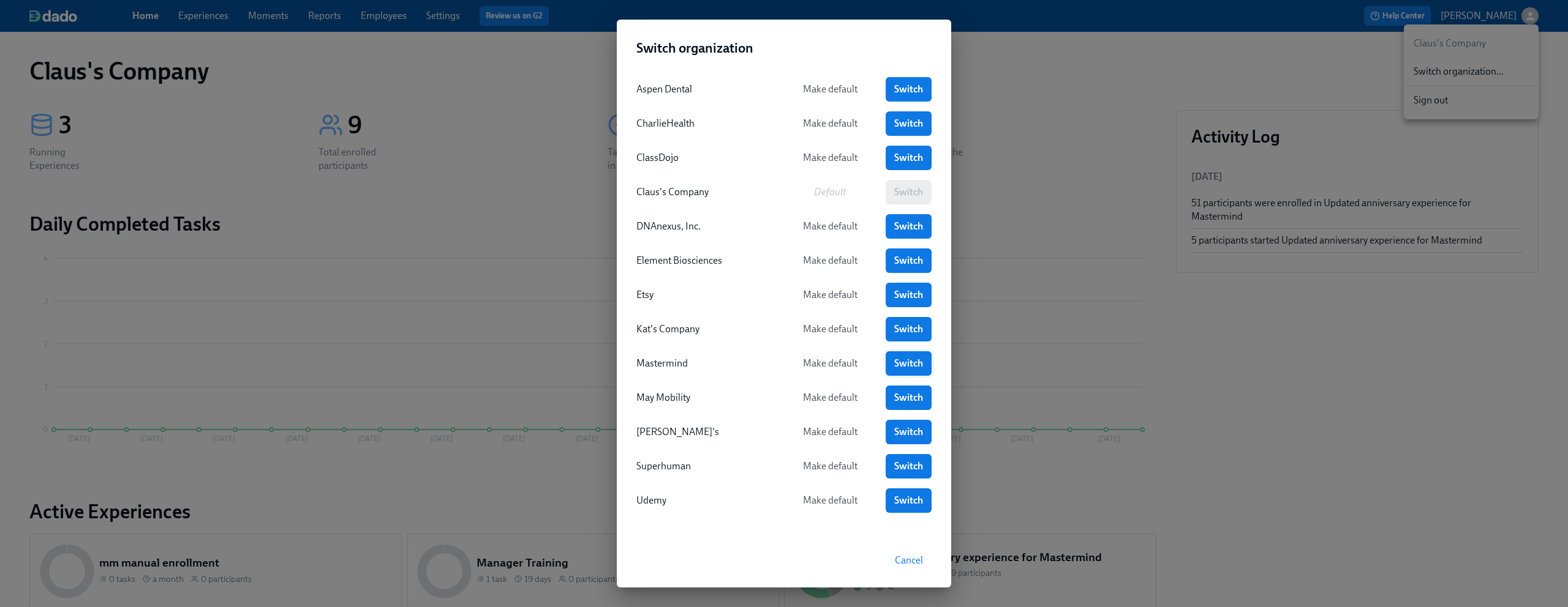
click at [904, 353] on link "Switch" at bounding box center [909, 364] width 46 height 25
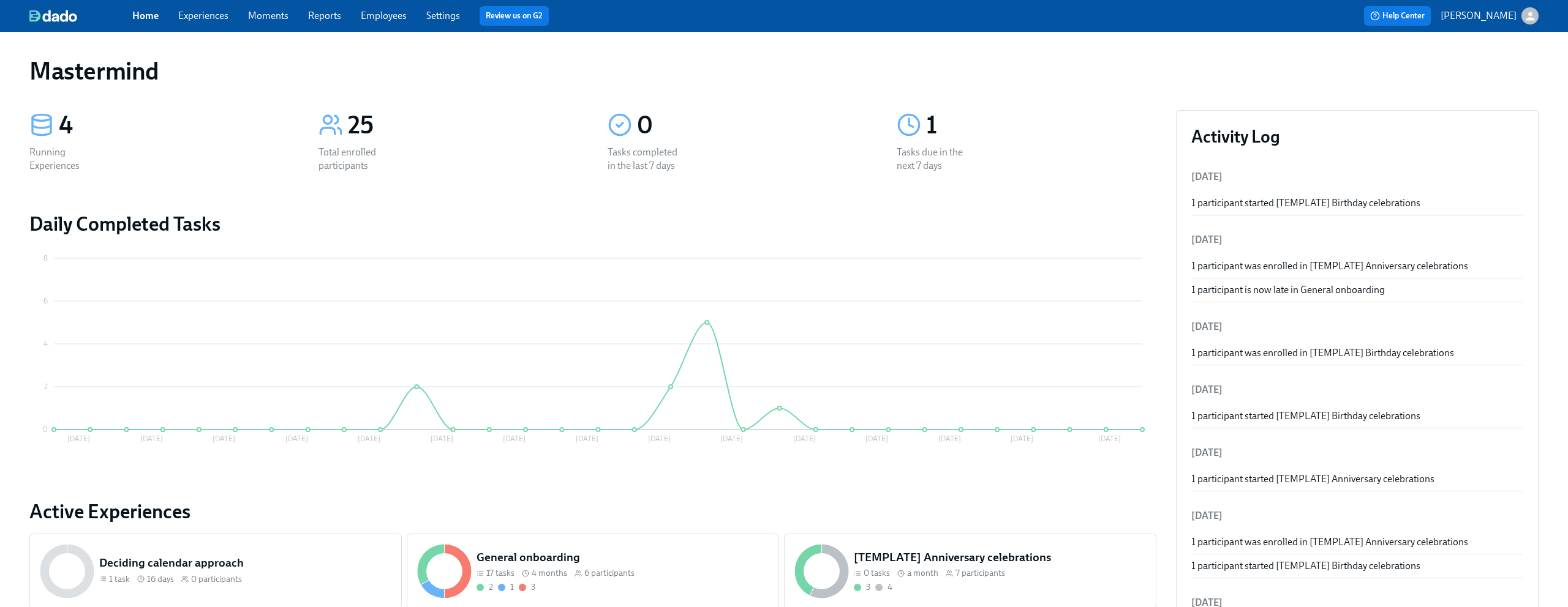
click at [217, 23] on div "Home Experiences Moments Reports Employees Settings Review us on G2" at bounding box center [484, 16] width 703 height 20
click at [211, 18] on link "Experiences" at bounding box center [203, 15] width 50 height 12
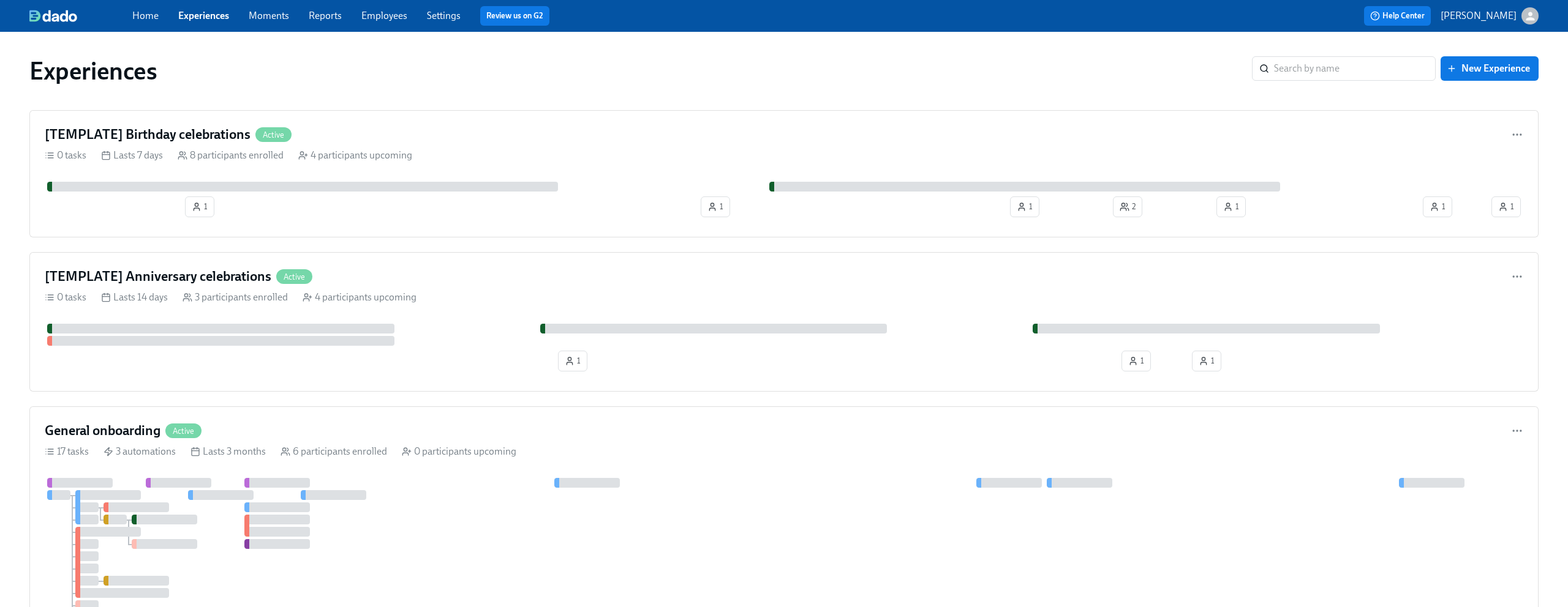
click at [389, 20] on link "Employees" at bounding box center [385, 15] width 46 height 12
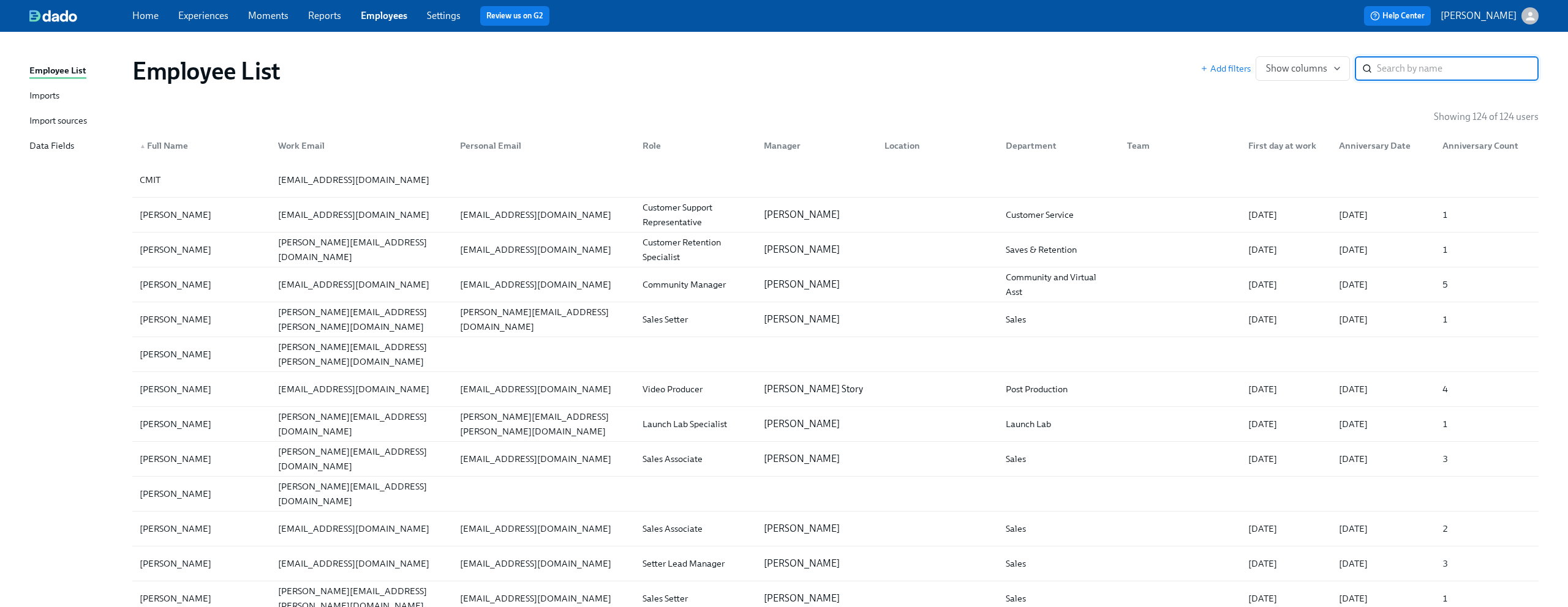
click at [1477, 72] on input "search" at bounding box center [1457, 69] width 162 height 25
type input "[PERSON_NAME]"
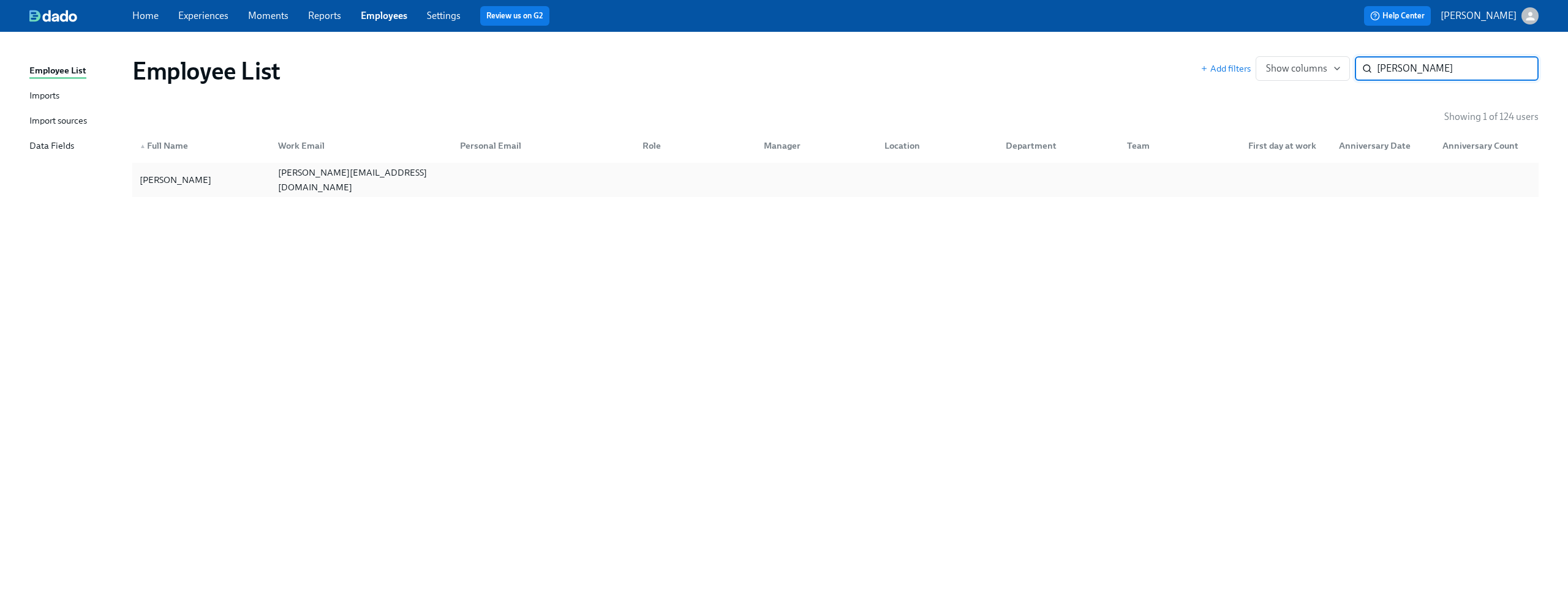
click at [353, 179] on div "[PERSON_NAME][EMAIL_ADDRESS][DOMAIN_NAME]" at bounding box center [361, 179] width 178 height 30
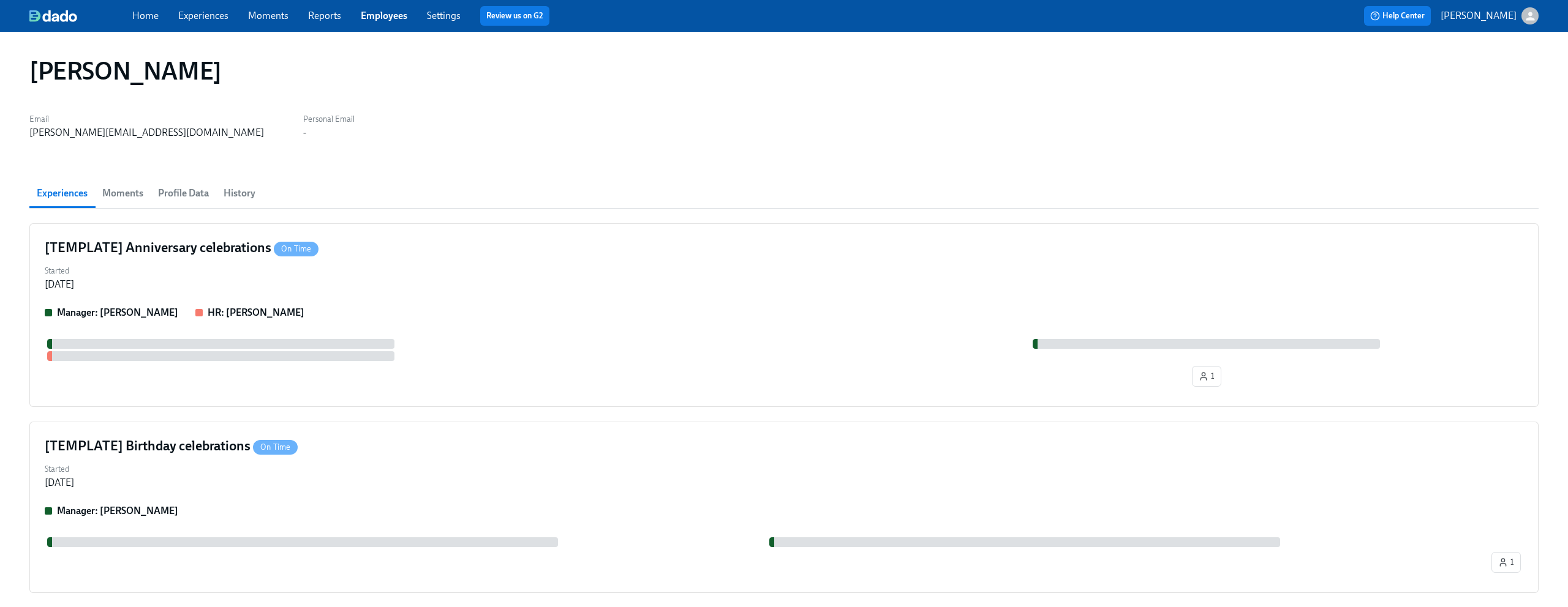
click at [186, 193] on span "Profile Data" at bounding box center [184, 193] width 51 height 17
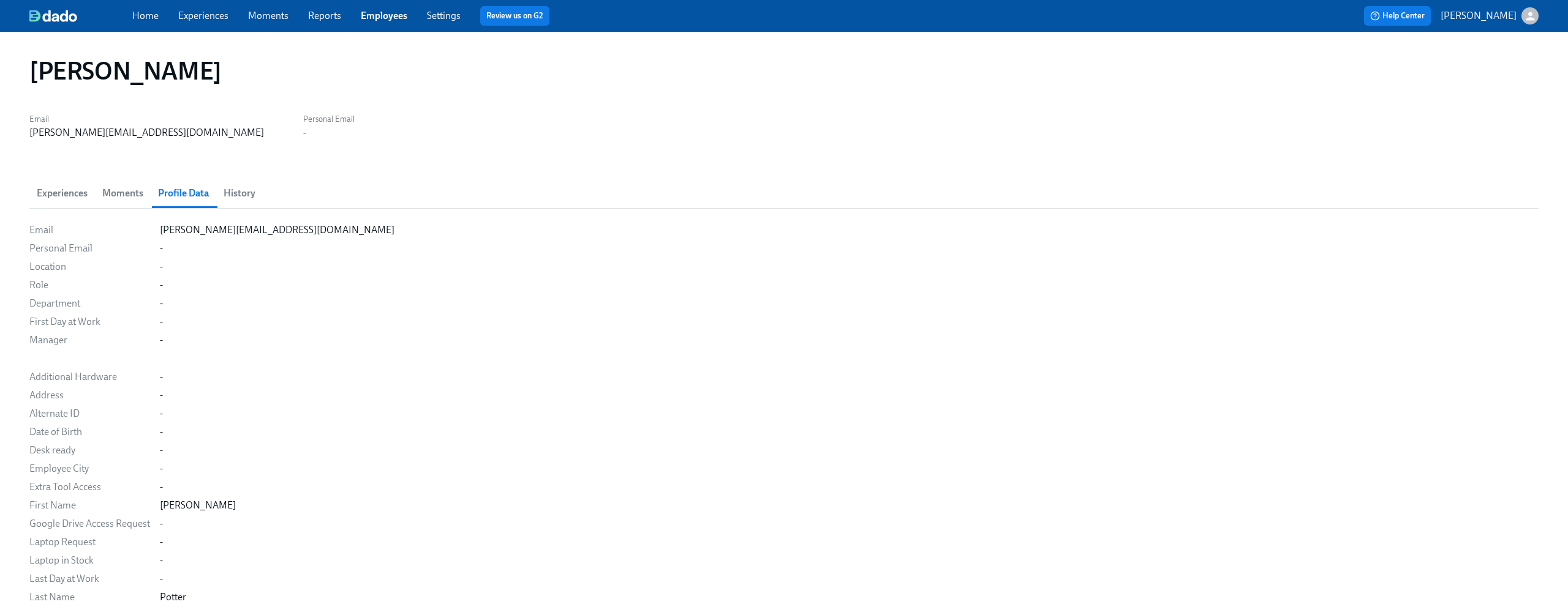
click at [117, 192] on span "Moments" at bounding box center [122, 193] width 41 height 17
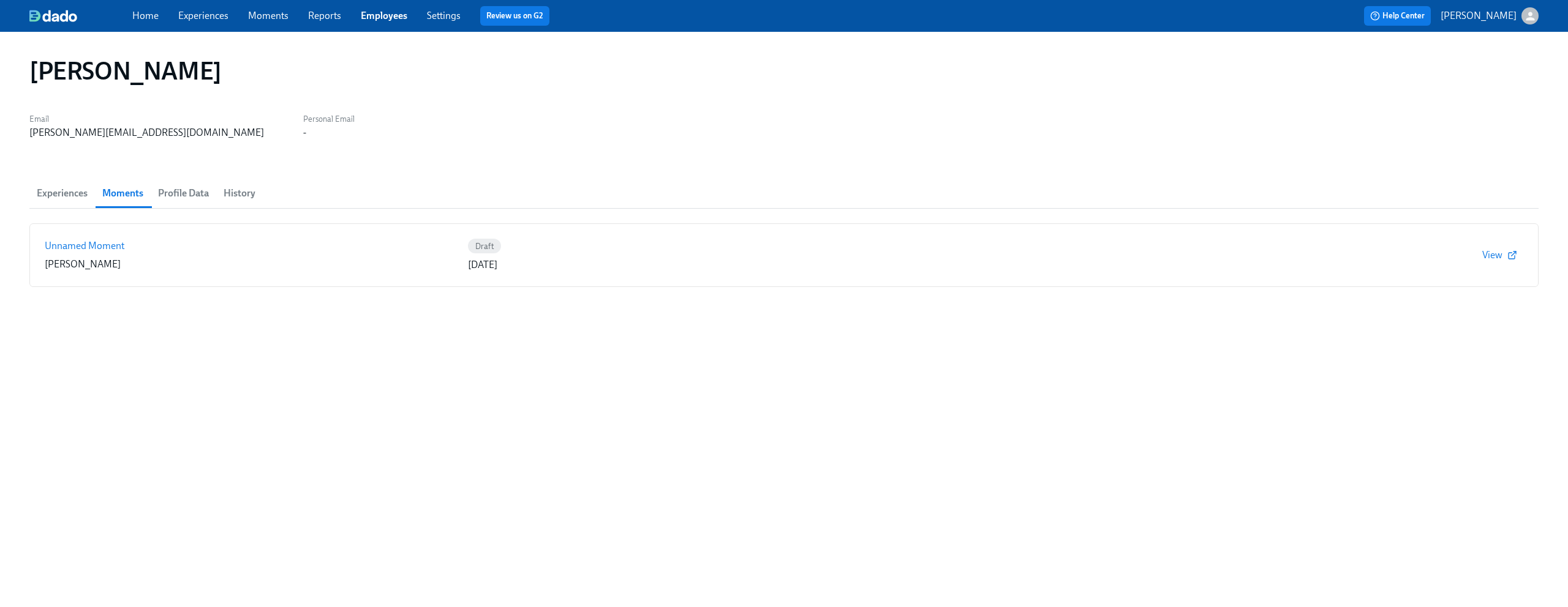
click at [66, 193] on span "Experiences" at bounding box center [62, 193] width 51 height 17
